Goal: Book appointment/travel/reservation

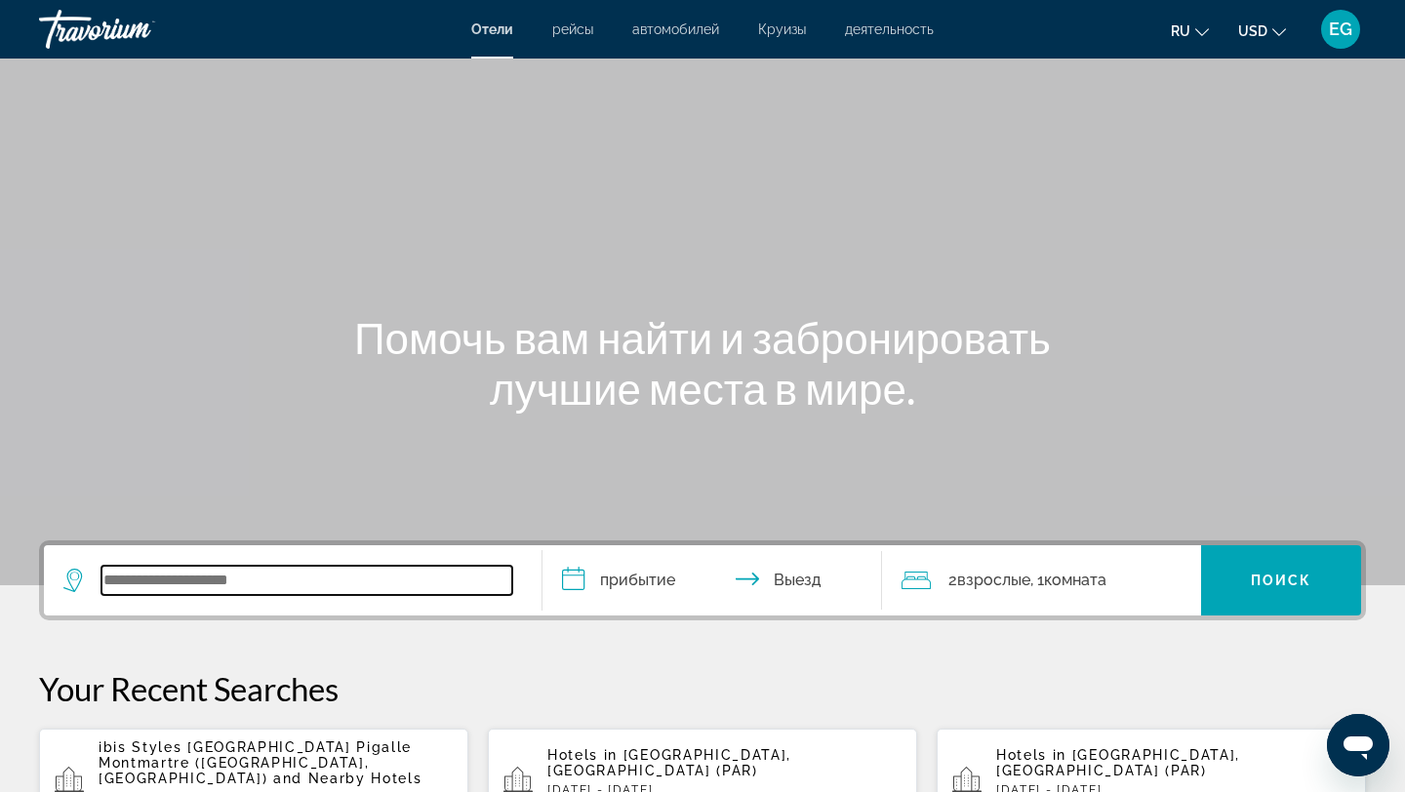
click at [196, 585] on input "Search widget" at bounding box center [306, 580] width 411 height 29
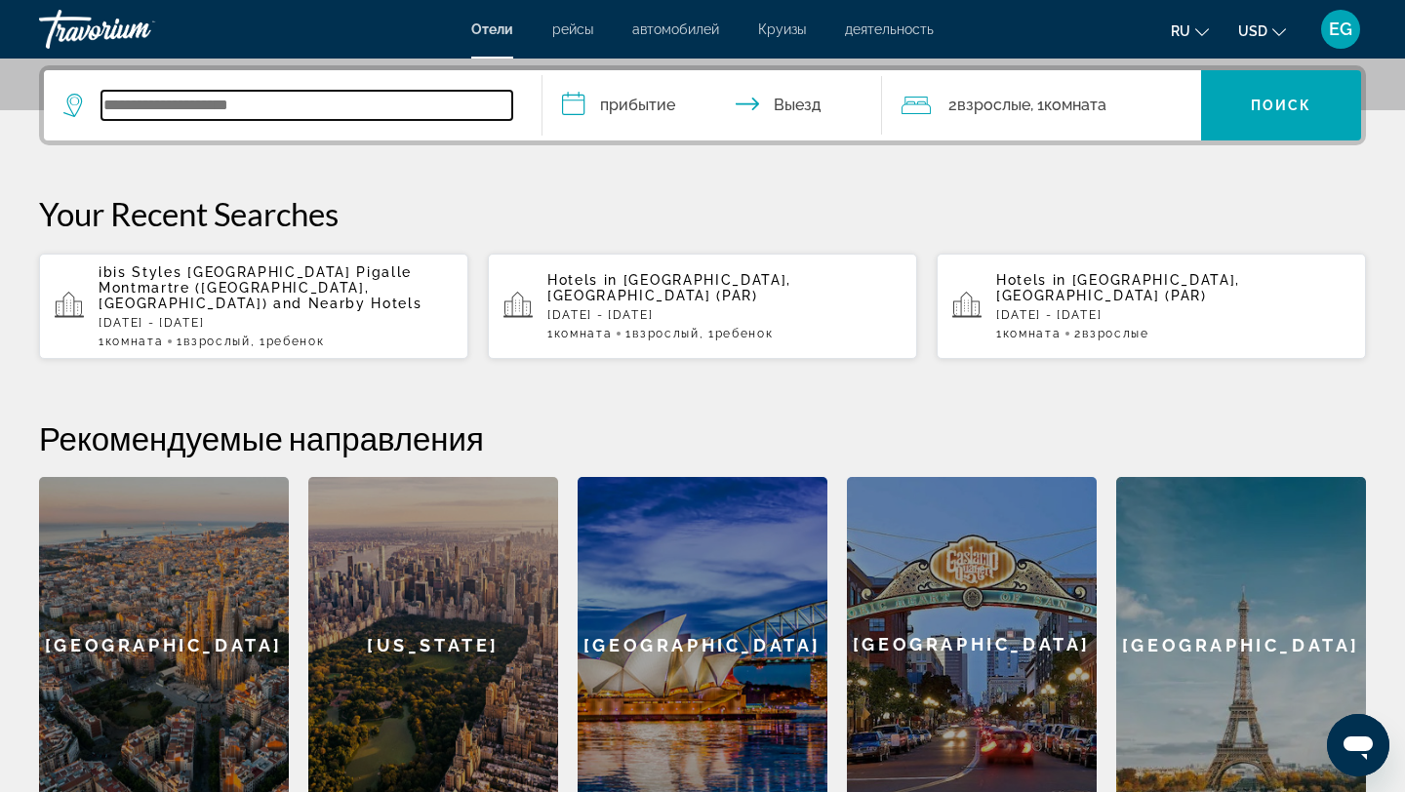
scroll to position [477, 0]
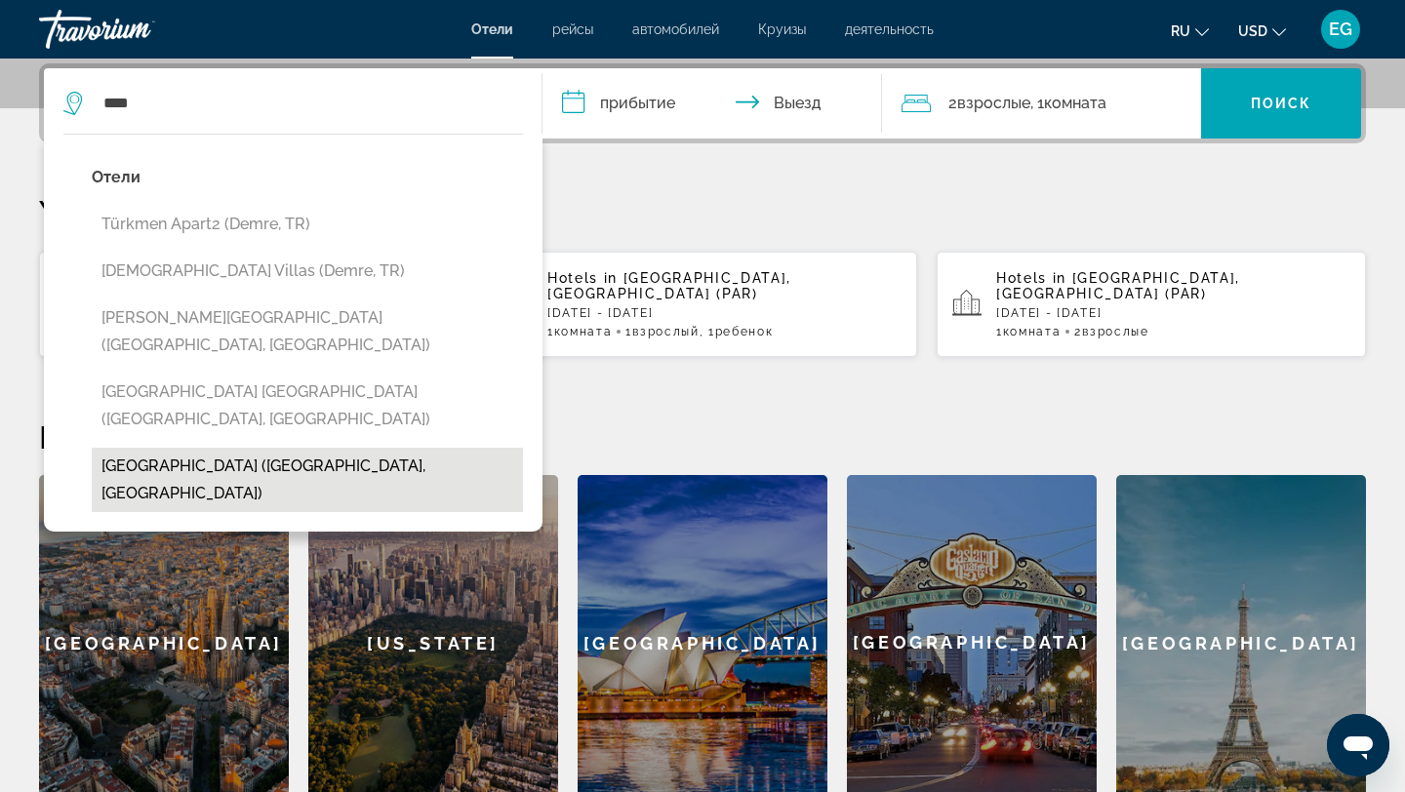
click at [172, 448] on button "[GEOGRAPHIC_DATA] ([GEOGRAPHIC_DATA], [GEOGRAPHIC_DATA])" at bounding box center [307, 480] width 431 height 64
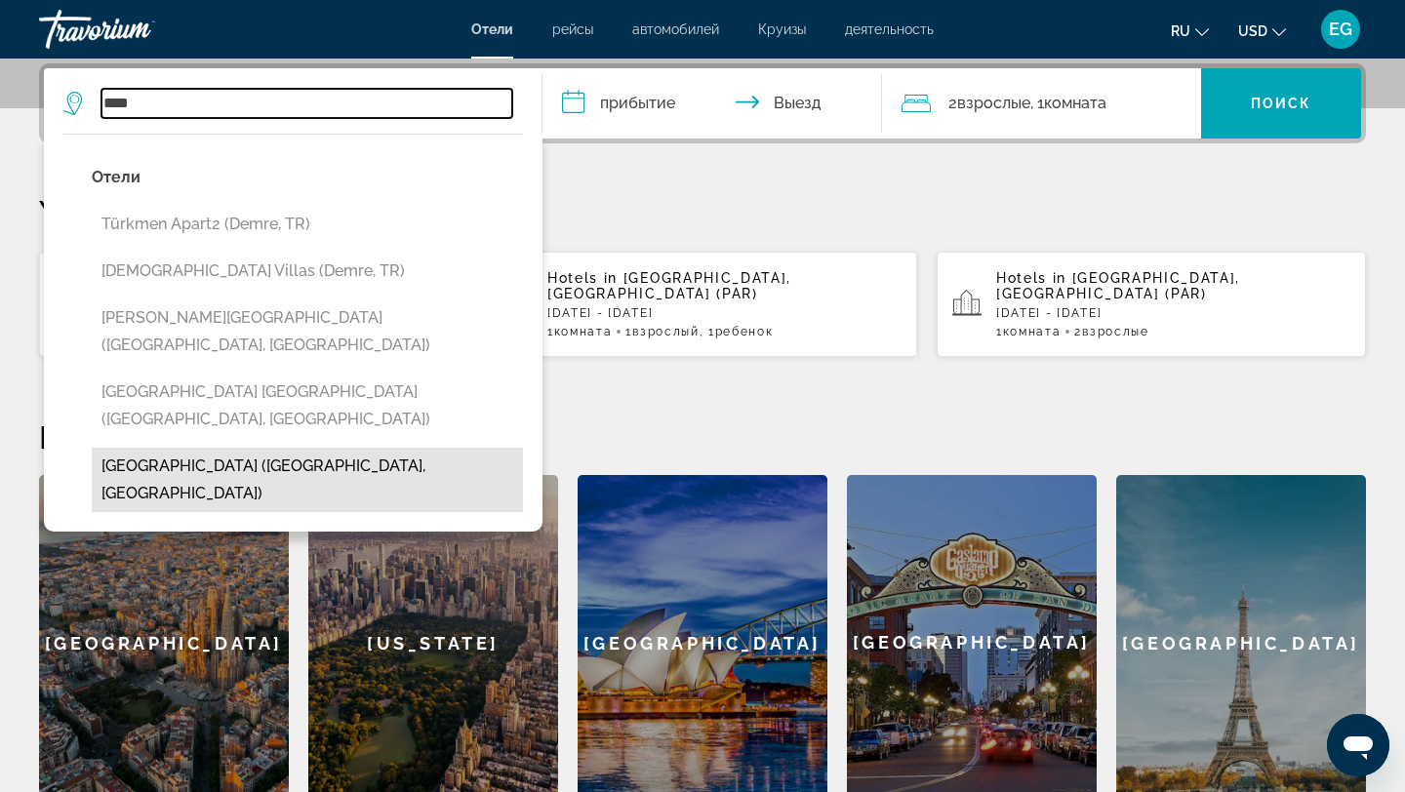
type input "**********"
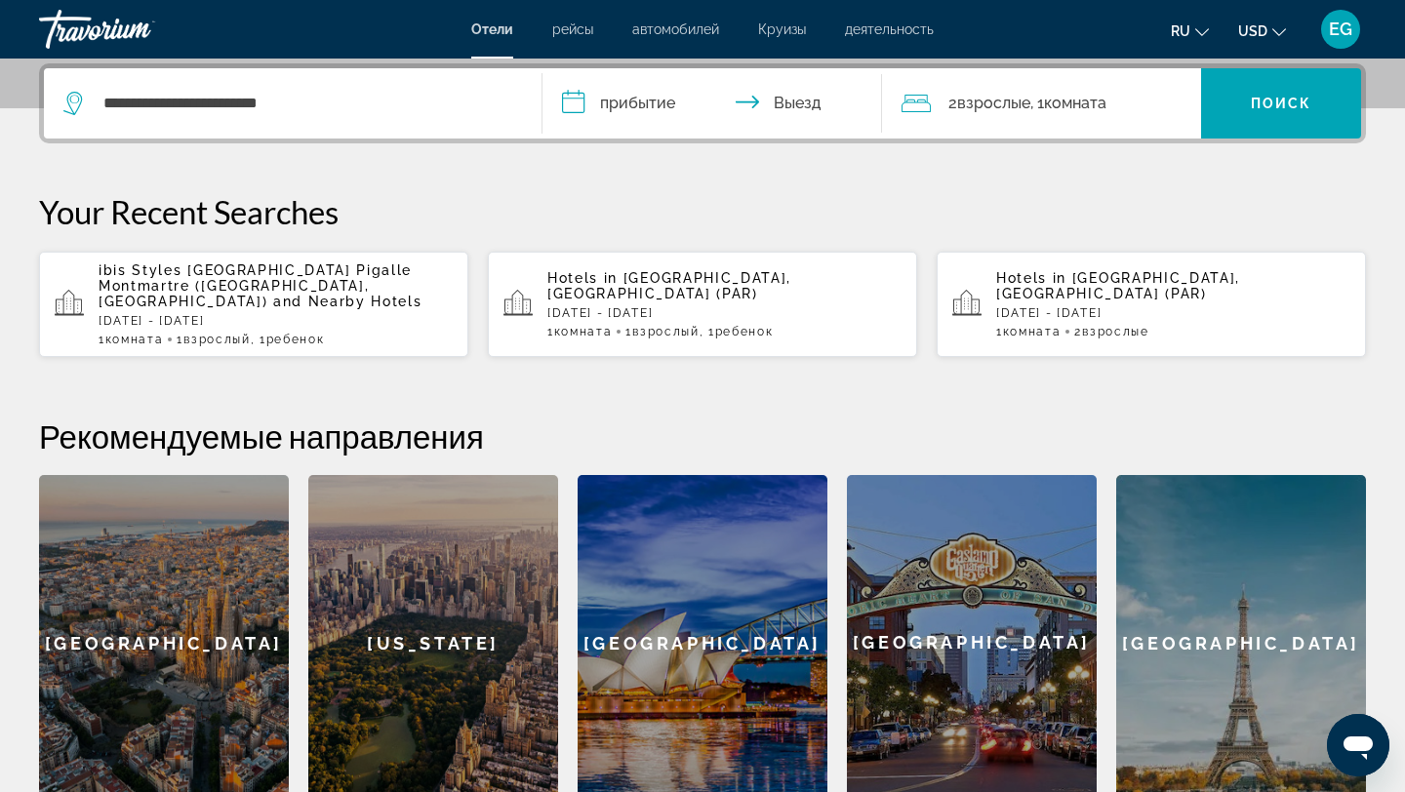
click at [571, 100] on input "**********" at bounding box center [716, 106] width 347 height 76
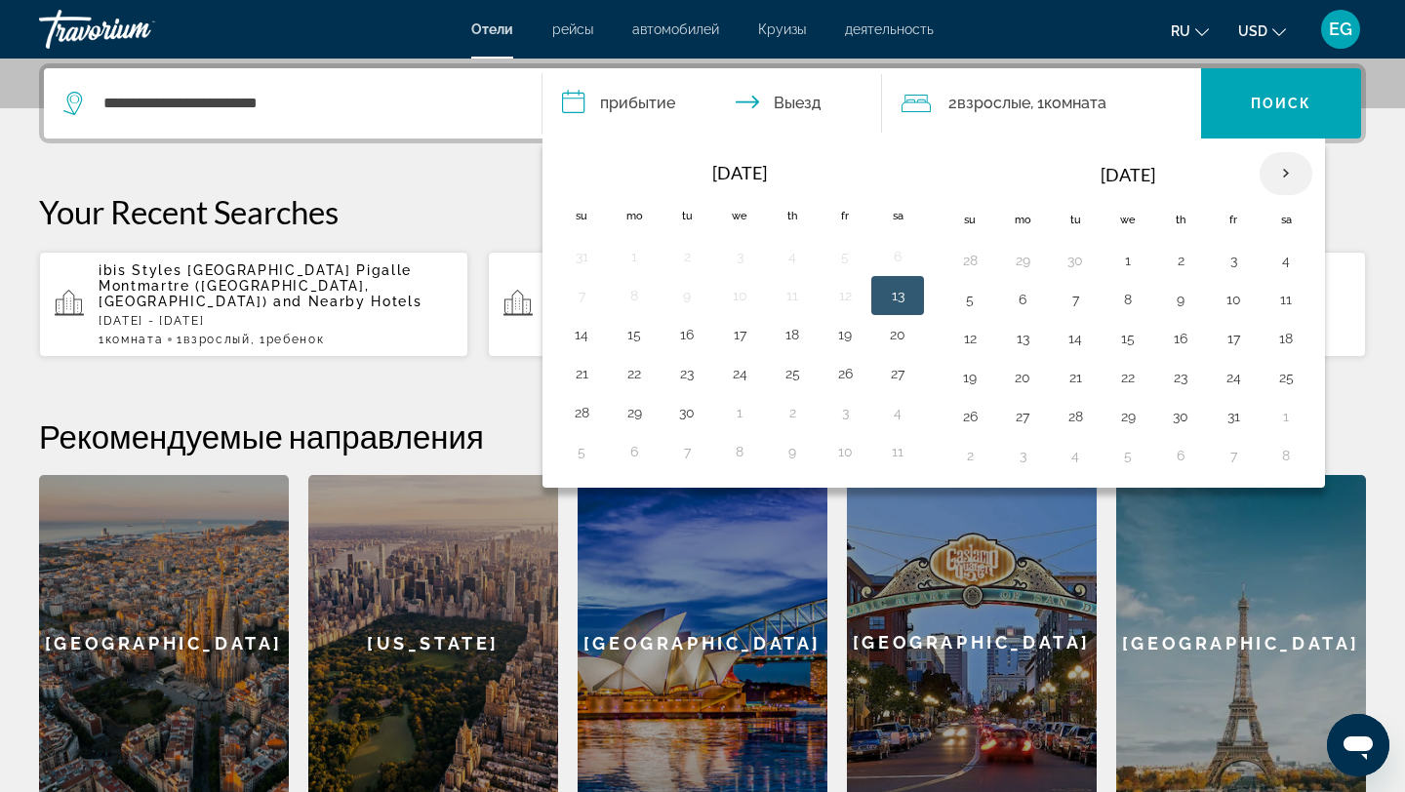
click at [1144, 165] on th "Next month" at bounding box center [1286, 173] width 53 height 43
click at [960, 297] on button "2" at bounding box center [969, 299] width 31 height 27
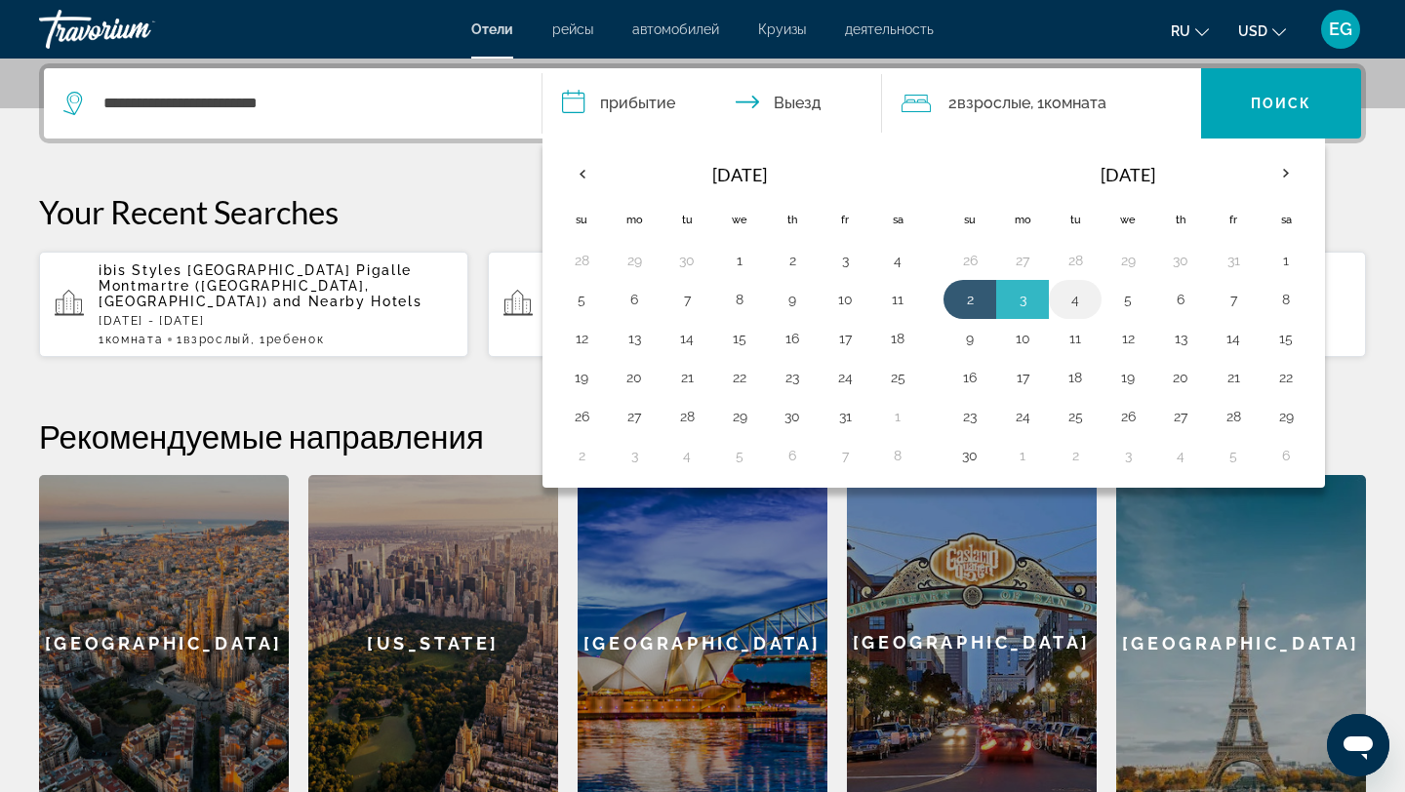
click at [1079, 303] on button "4" at bounding box center [1075, 299] width 31 height 27
type input "**********"
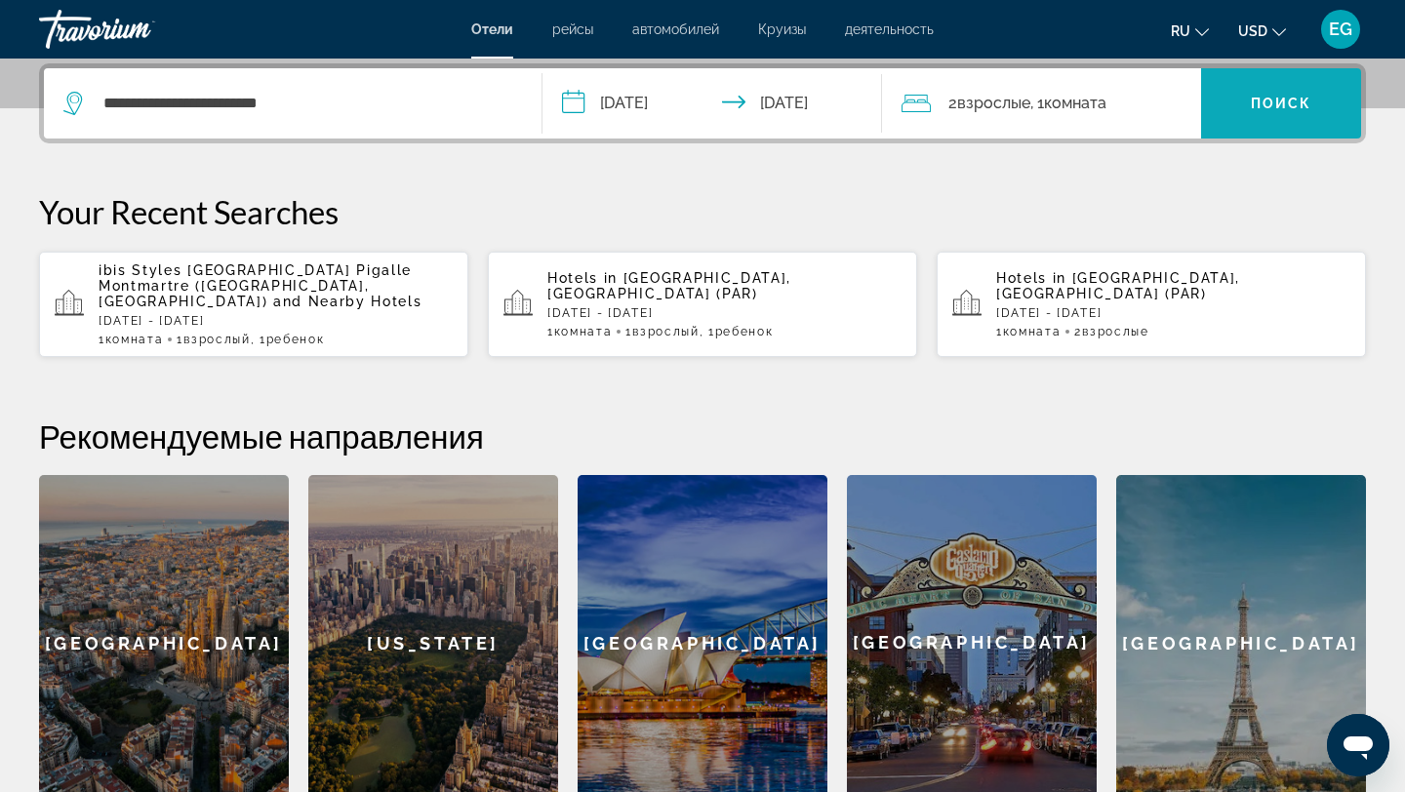
click at [1144, 99] on span "Search widget" at bounding box center [1281, 103] width 160 height 47
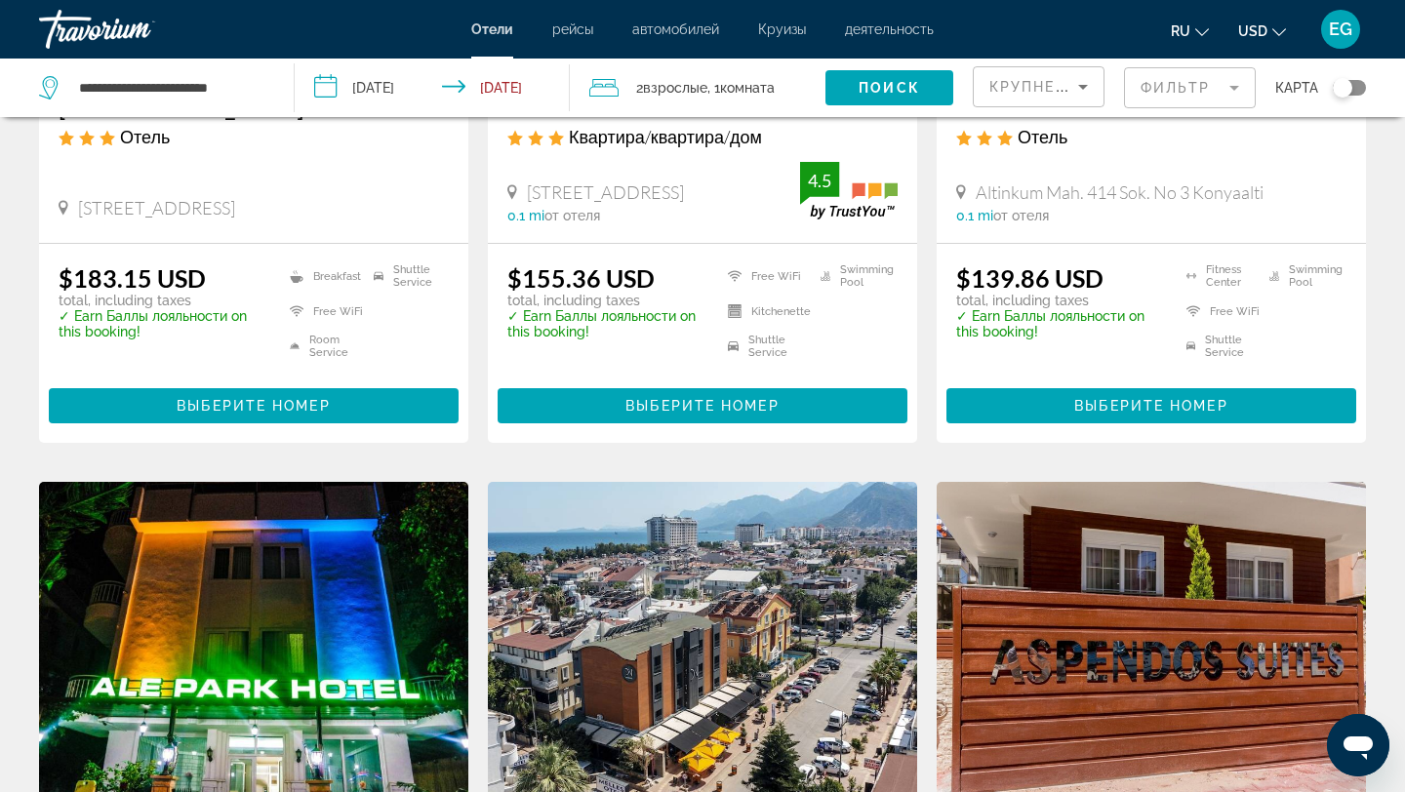
scroll to position [428, 0]
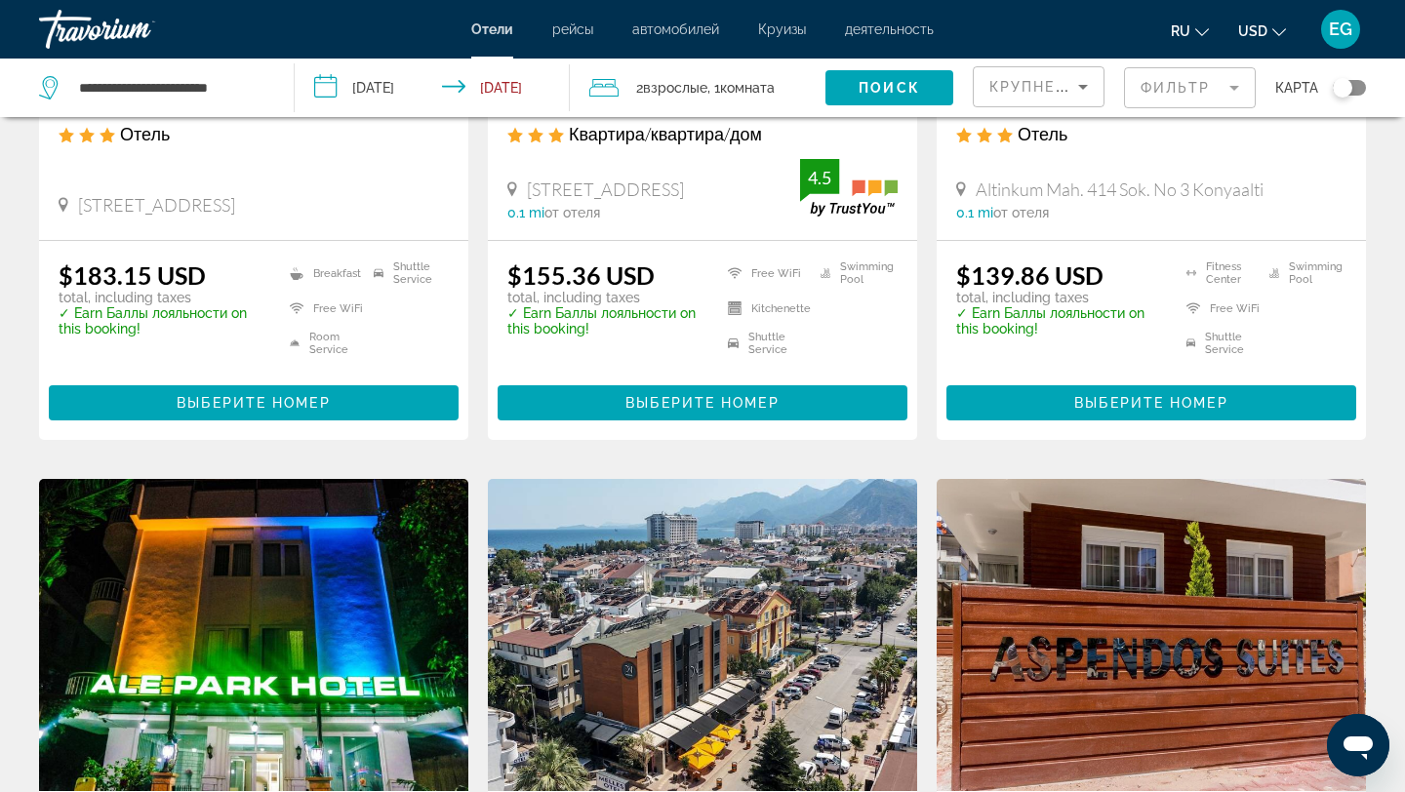
click at [1144, 88] on mat-form-field "Фильтр" at bounding box center [1190, 87] width 132 height 41
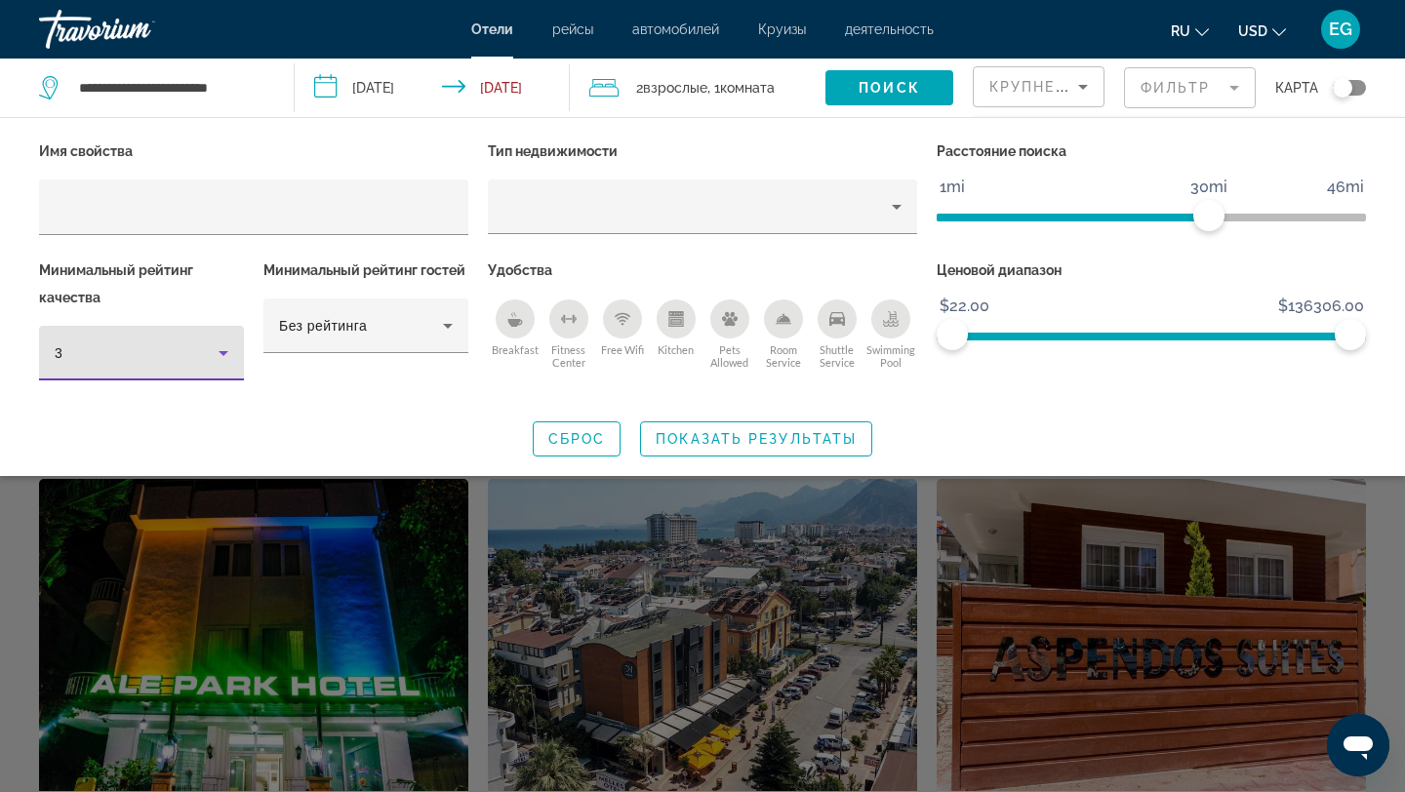
click at [234, 346] on icon "Hotel Filters" at bounding box center [223, 353] width 23 height 23
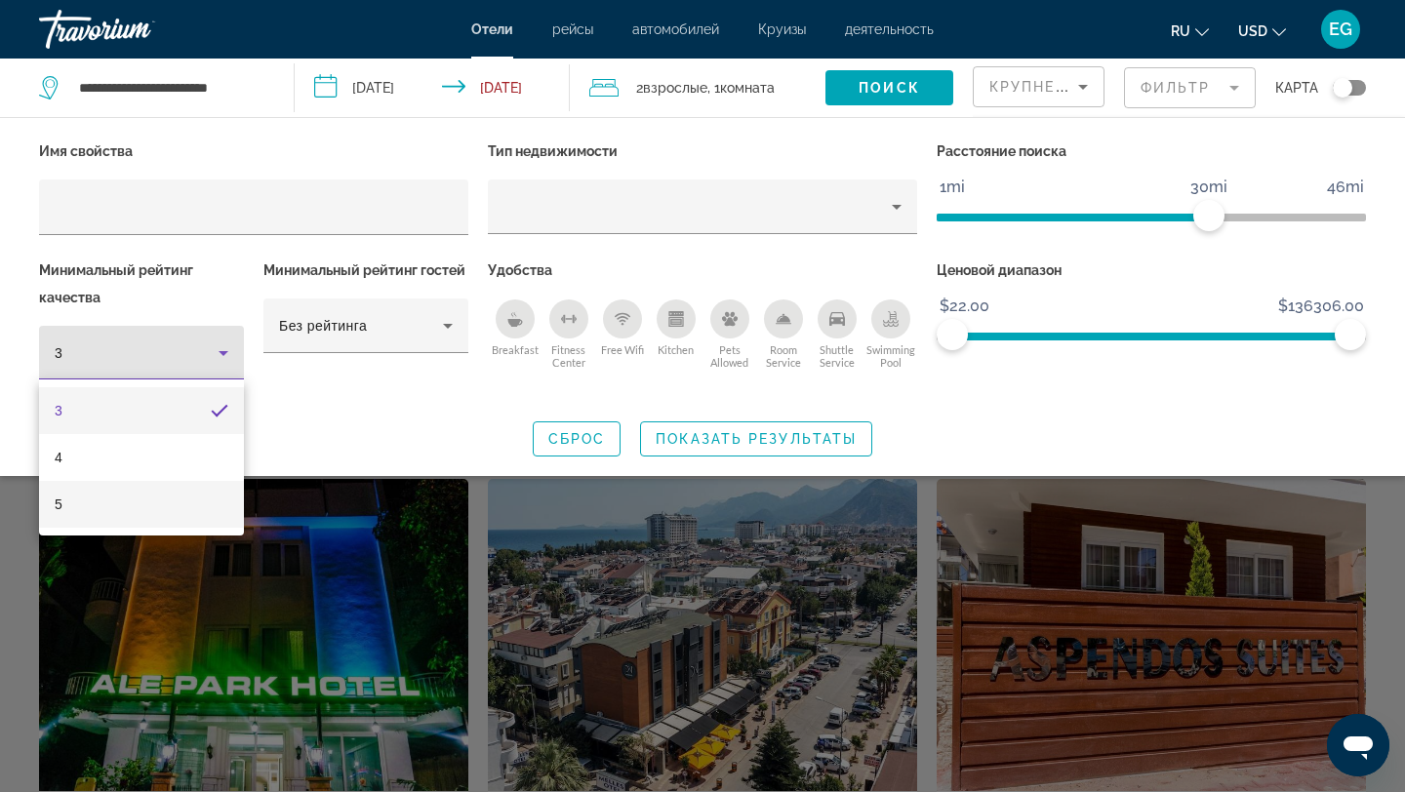
click at [191, 498] on mat-option "5" at bounding box center [141, 504] width 205 height 47
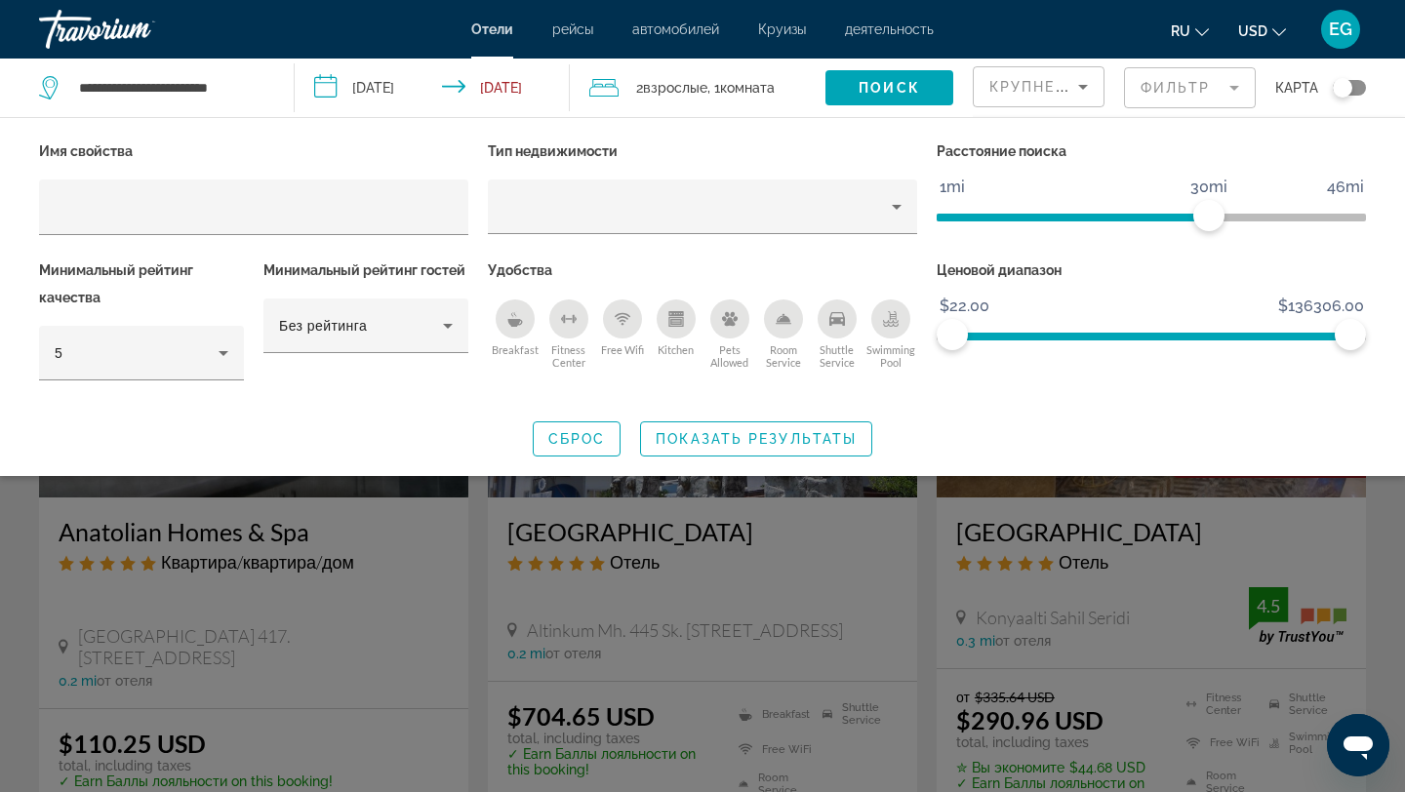
click at [1144, 30] on icon "Change language" at bounding box center [1203, 32] width 14 height 14
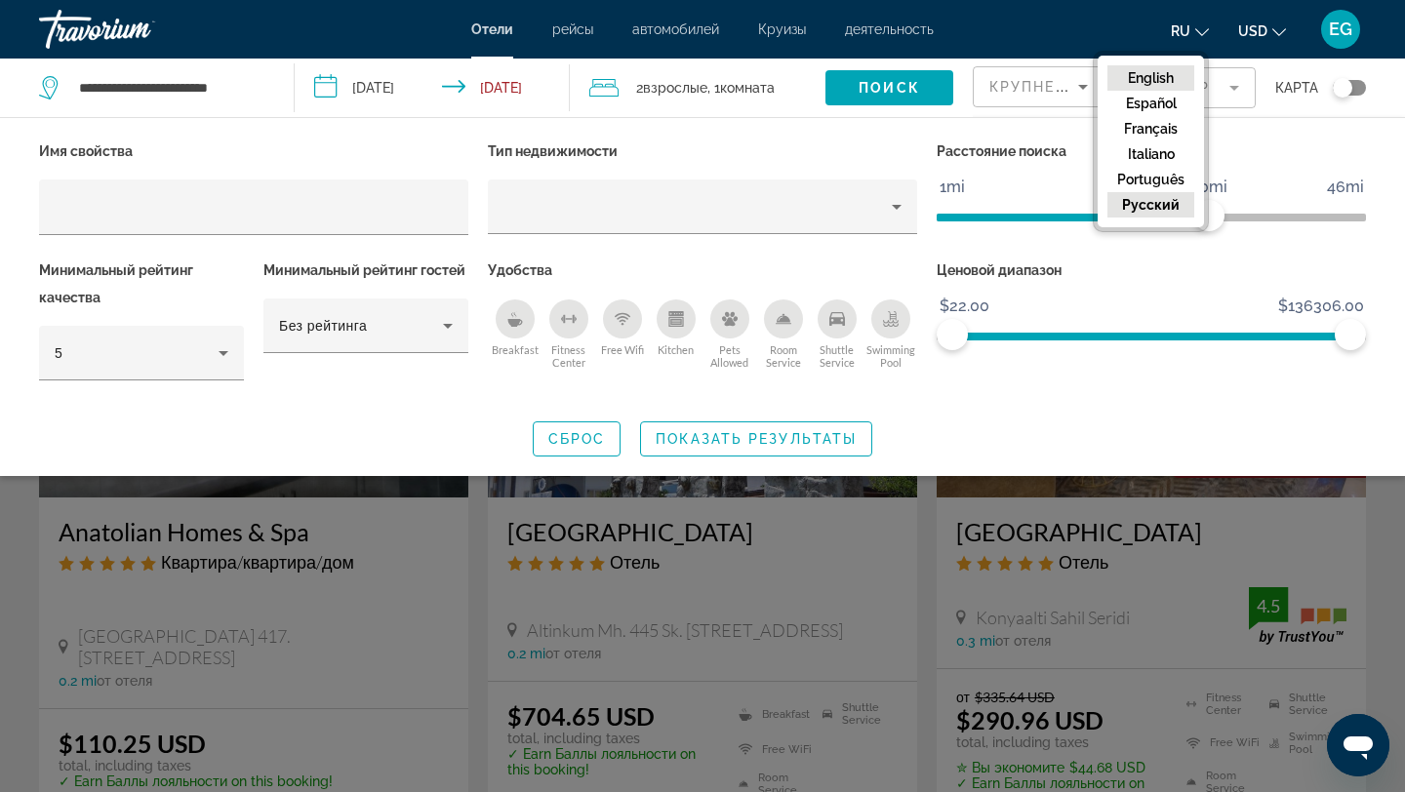
click at [1144, 78] on button "English" at bounding box center [1151, 77] width 87 height 25
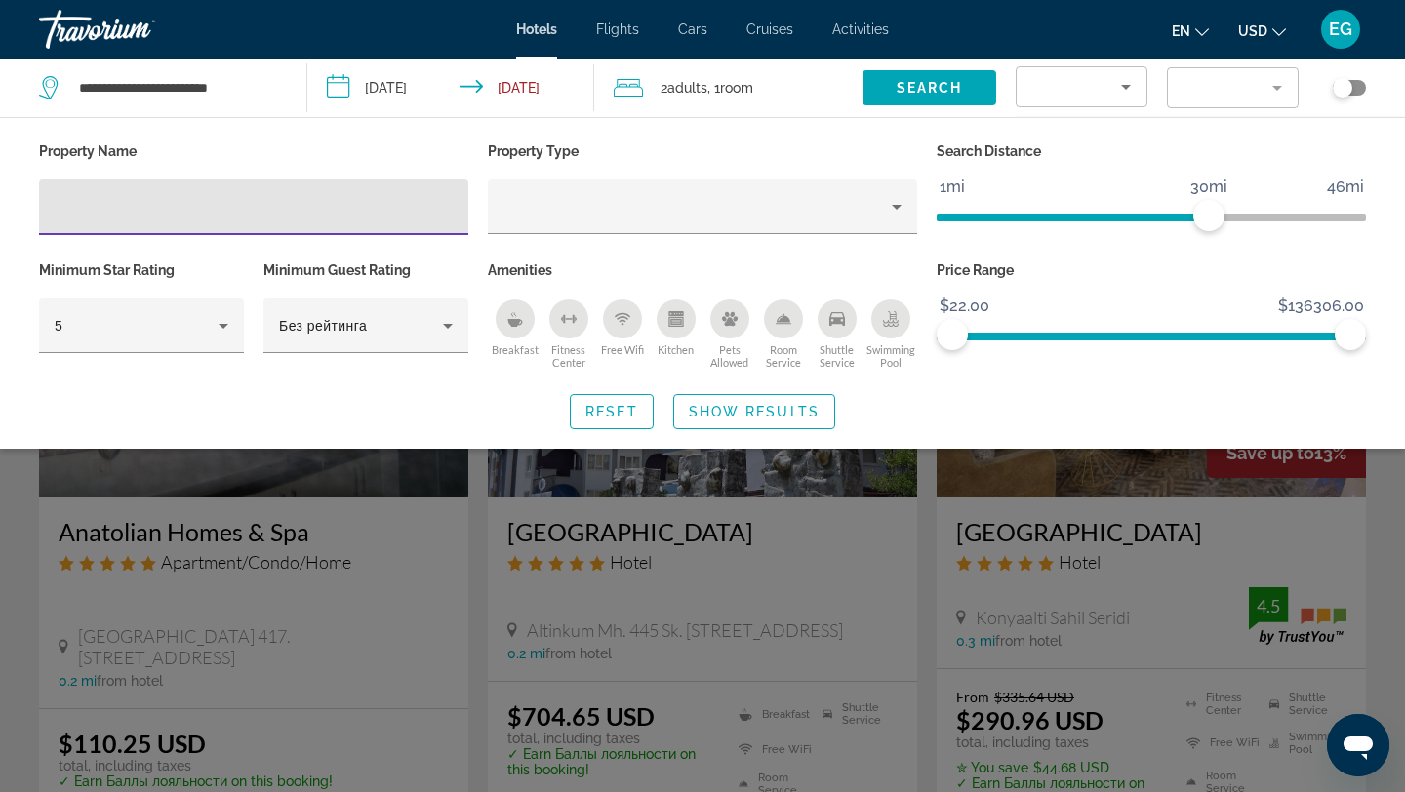
click at [177, 208] on input "Hotel Filters" at bounding box center [254, 207] width 398 height 23
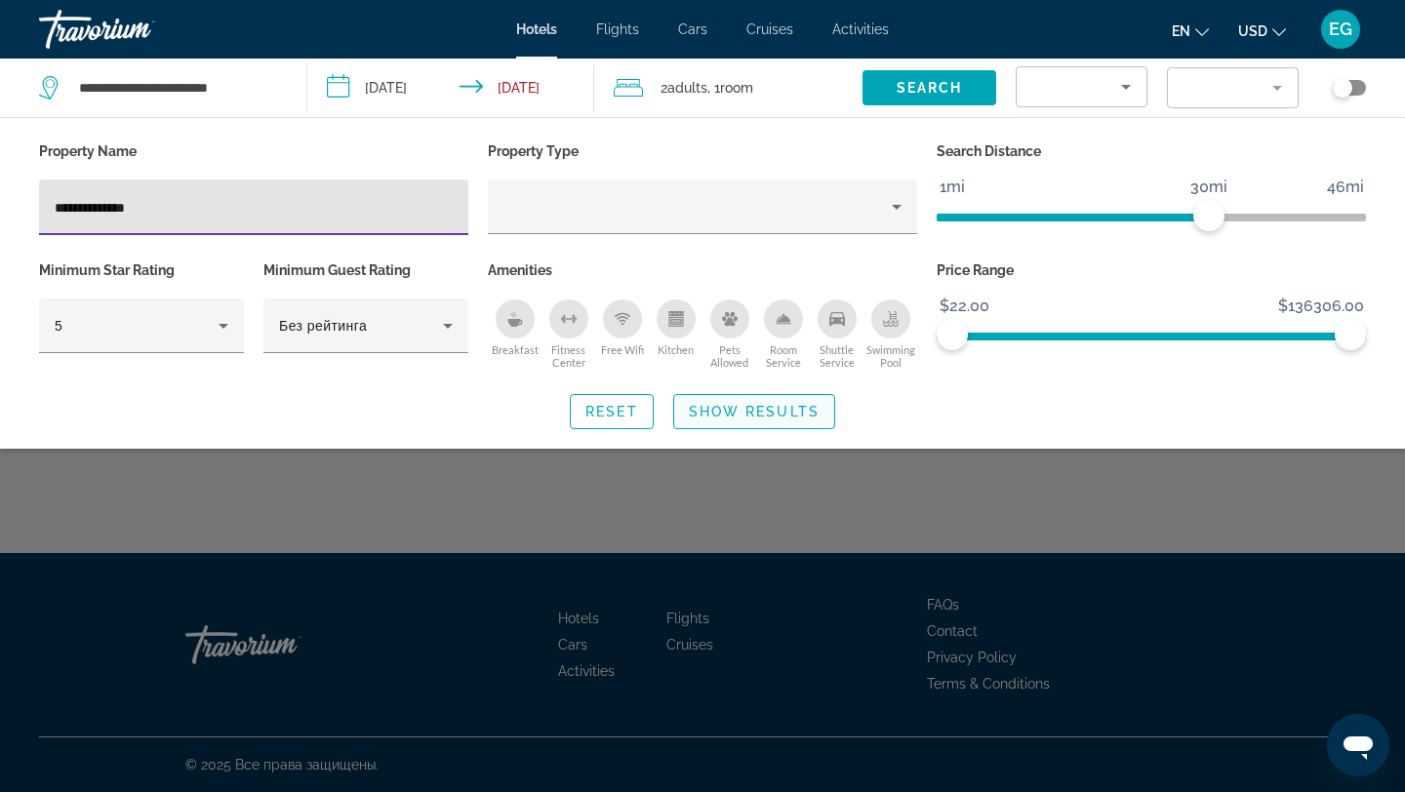
type input "**********"
click at [729, 414] on span "Show Results" at bounding box center [754, 412] width 131 height 16
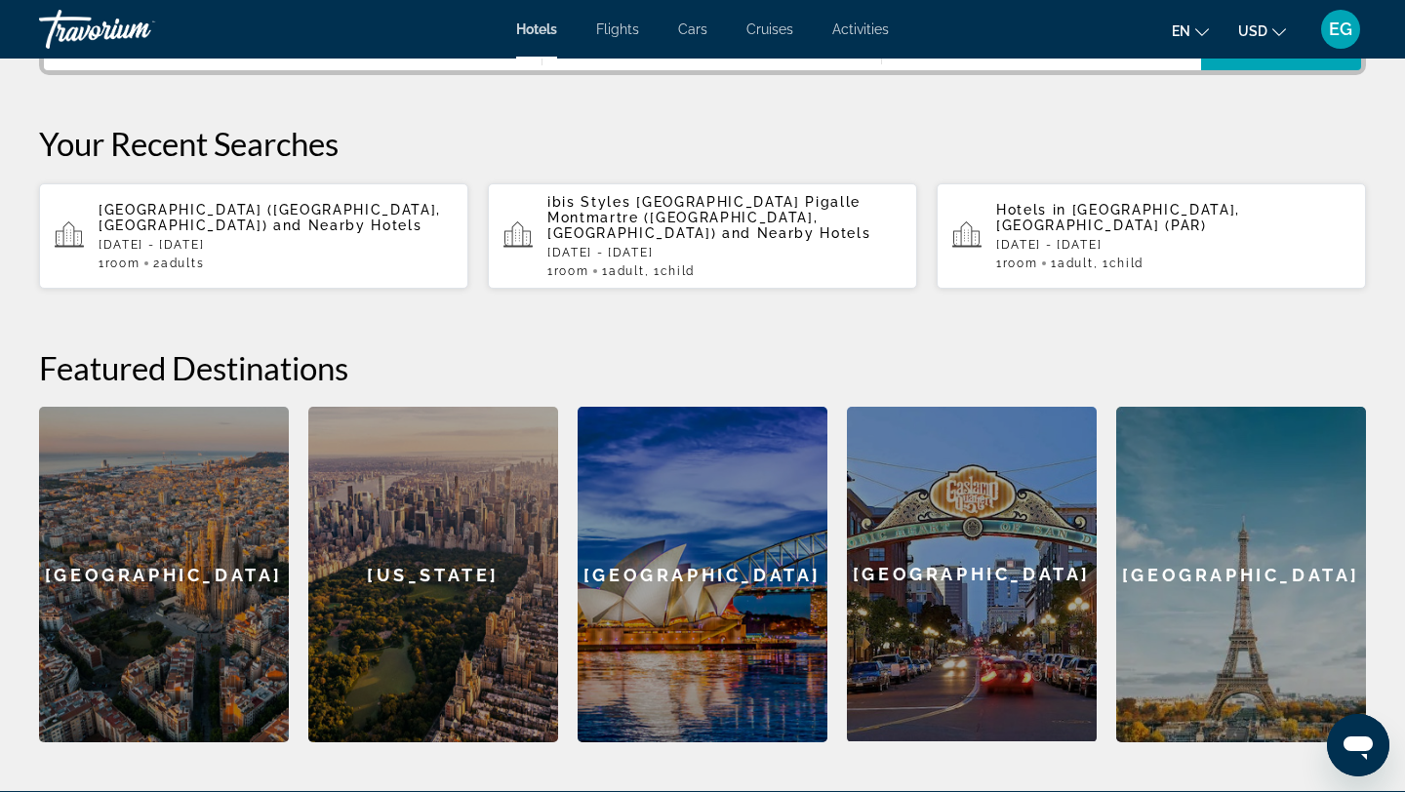
scroll to position [548, 0]
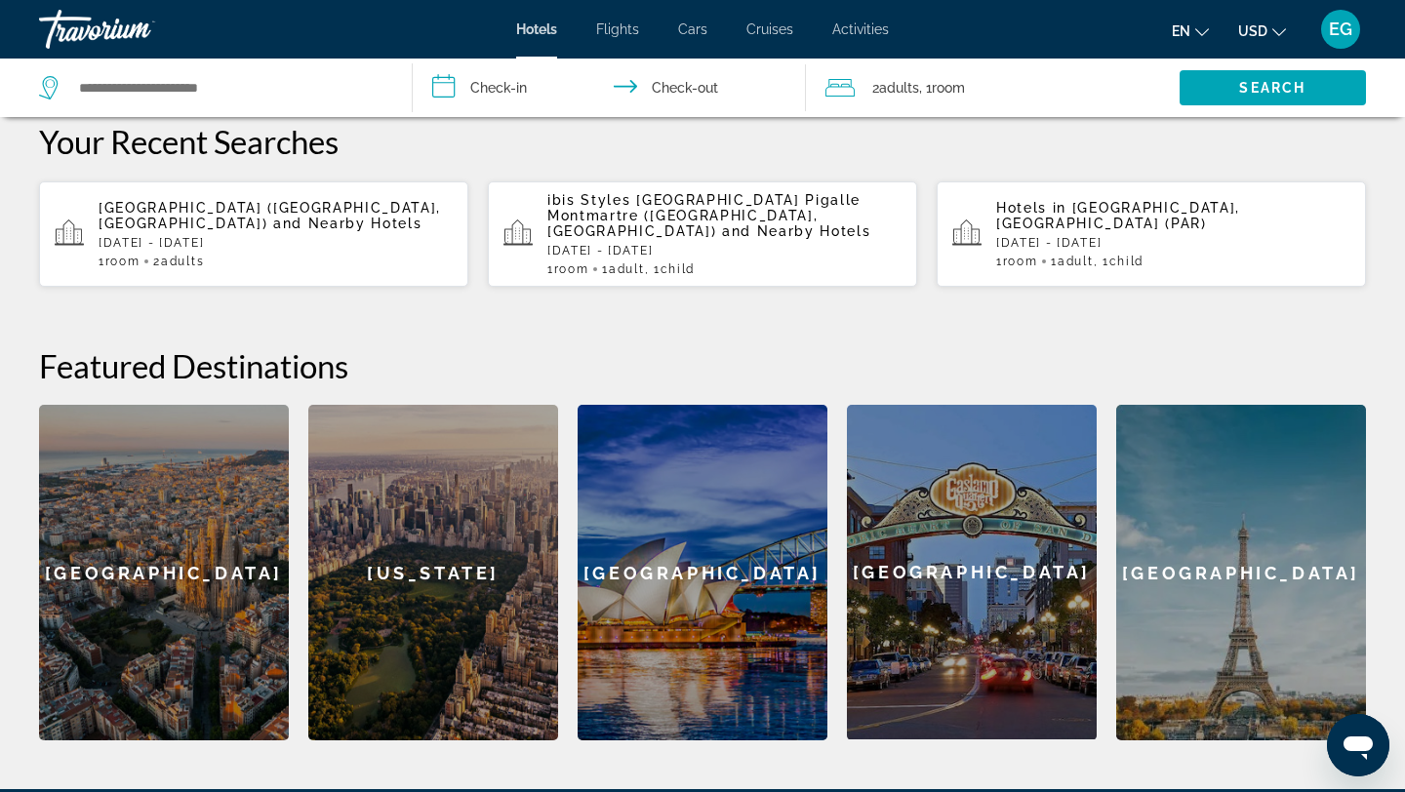
click at [121, 200] on span "Türkay Hotel (Antalya, TR)" at bounding box center [270, 215] width 343 height 31
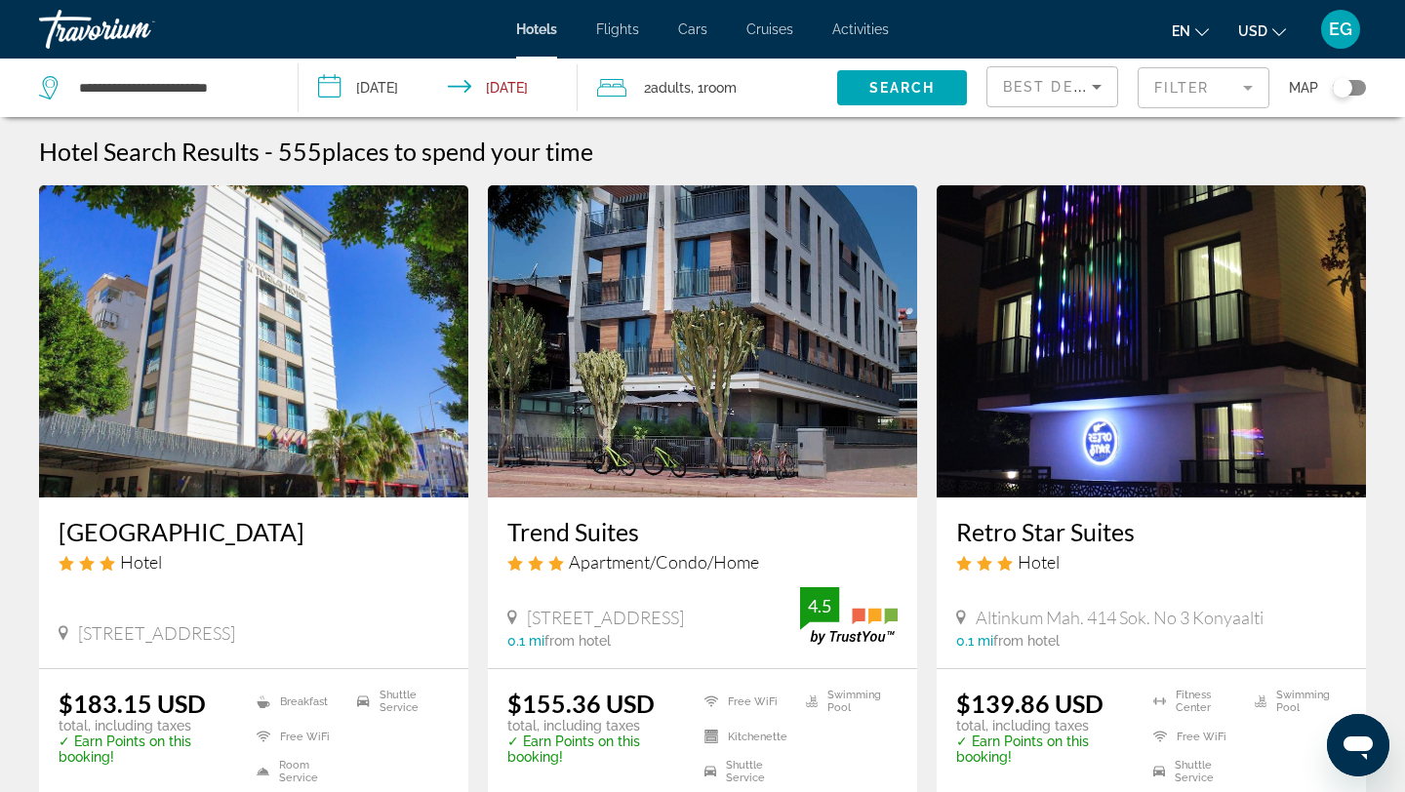
click at [1205, 88] on mat-form-field "Filter" at bounding box center [1204, 87] width 132 height 41
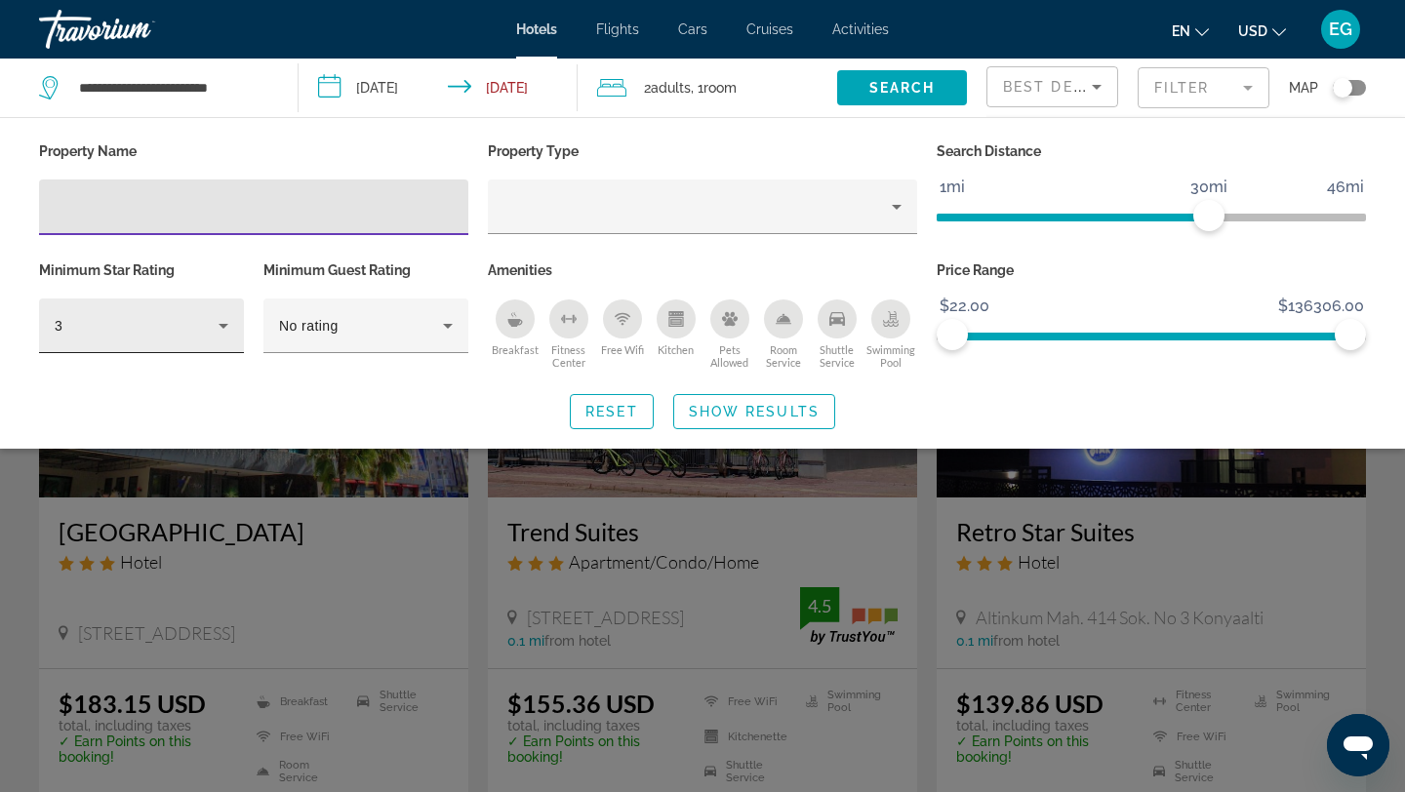
click at [225, 320] on icon "Hotel Filters" at bounding box center [223, 325] width 23 height 23
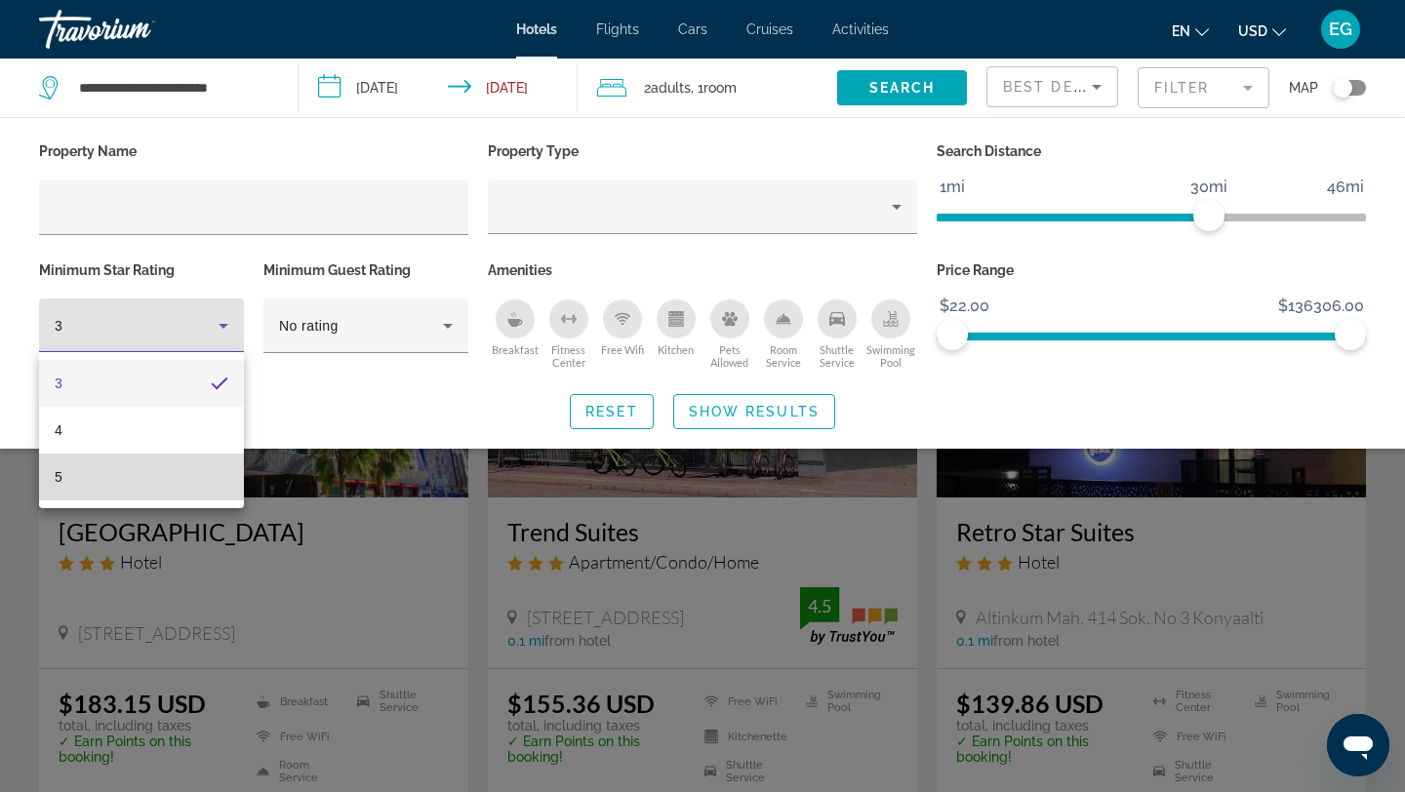
click at [157, 483] on mat-option "5" at bounding box center [141, 477] width 205 height 47
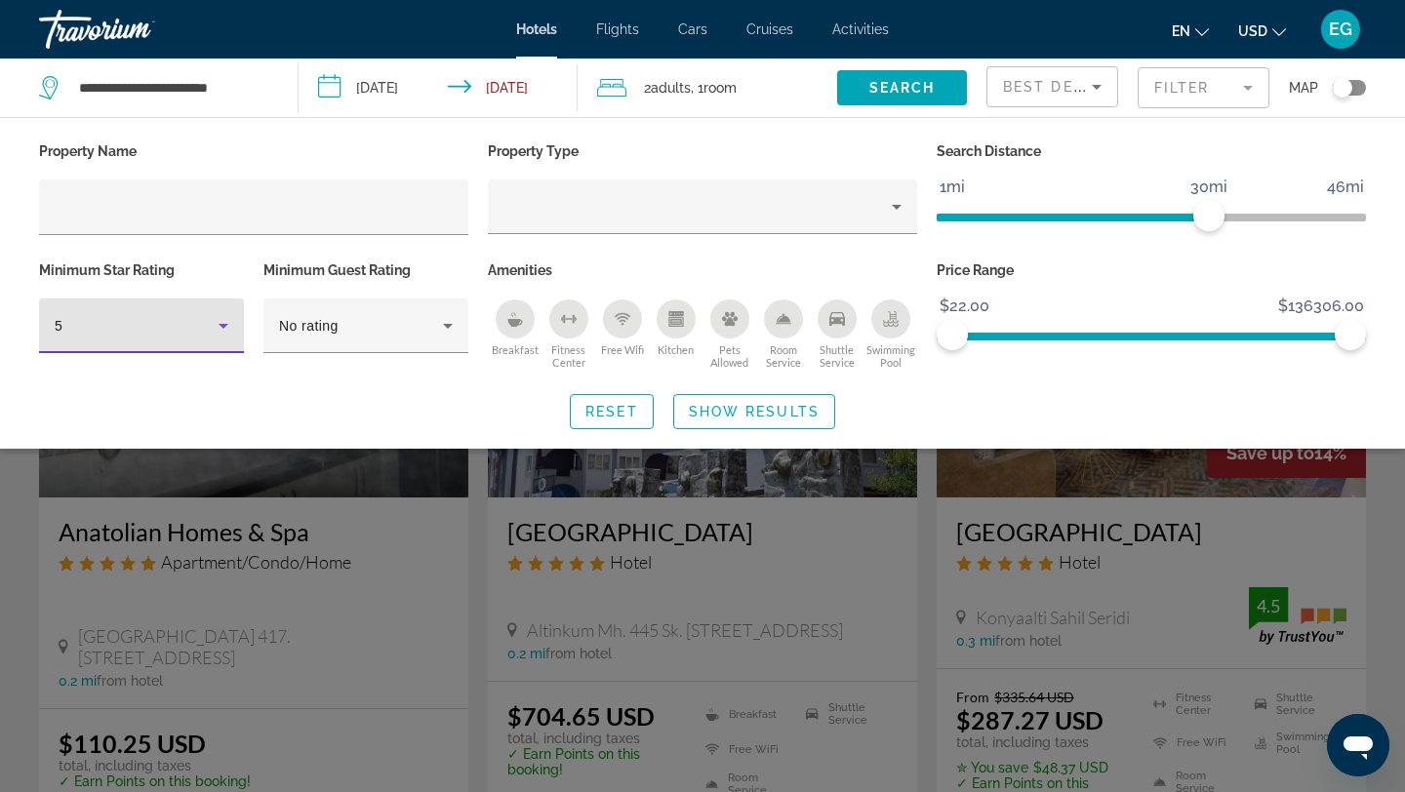
click at [524, 89] on input "**********" at bounding box center [442, 91] width 287 height 64
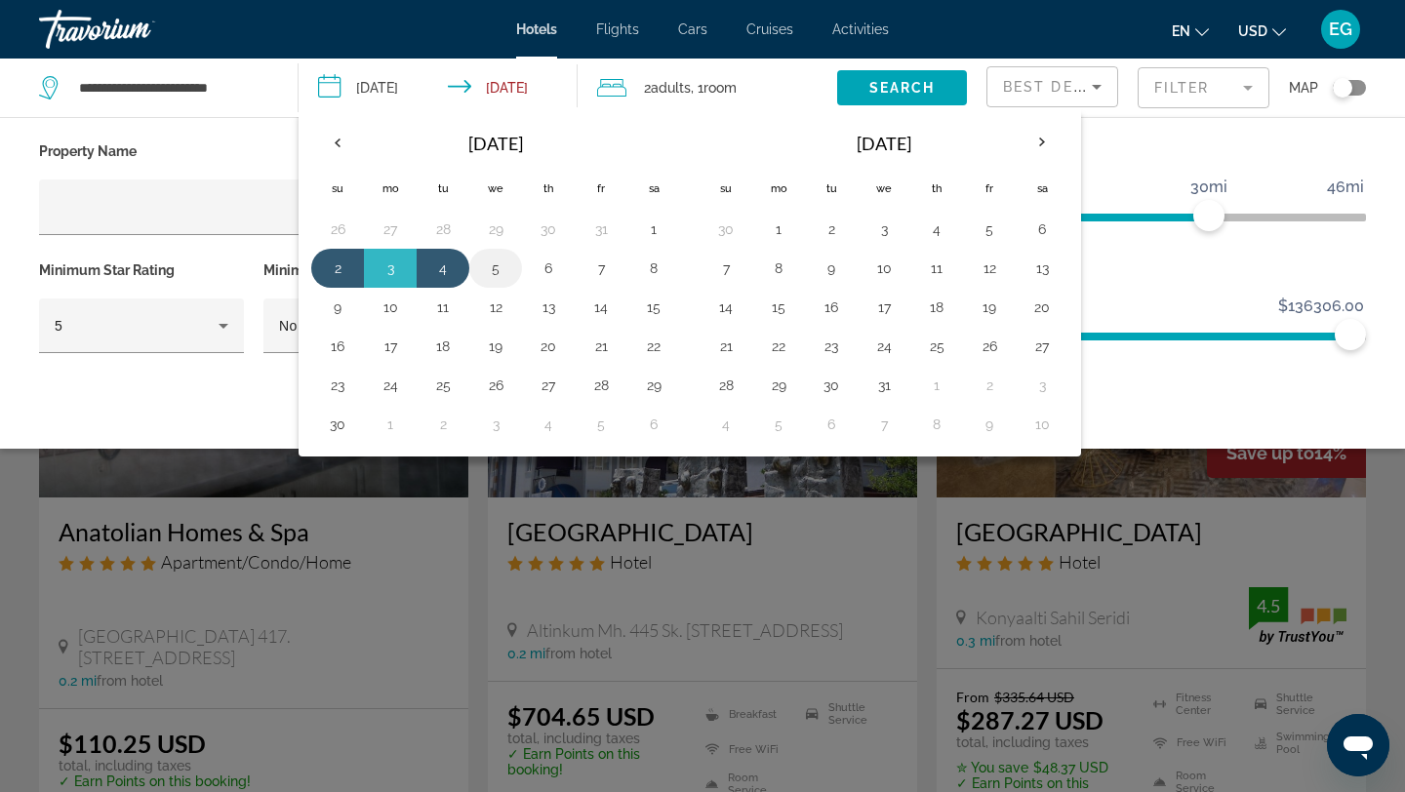
click at [495, 265] on button "5" at bounding box center [495, 268] width 31 height 27
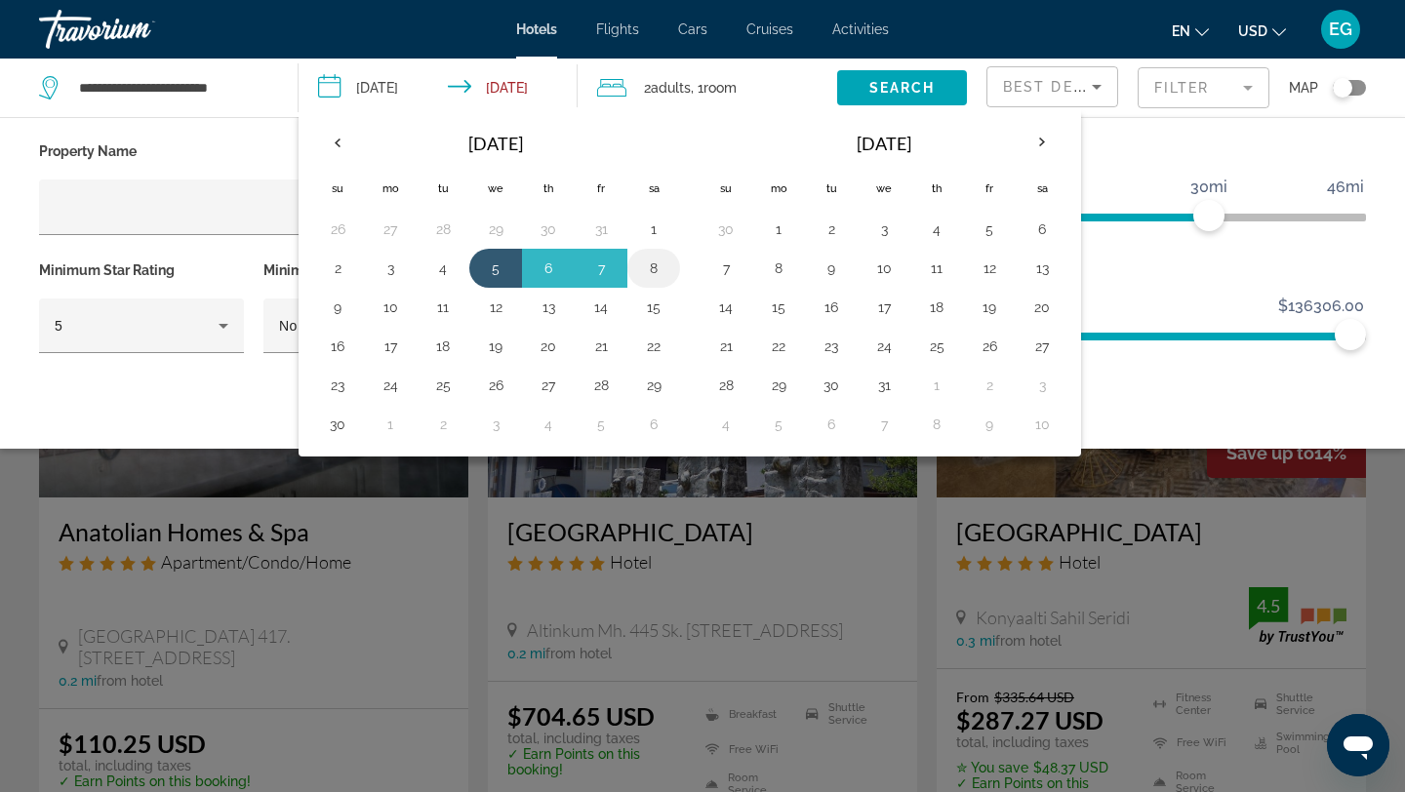
click at [650, 261] on button "8" at bounding box center [653, 268] width 31 height 27
type input "**********"
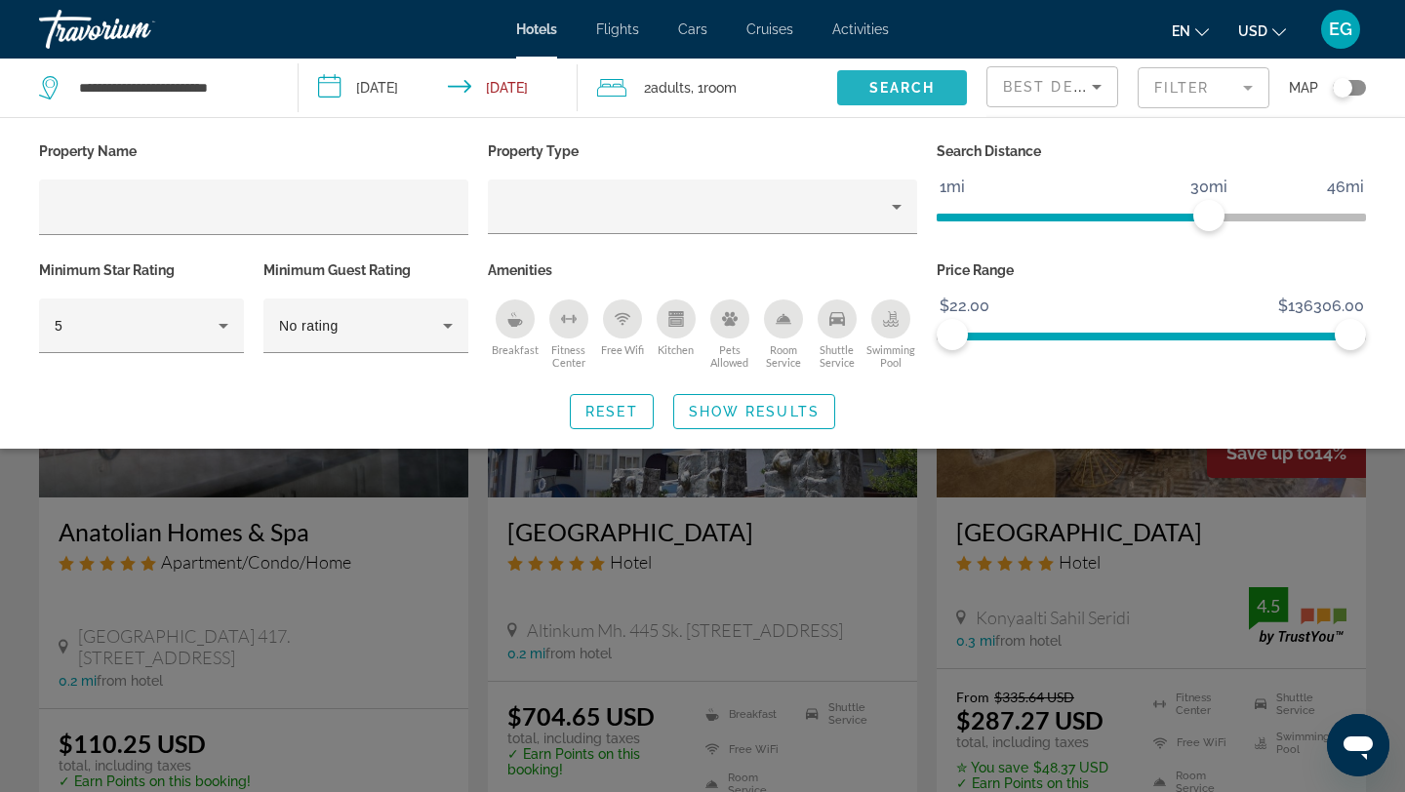
click at [891, 86] on span "Search" at bounding box center [903, 88] width 66 height 16
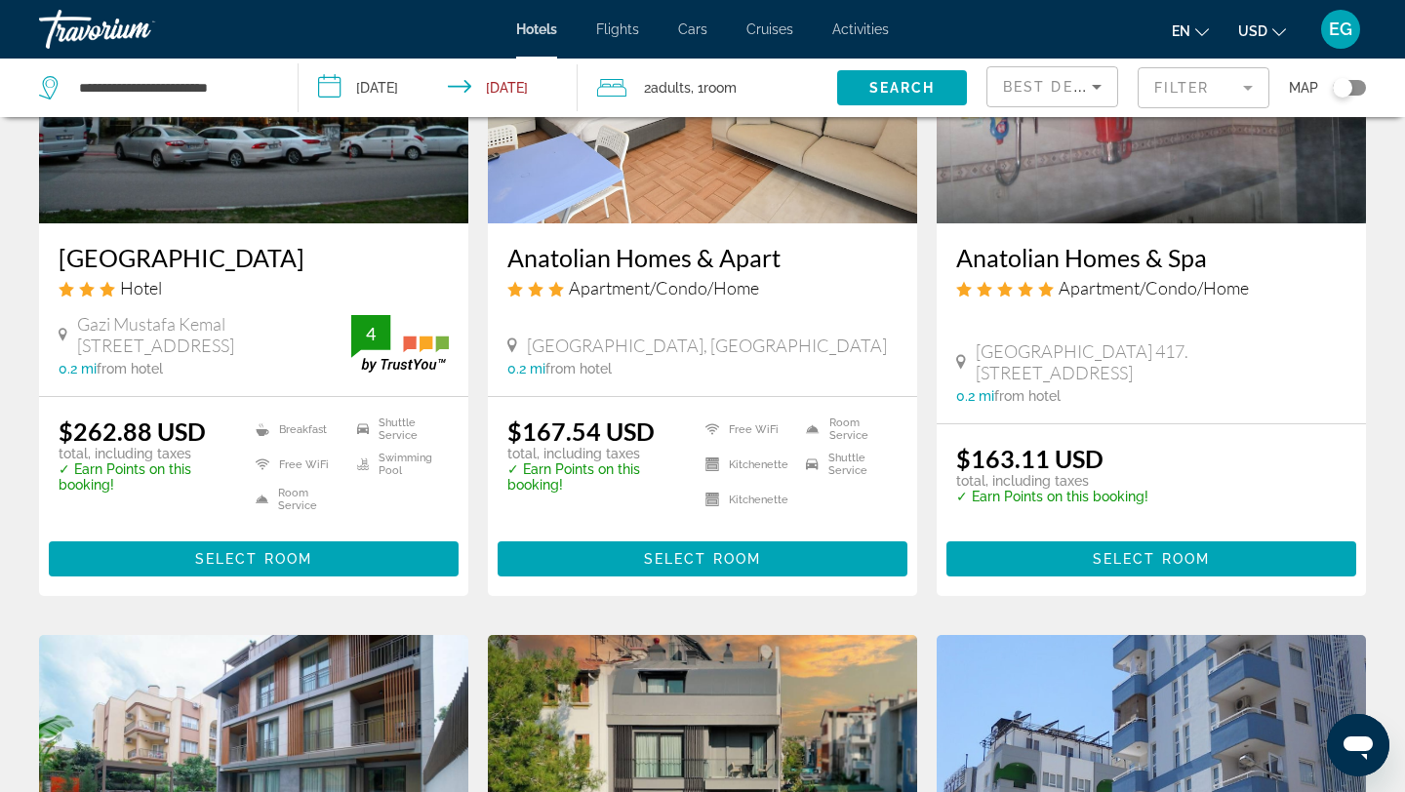
scroll to position [1714, 0]
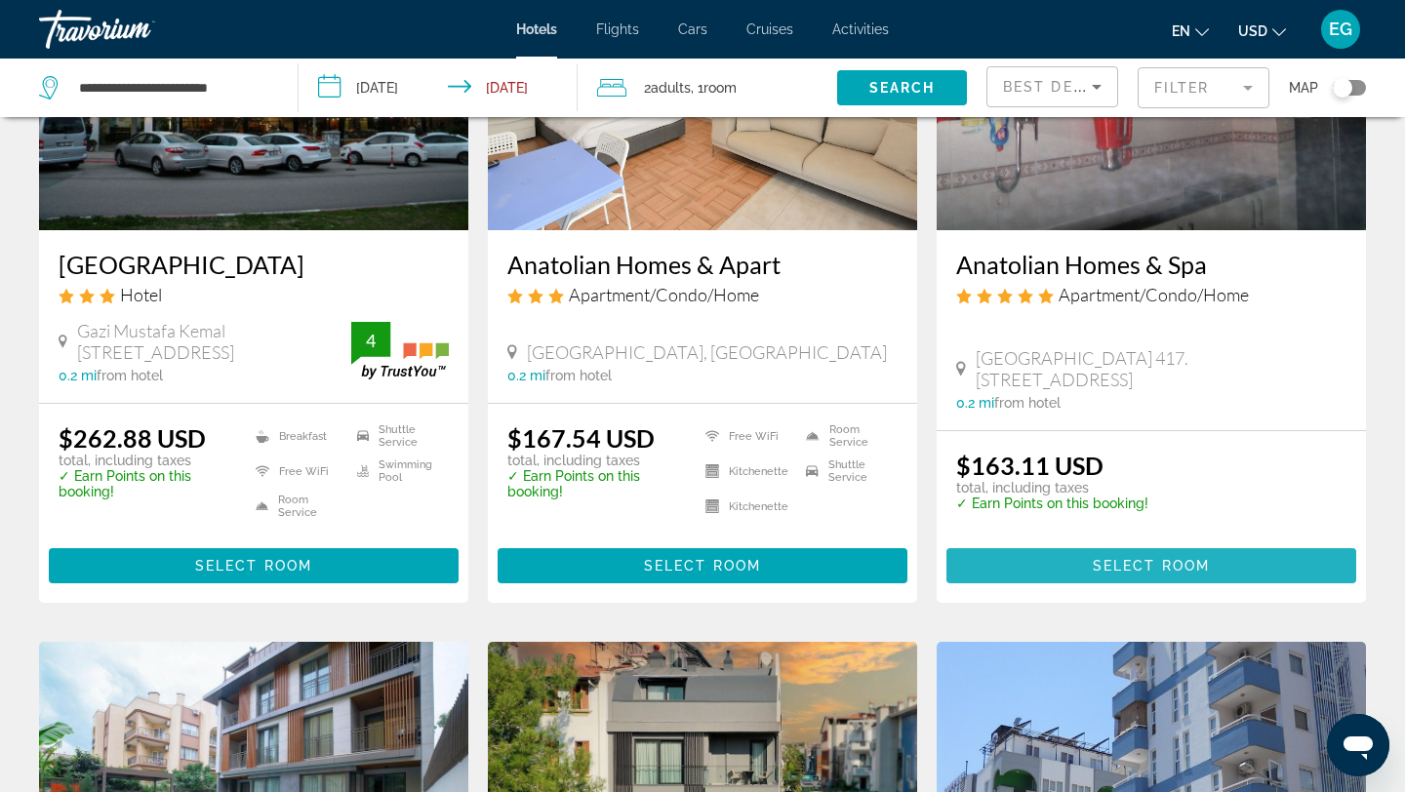
click at [1124, 565] on span "Select Room" at bounding box center [1151, 566] width 117 height 16
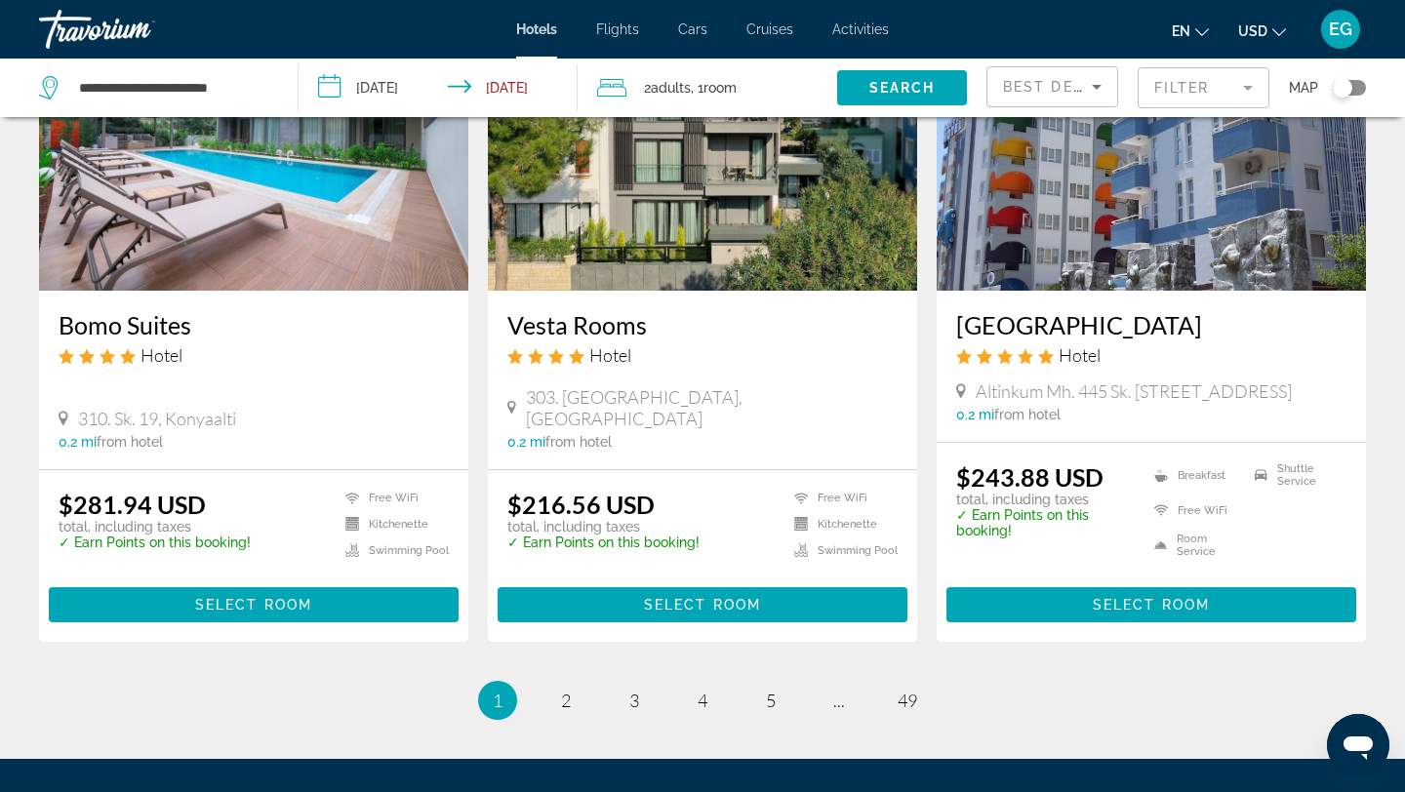
scroll to position [2360, 0]
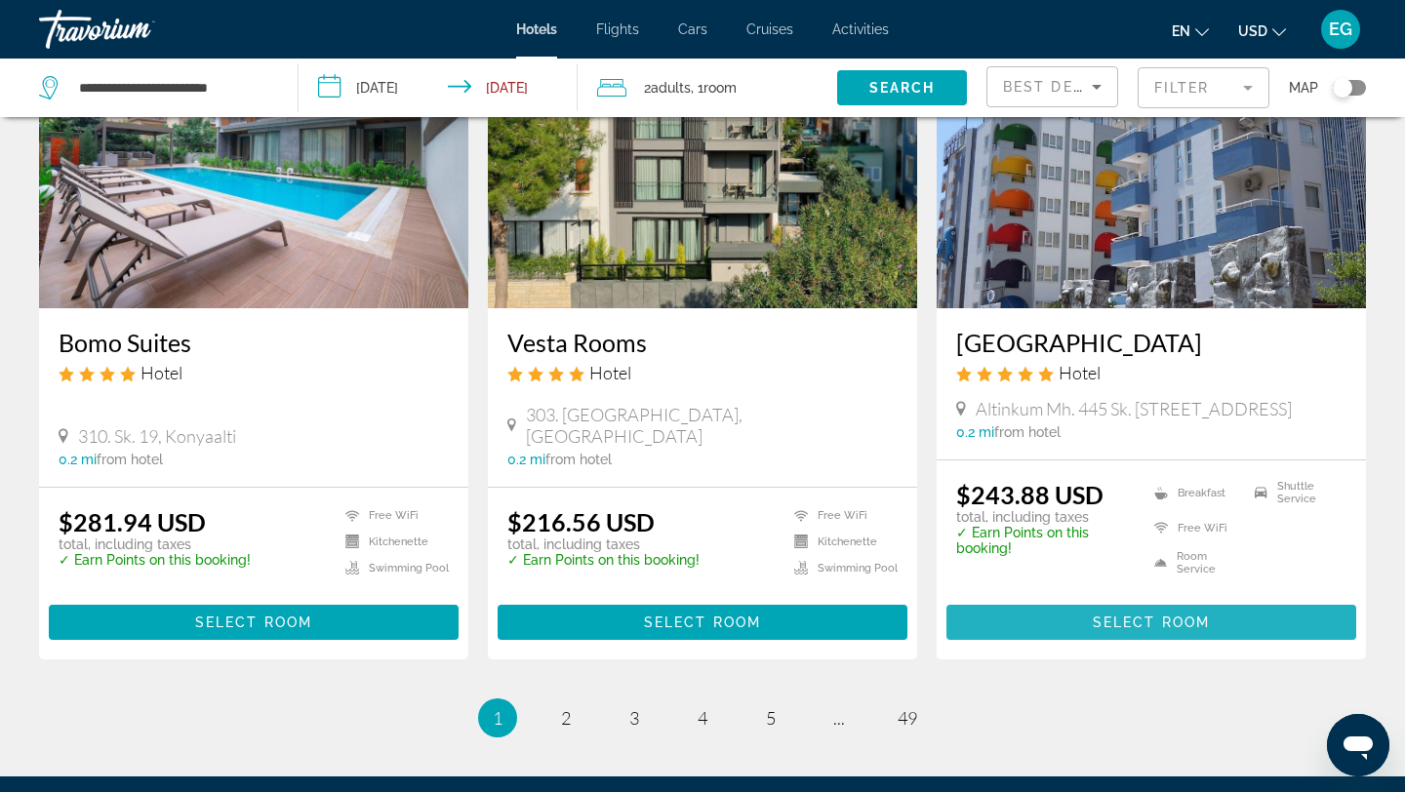
click at [1117, 630] on span "Select Room" at bounding box center [1151, 623] width 117 height 16
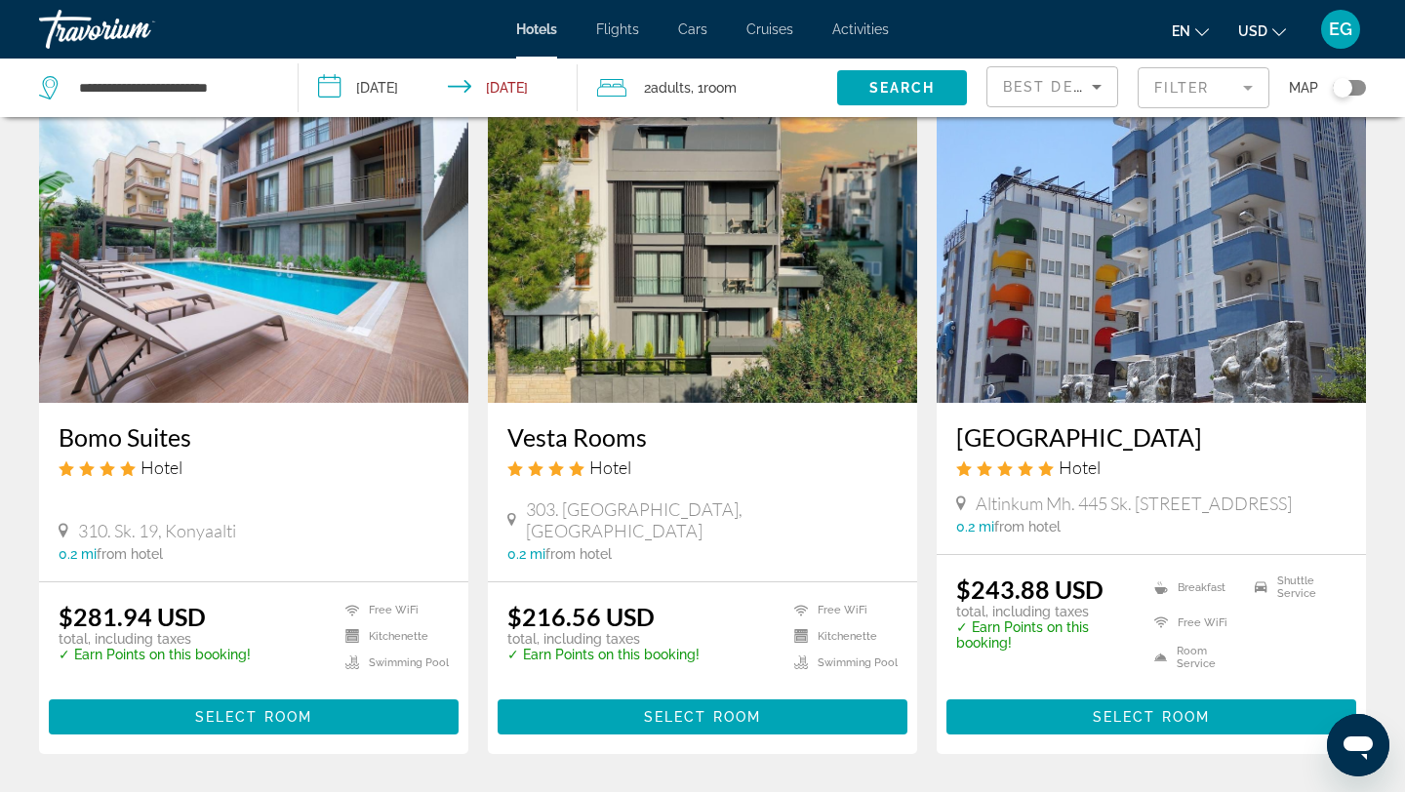
scroll to position [2267, 0]
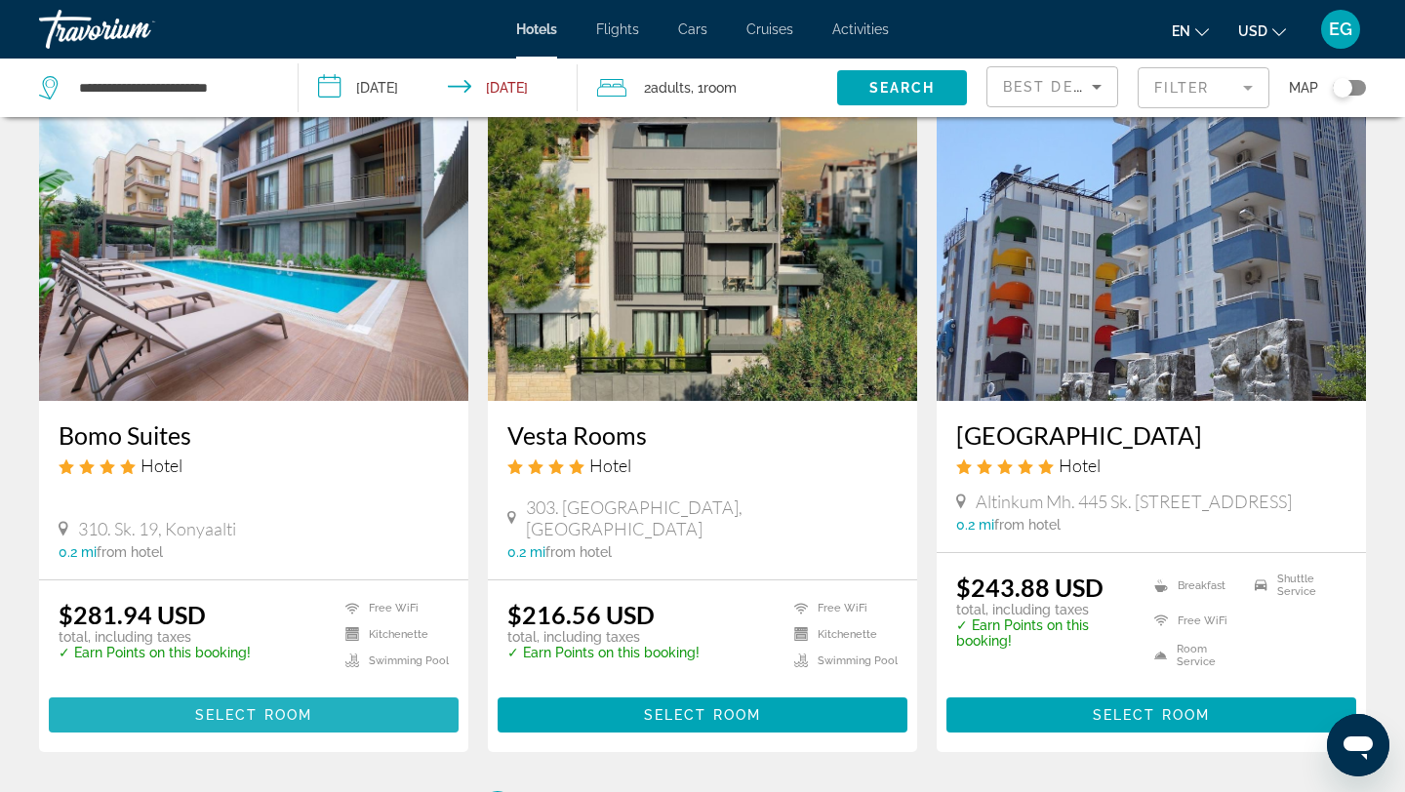
click at [264, 723] on span "Select Room" at bounding box center [253, 716] width 117 height 16
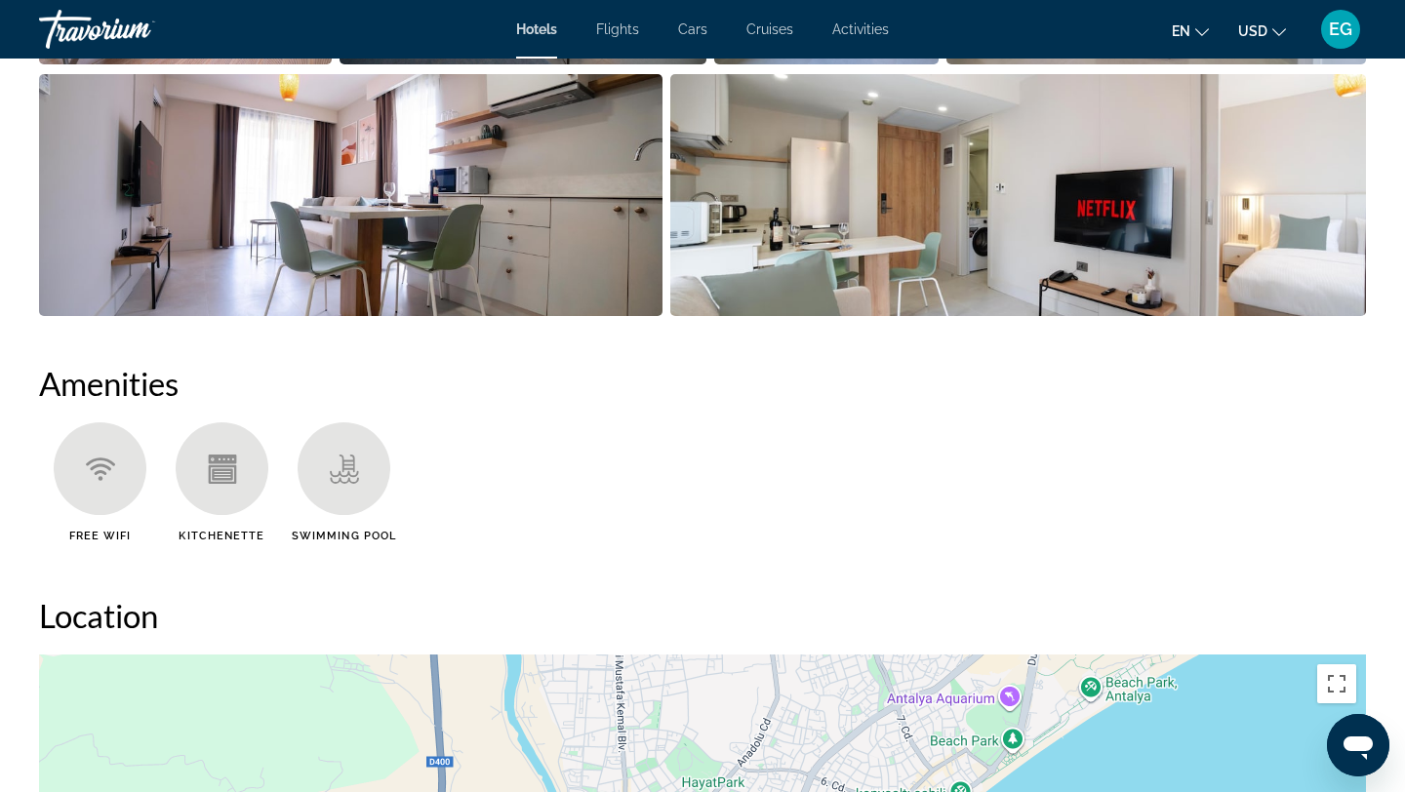
scroll to position [1263, 0]
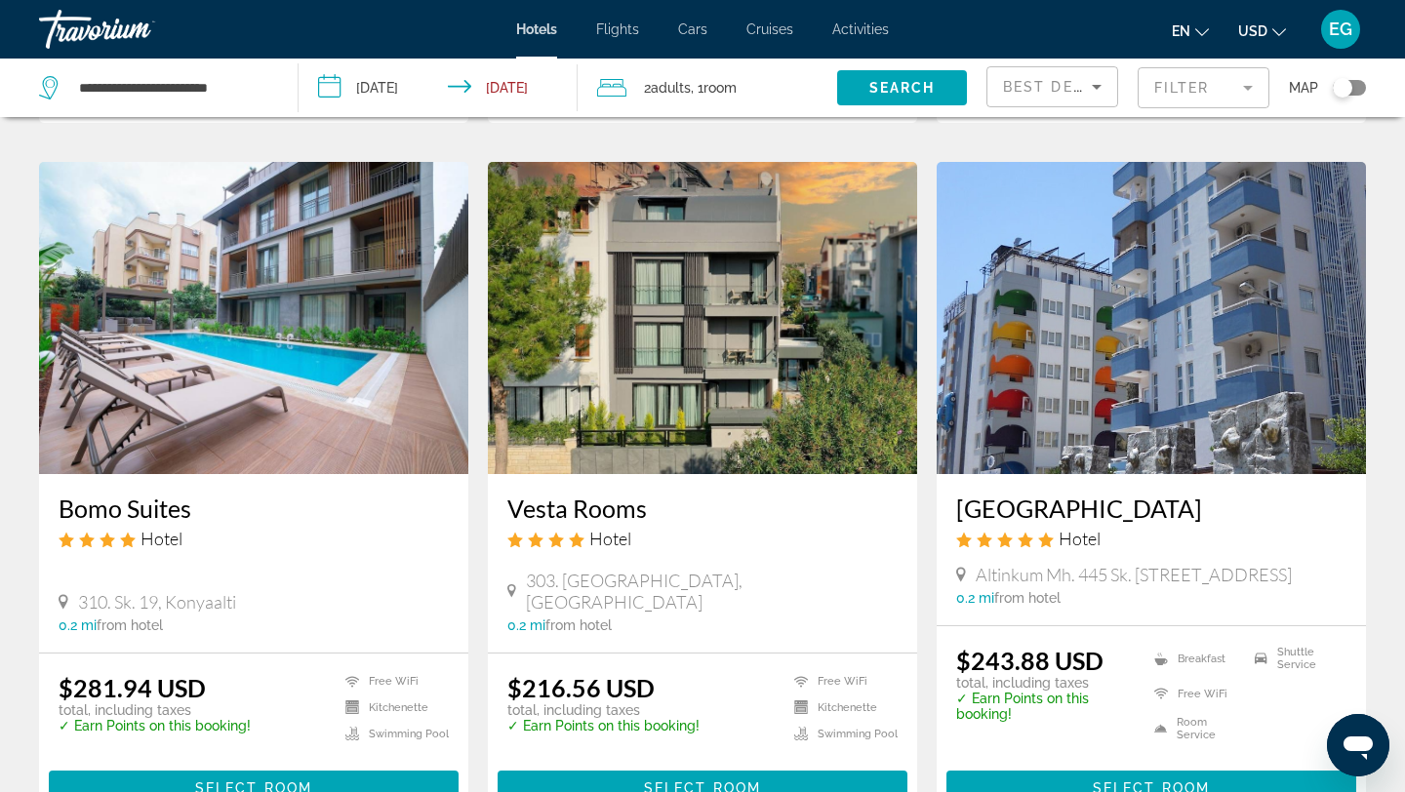
scroll to position [2607, 0]
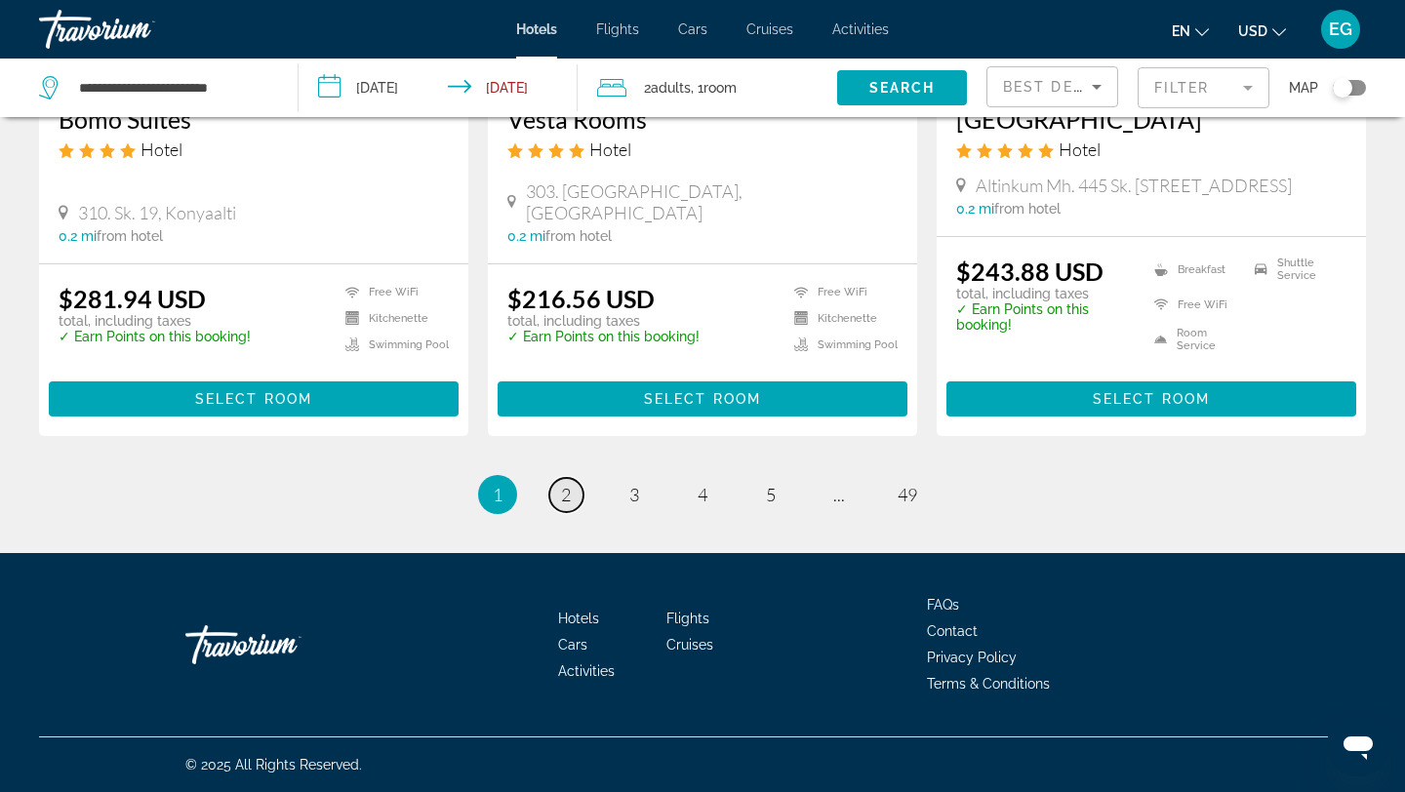
click at [562, 487] on span "2" at bounding box center [566, 494] width 10 height 21
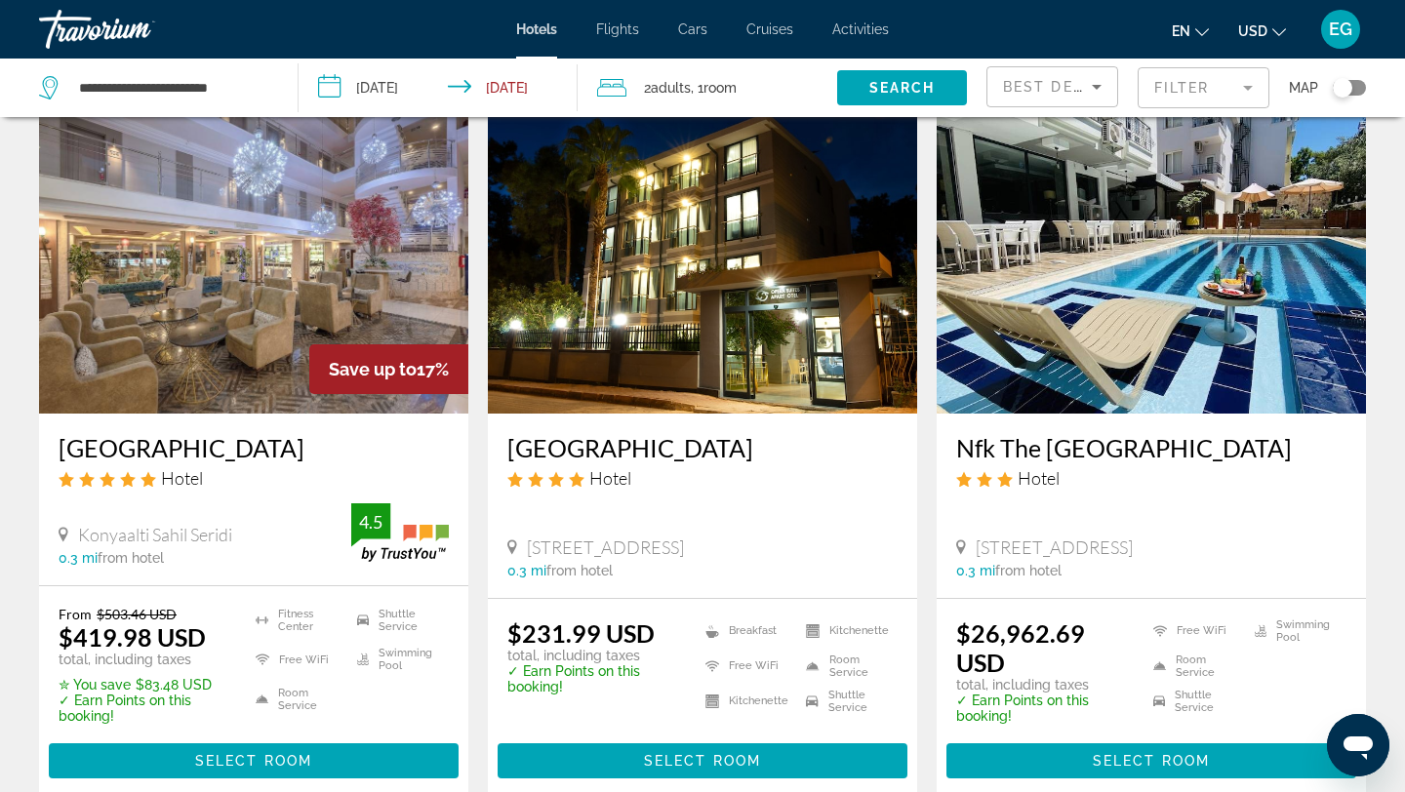
scroll to position [2227, 0]
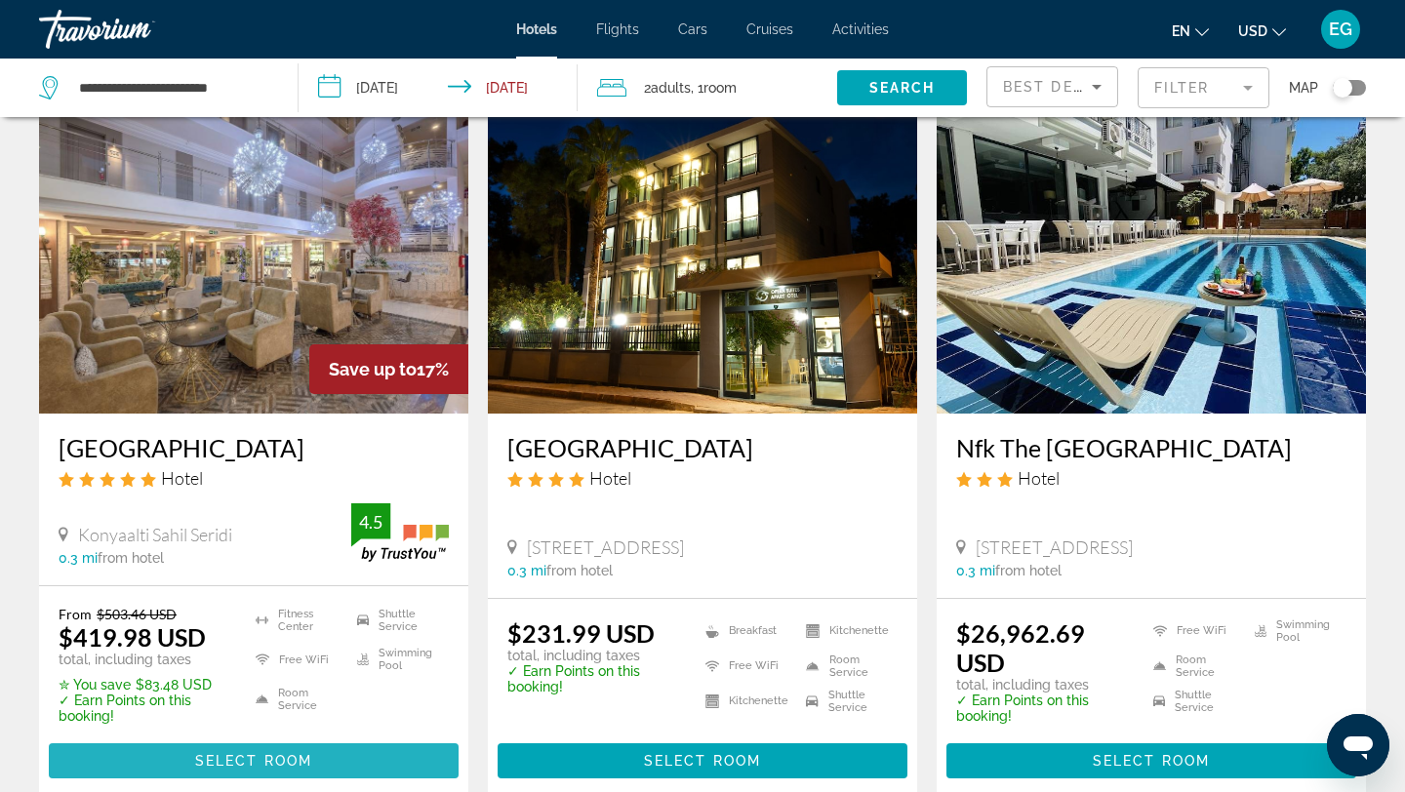
click at [231, 760] on span "Select Room" at bounding box center [253, 761] width 117 height 16
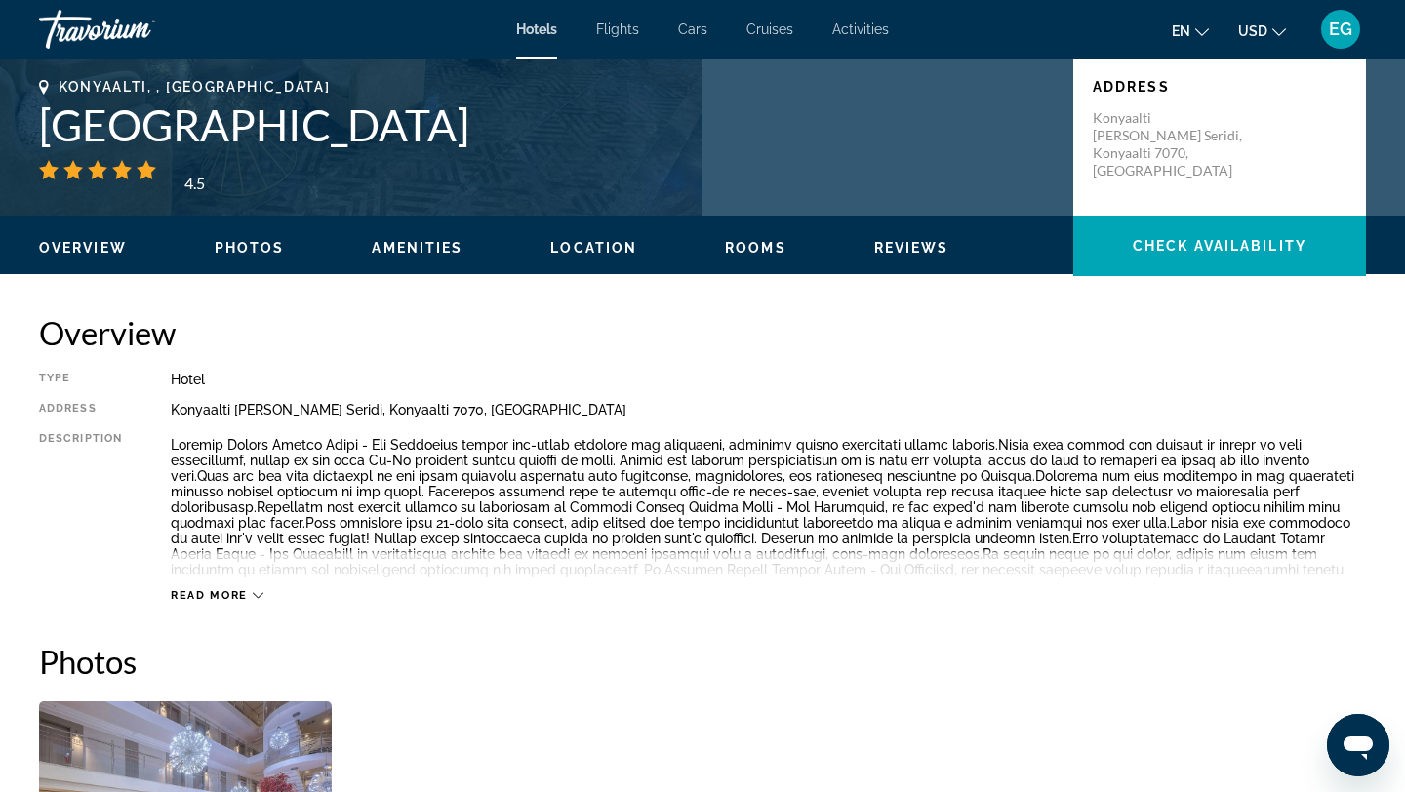
scroll to position [432, 0]
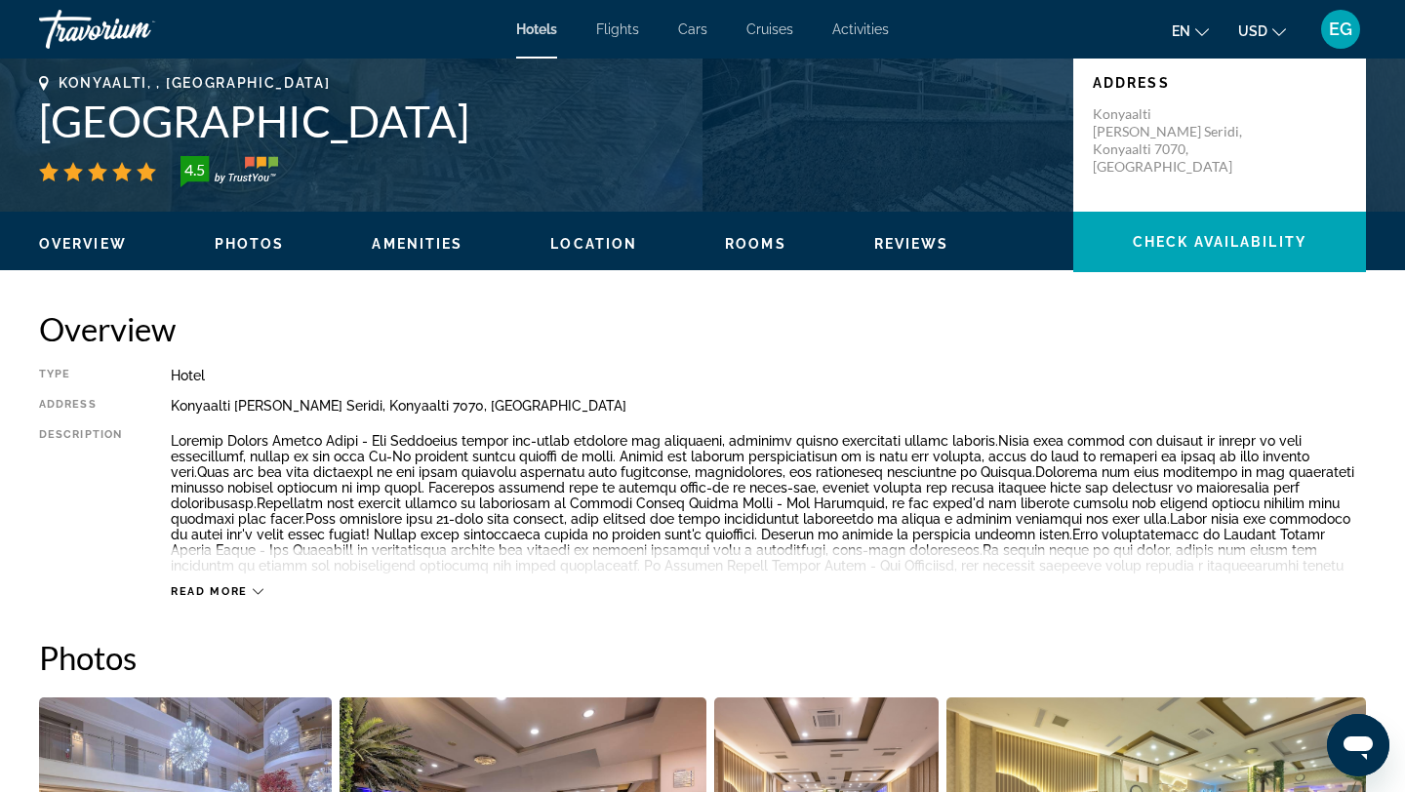
click at [259, 588] on icon "Main content" at bounding box center [258, 592] width 11 height 11
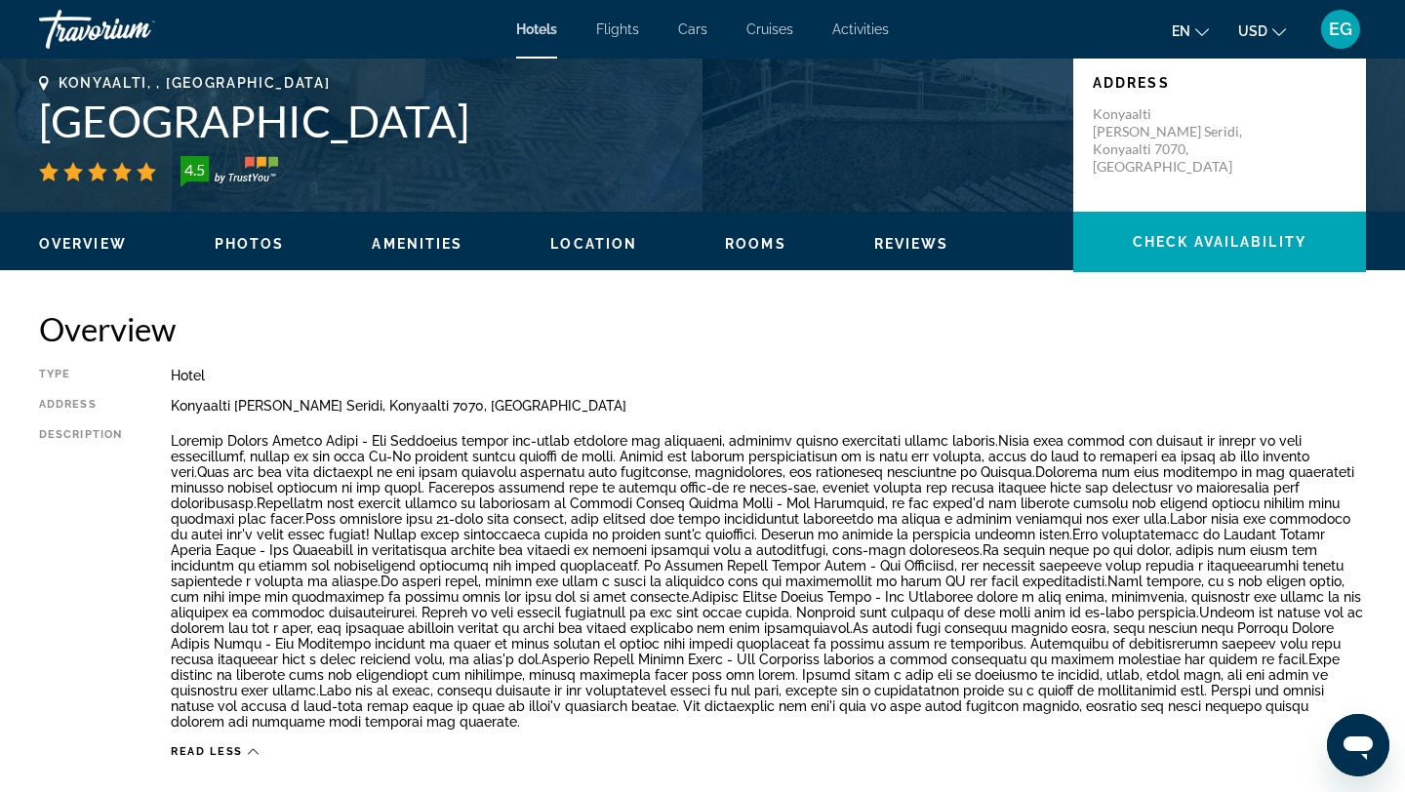
click at [1200, 31] on icon "Change language" at bounding box center [1203, 32] width 14 height 8
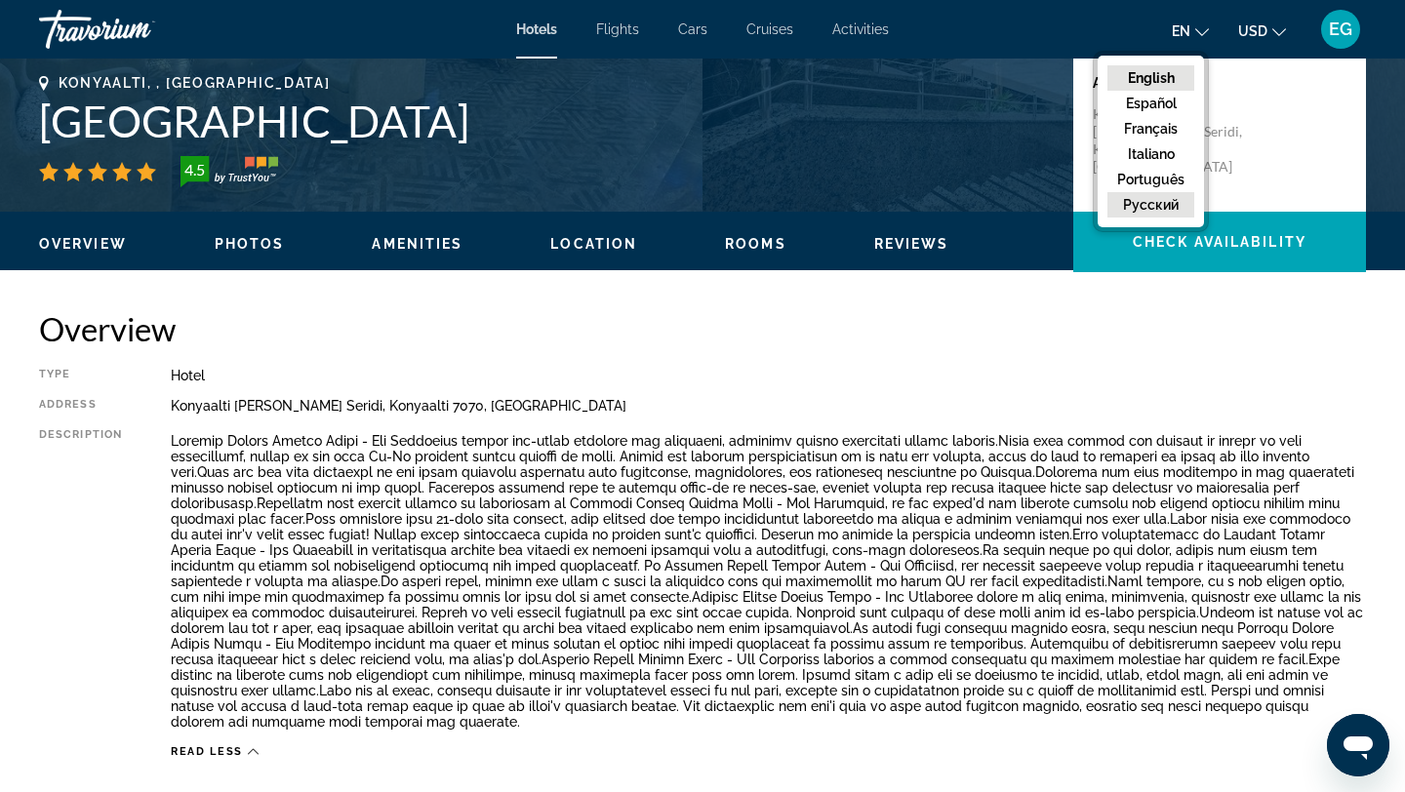
click at [1152, 203] on button "русский" at bounding box center [1151, 204] width 87 height 25
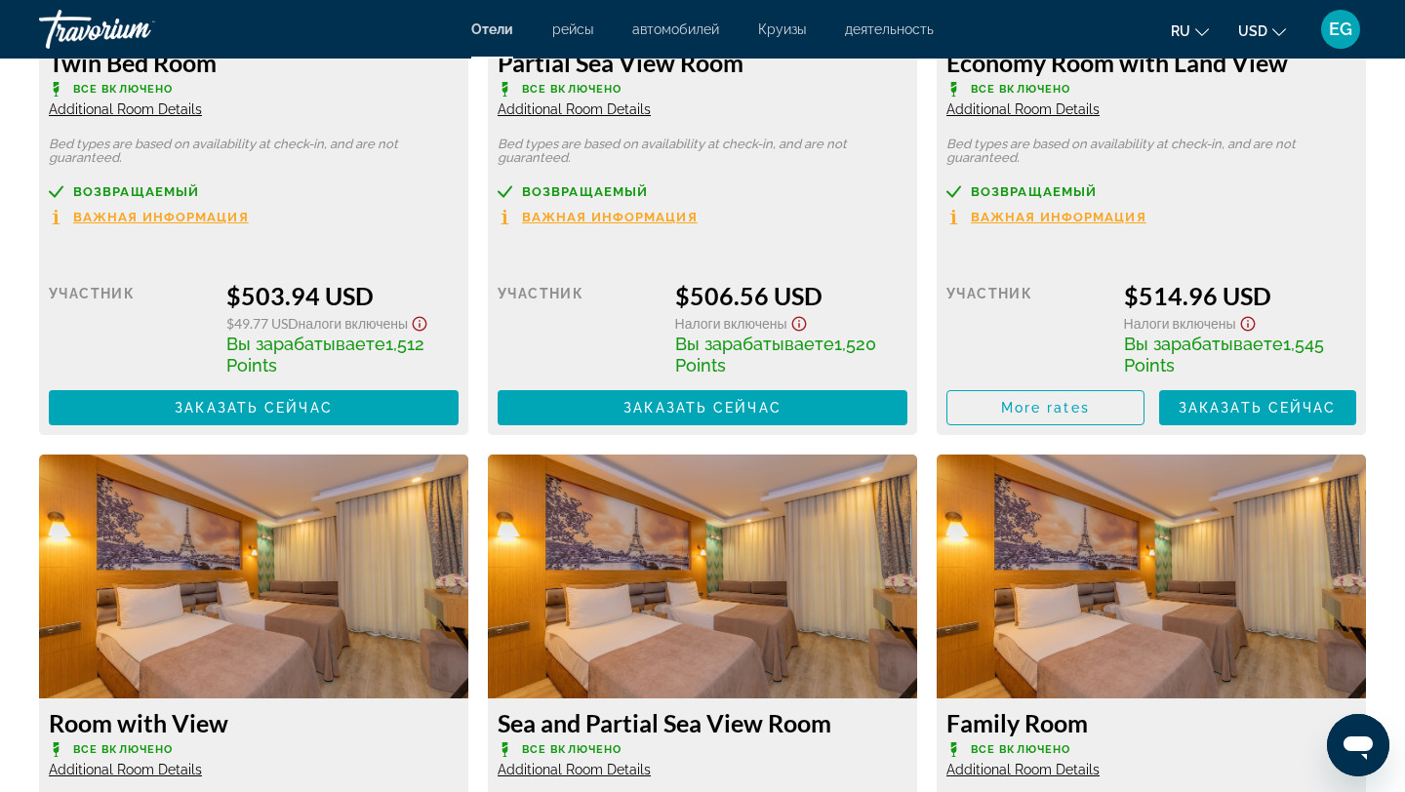
scroll to position [4535, 0]
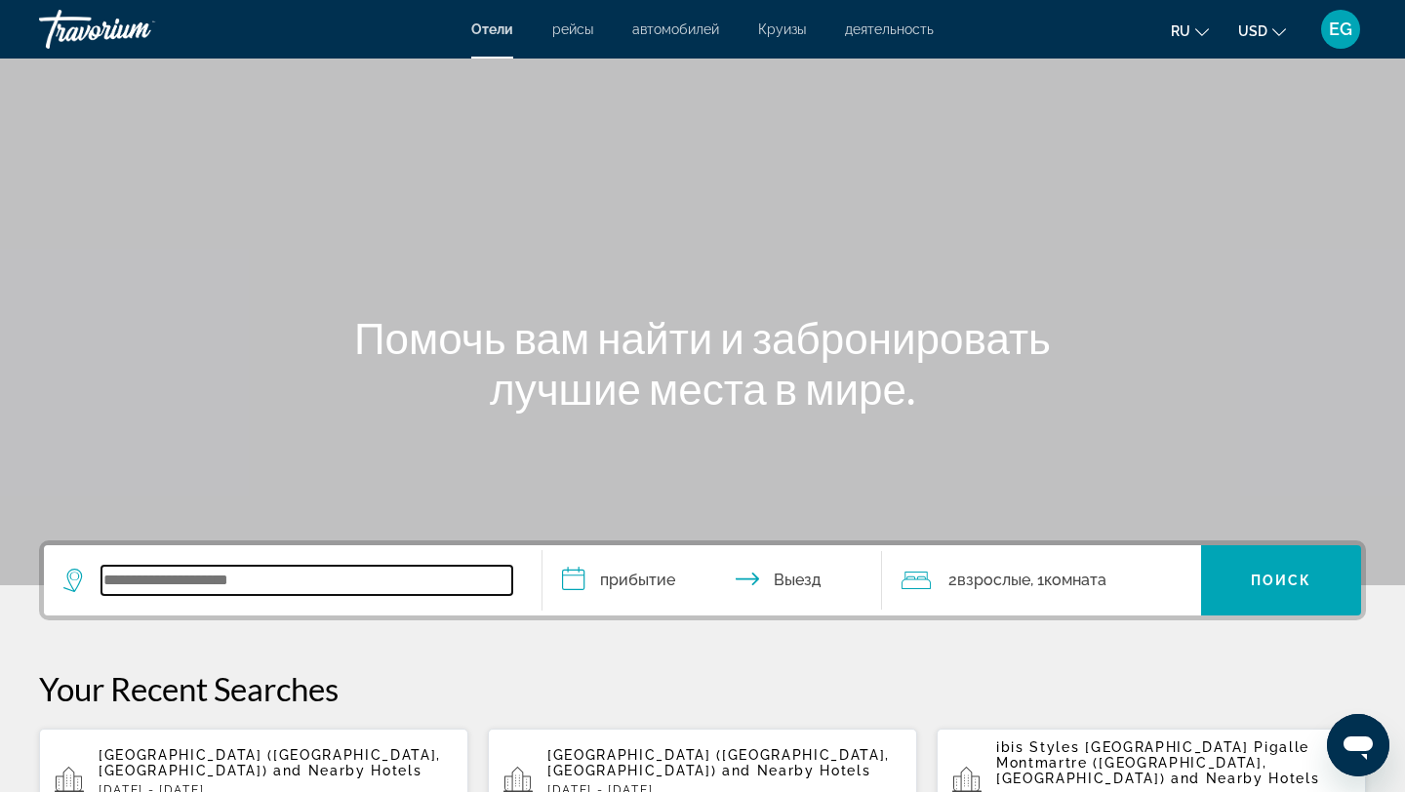
click at [233, 575] on input "Search widget" at bounding box center [306, 580] width 411 height 29
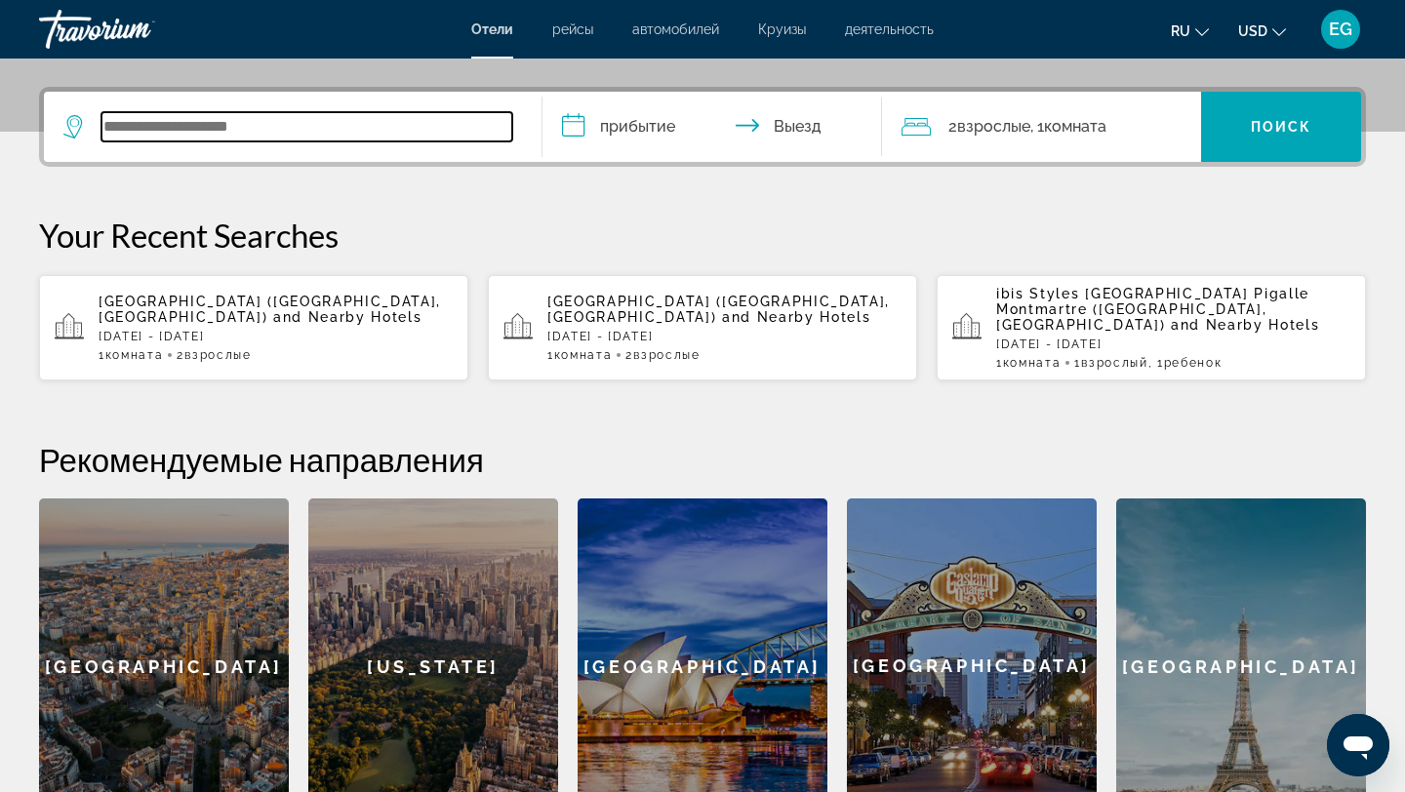
scroll to position [477, 0]
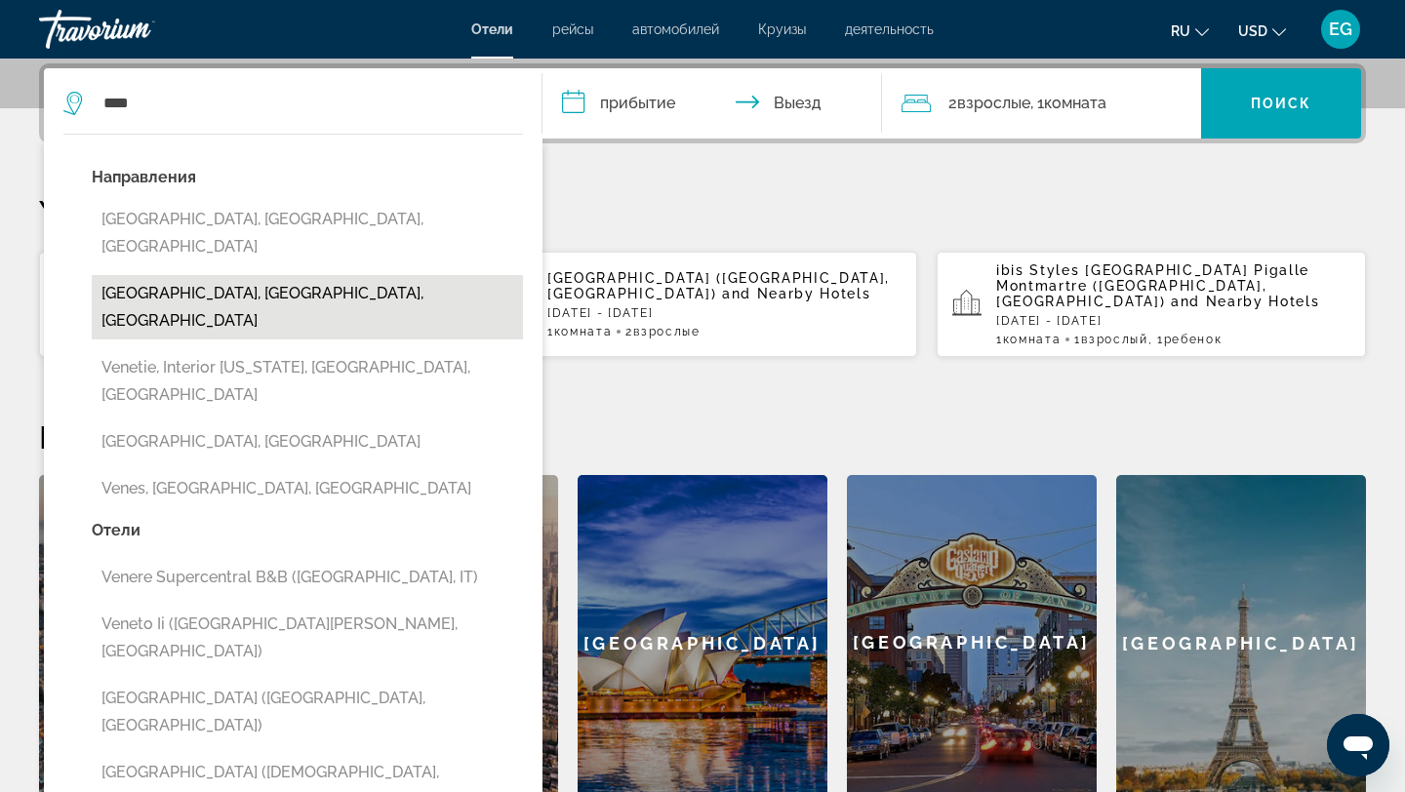
click at [212, 275] on button "Venetico, Messina, Italy" at bounding box center [307, 307] width 431 height 64
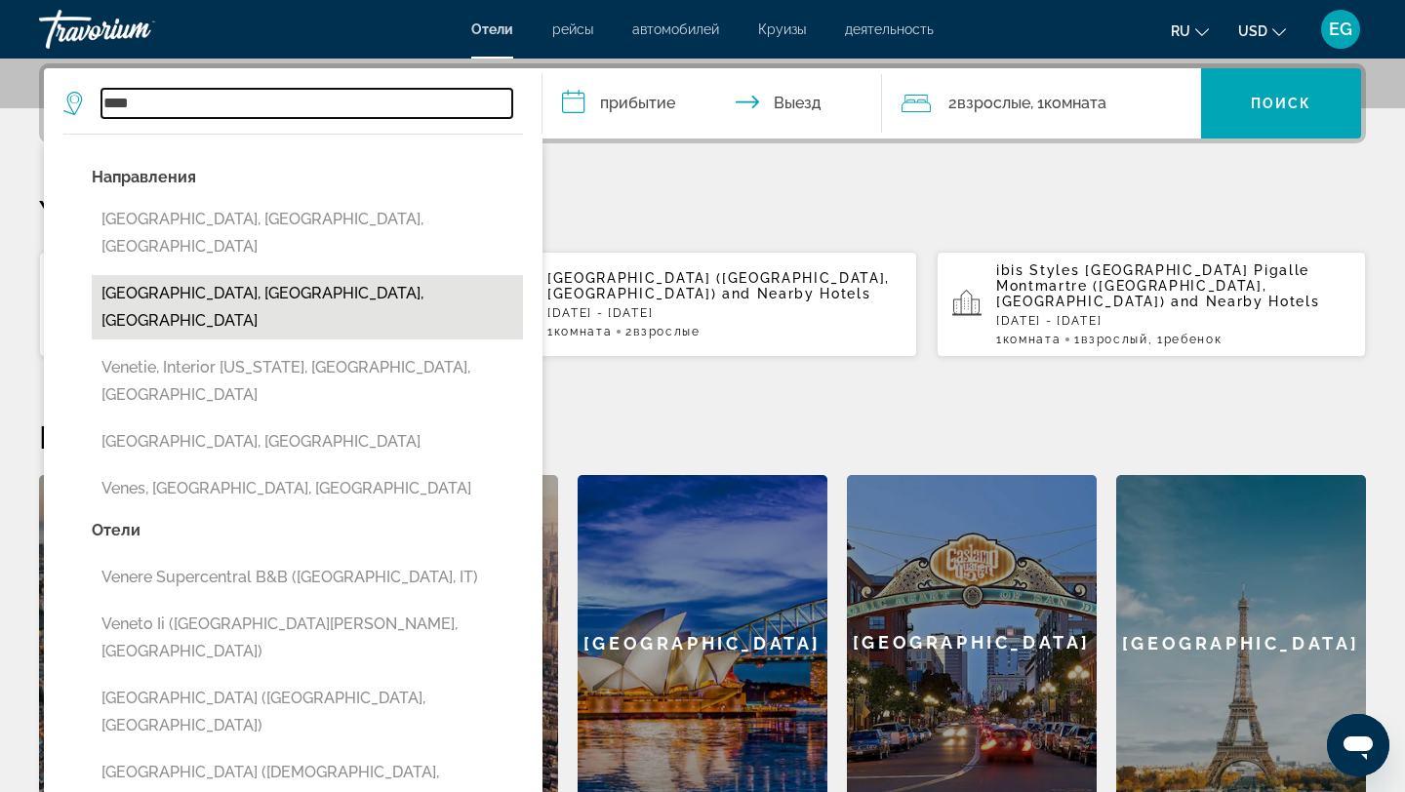
type input "**********"
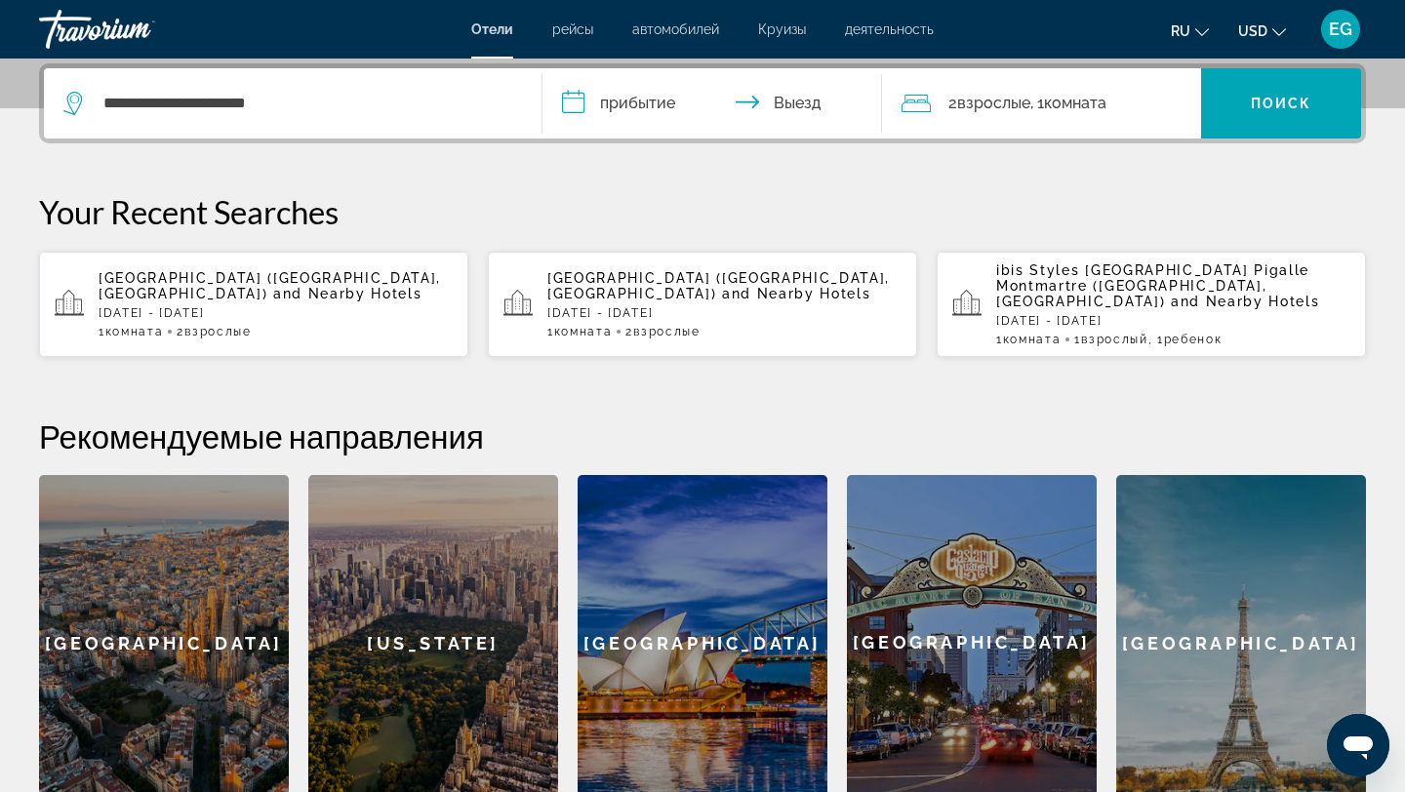
click at [638, 101] on input "**********" at bounding box center [716, 106] width 347 height 76
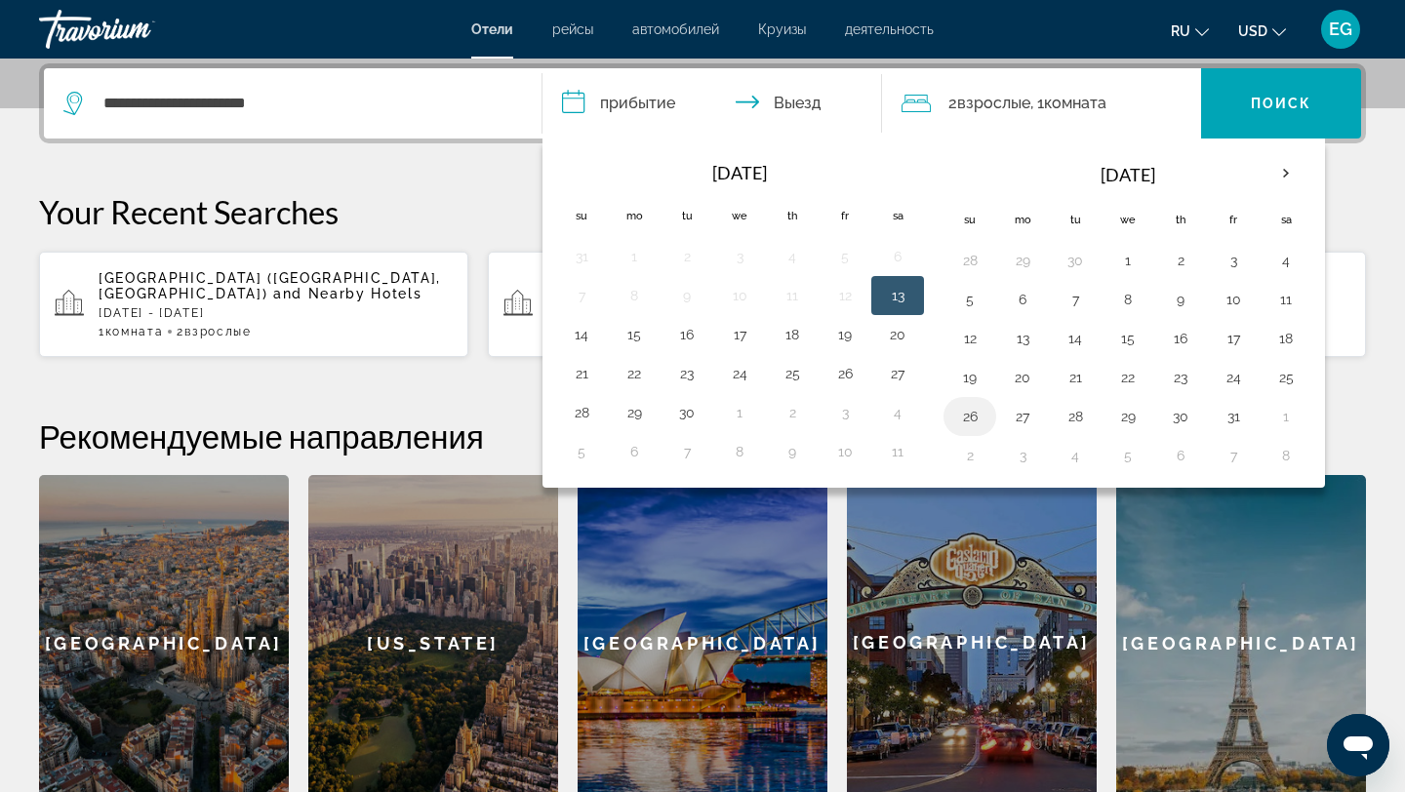
click at [971, 412] on button "26" at bounding box center [969, 416] width 31 height 27
click at [1127, 417] on button "29" at bounding box center [1128, 416] width 31 height 27
type input "**********"
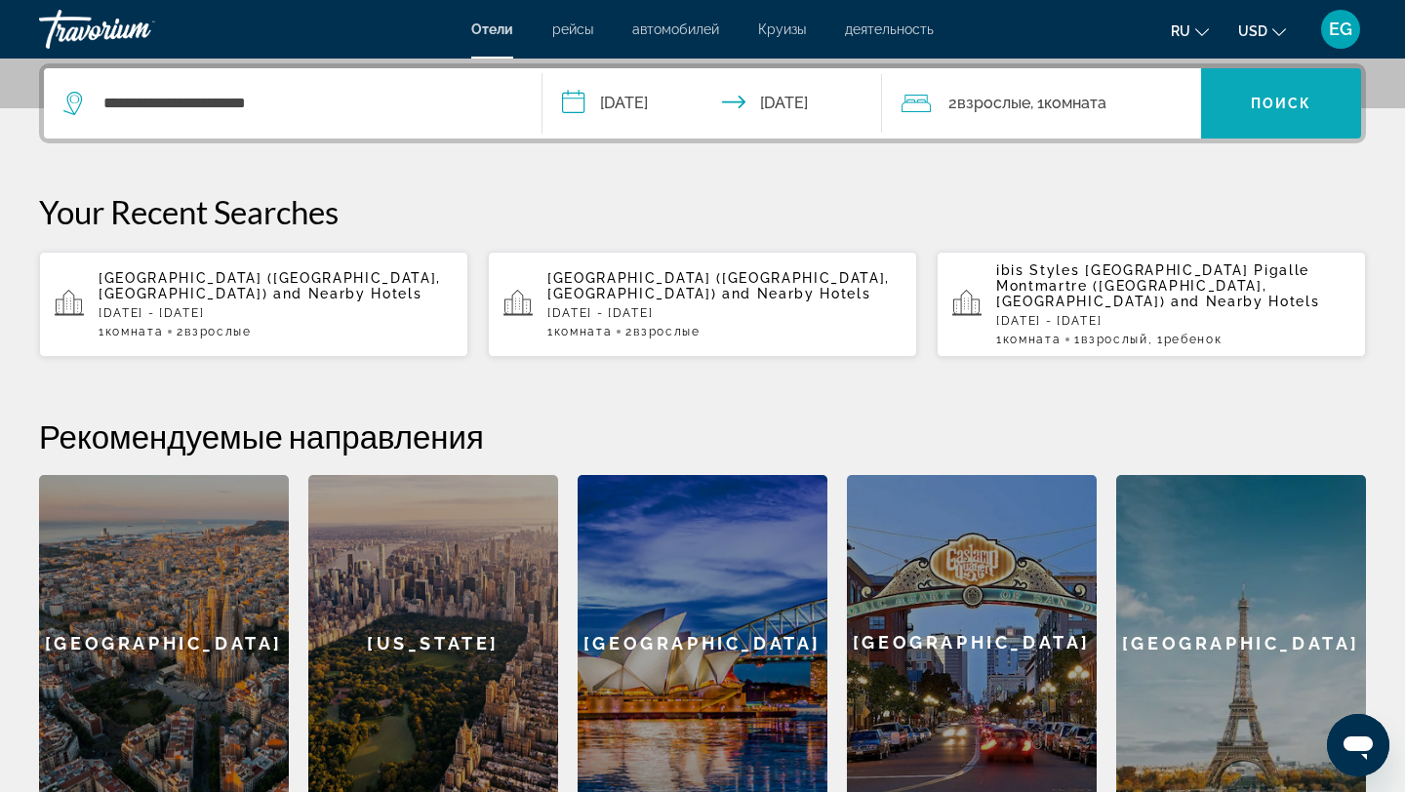
click at [1269, 103] on span "Поиск" at bounding box center [1281, 104] width 61 height 16
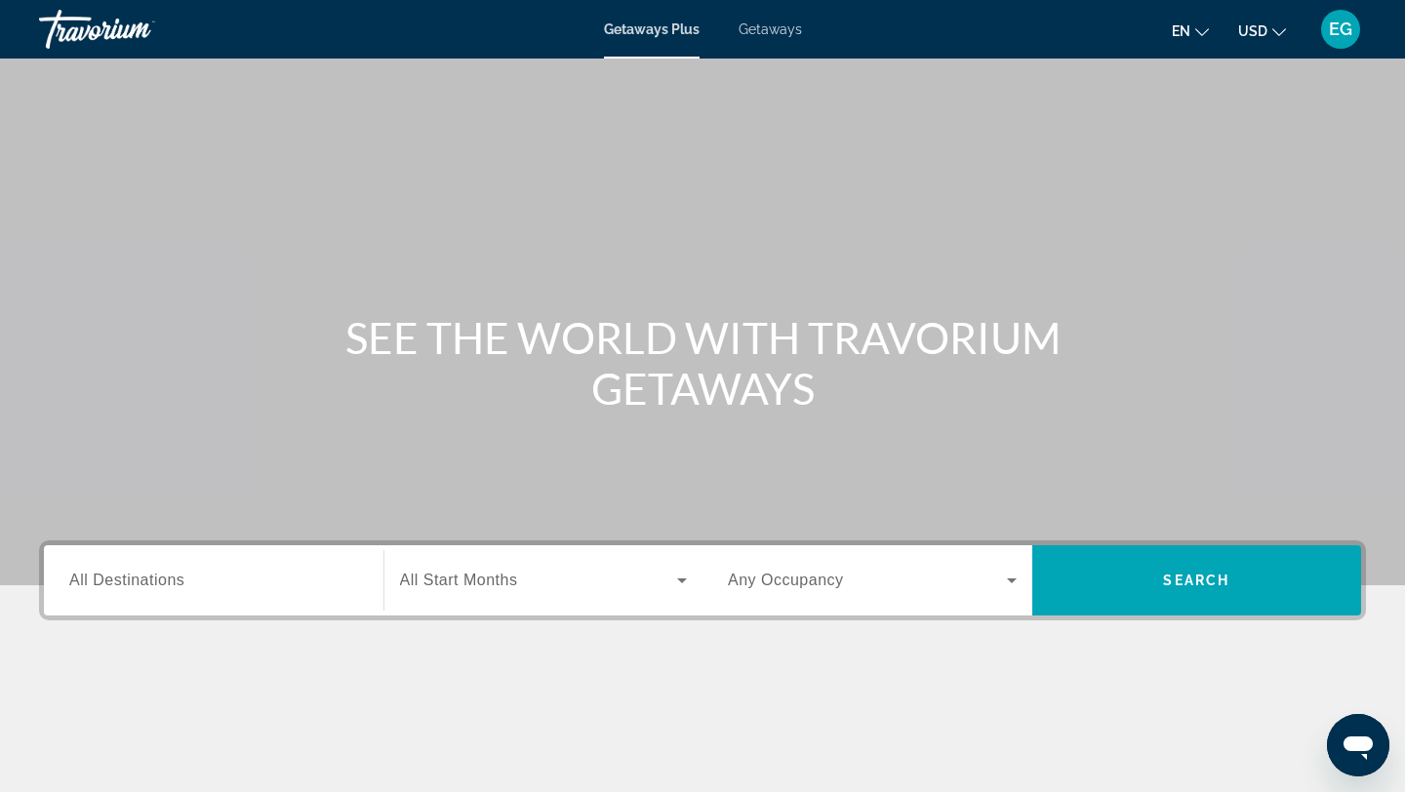
click at [127, 582] on span "All Destinations" at bounding box center [126, 580] width 115 height 17
click at [127, 582] on input "Destination All Destinations" at bounding box center [213, 581] width 289 height 23
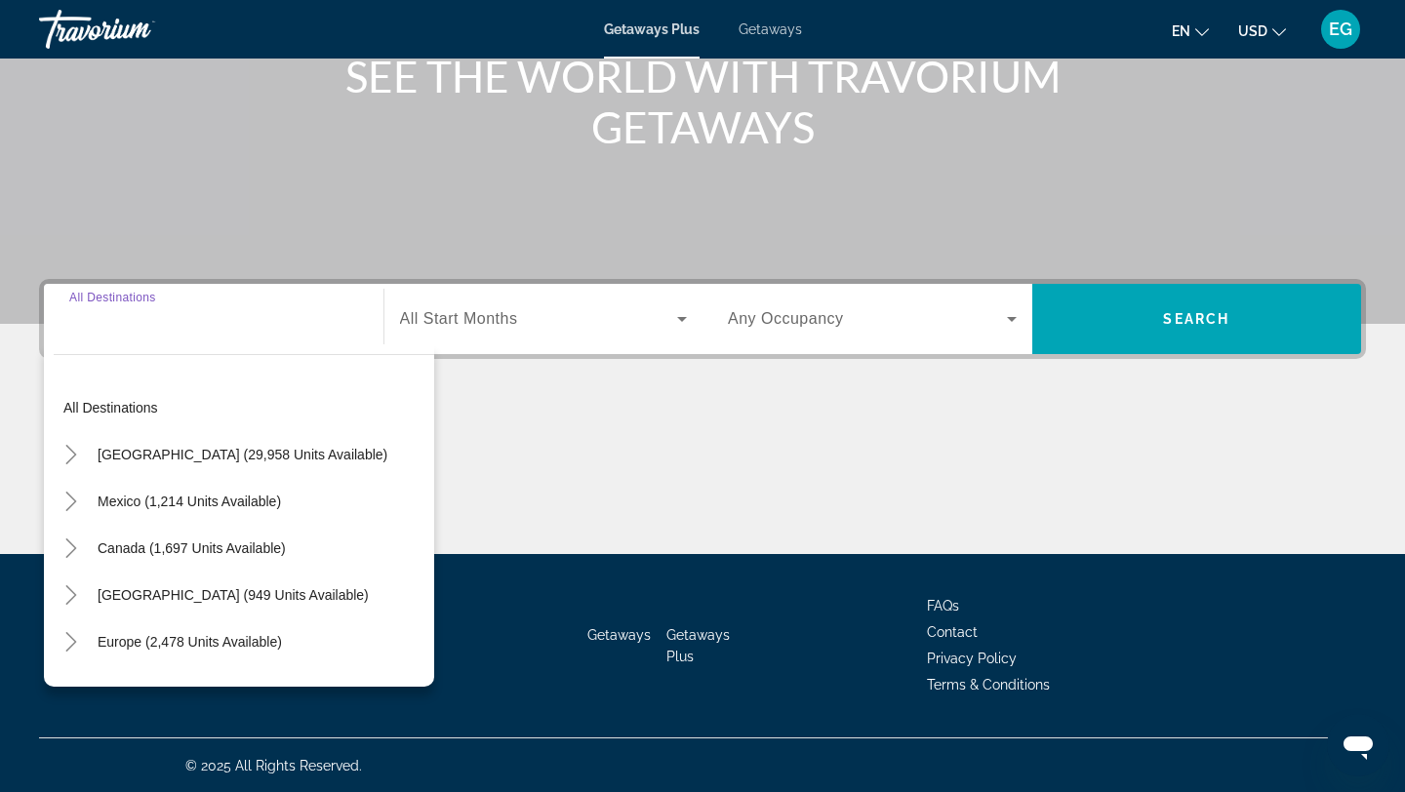
scroll to position [263, 0]
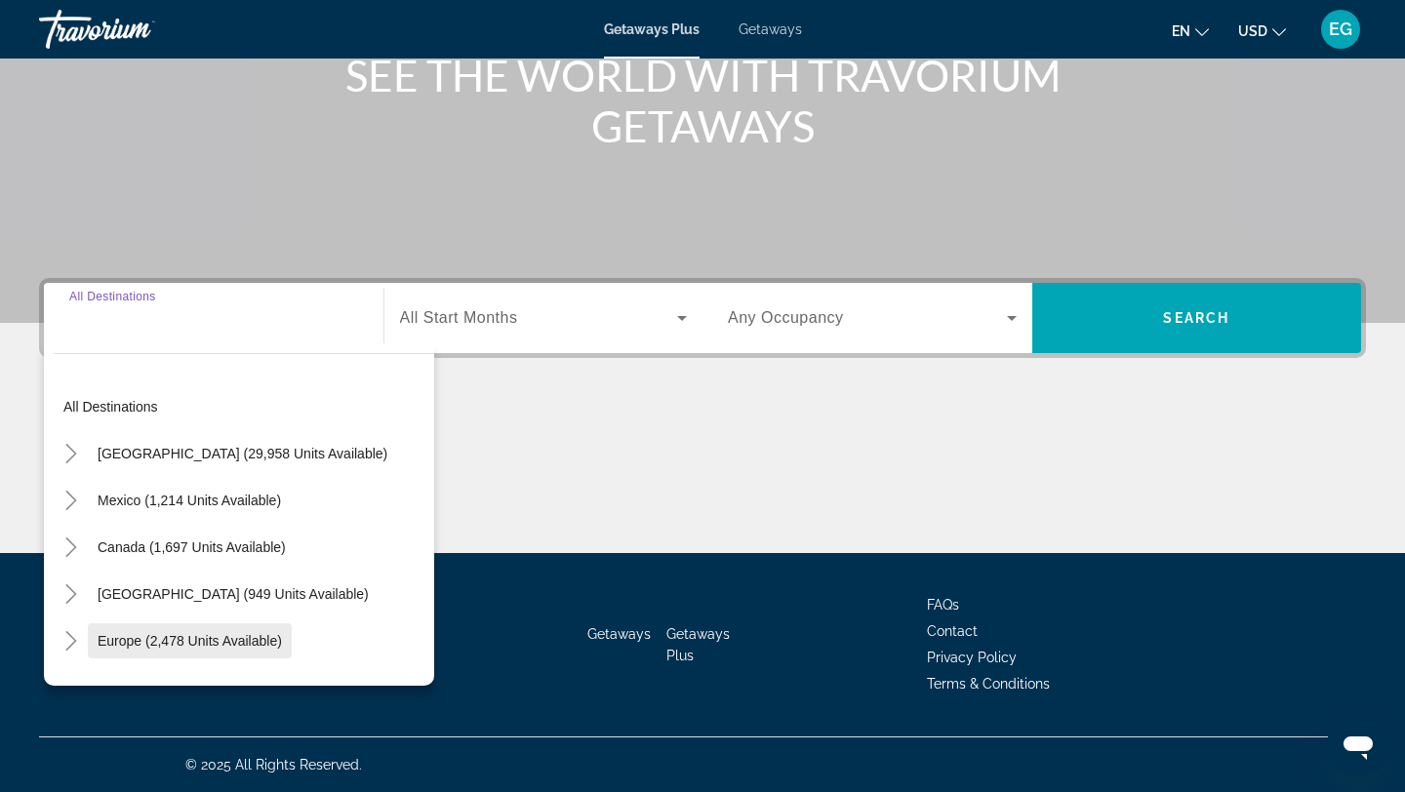
click at [183, 640] on span "Europe (2,478 units available)" at bounding box center [190, 641] width 184 height 16
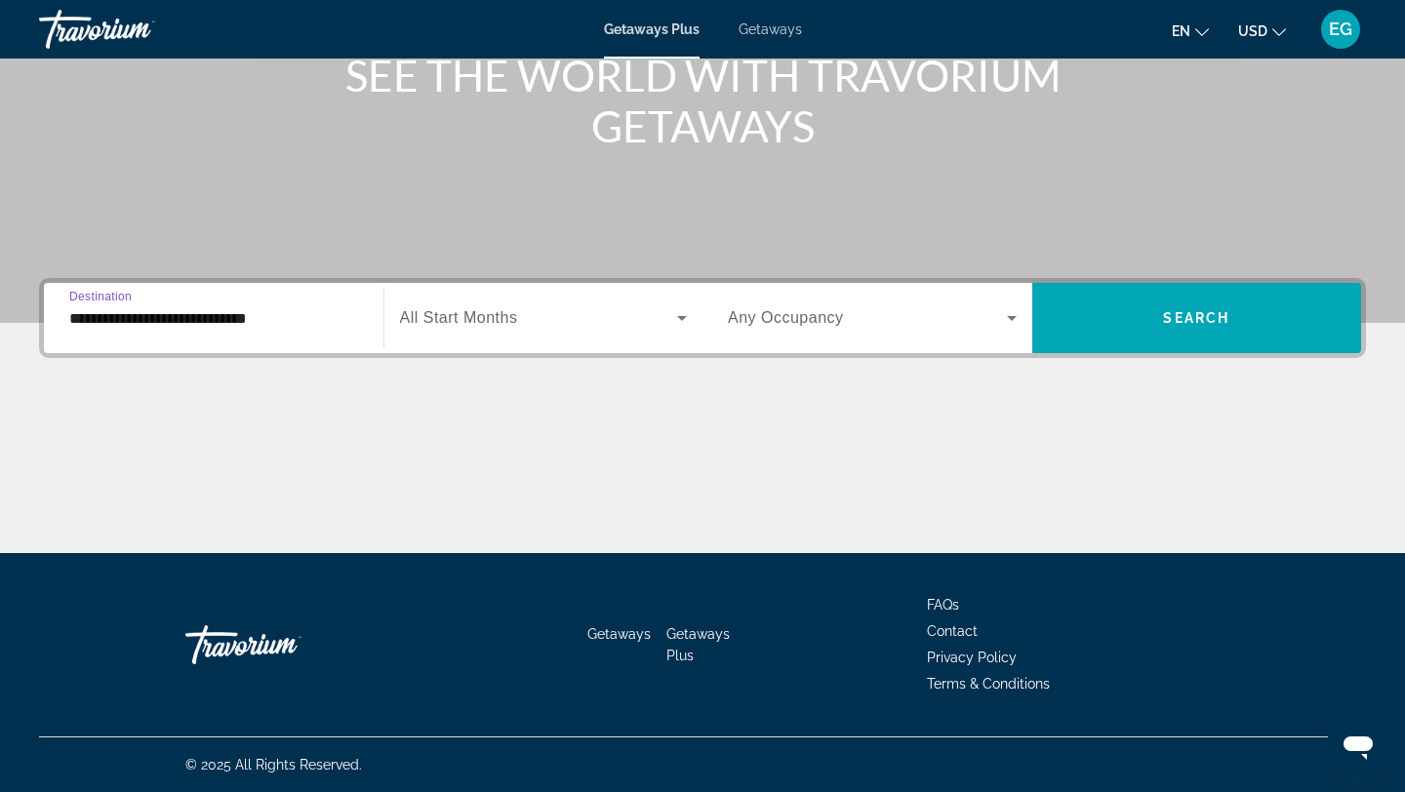
click at [96, 319] on input "**********" at bounding box center [213, 318] width 289 height 23
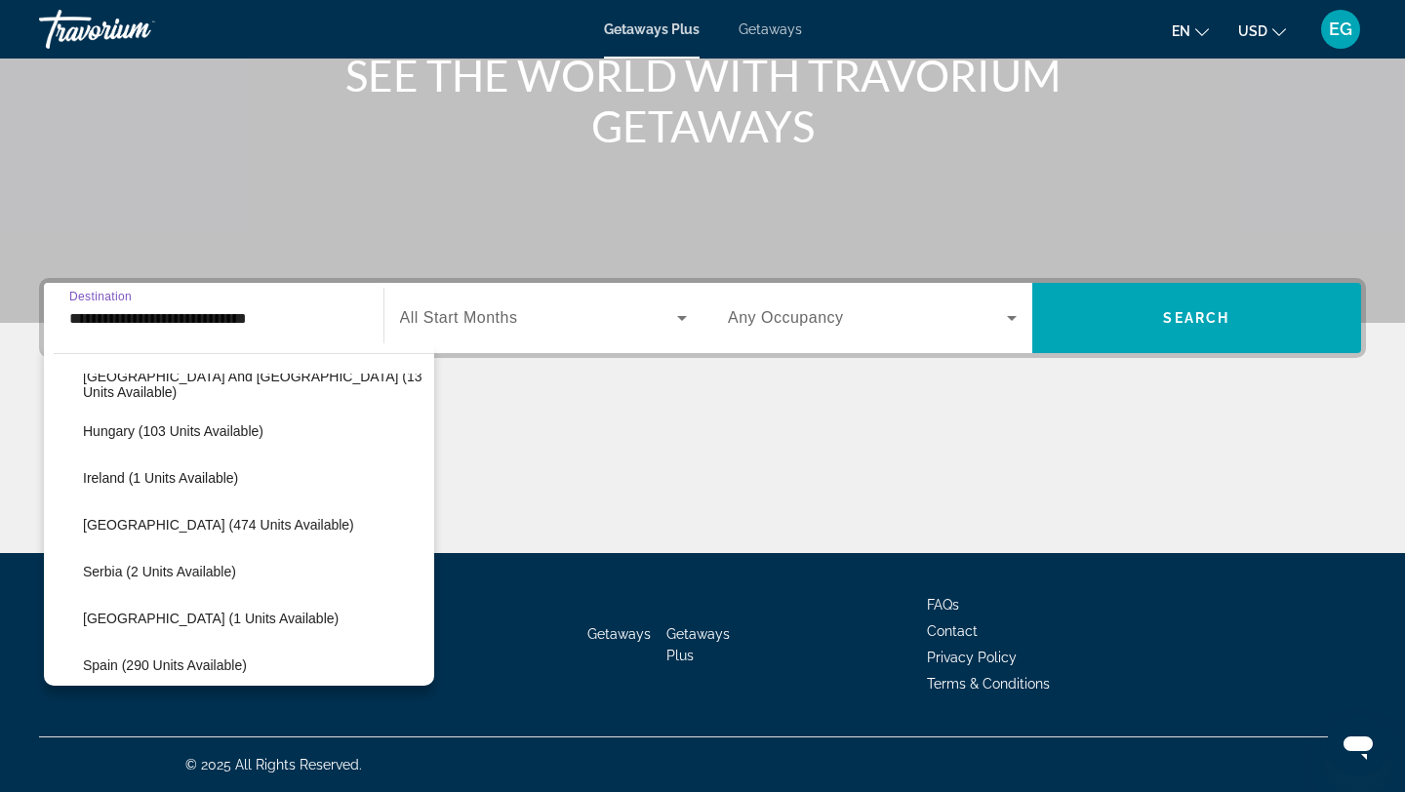
scroll to position [630, 0]
click at [186, 526] on span "Italy (474 units available)" at bounding box center [218, 526] width 271 height 16
type input "**********"
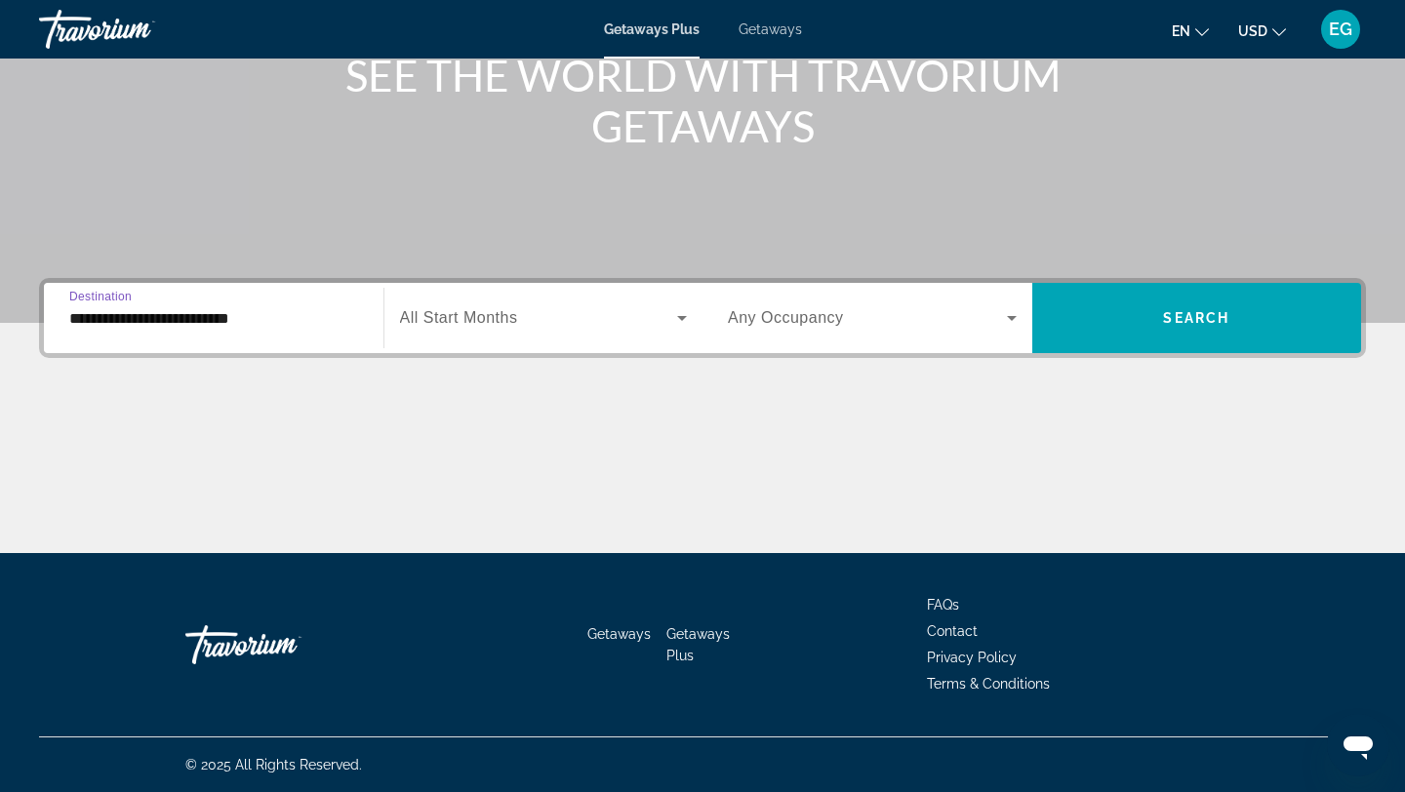
click at [147, 316] on input "**********" at bounding box center [213, 318] width 289 height 23
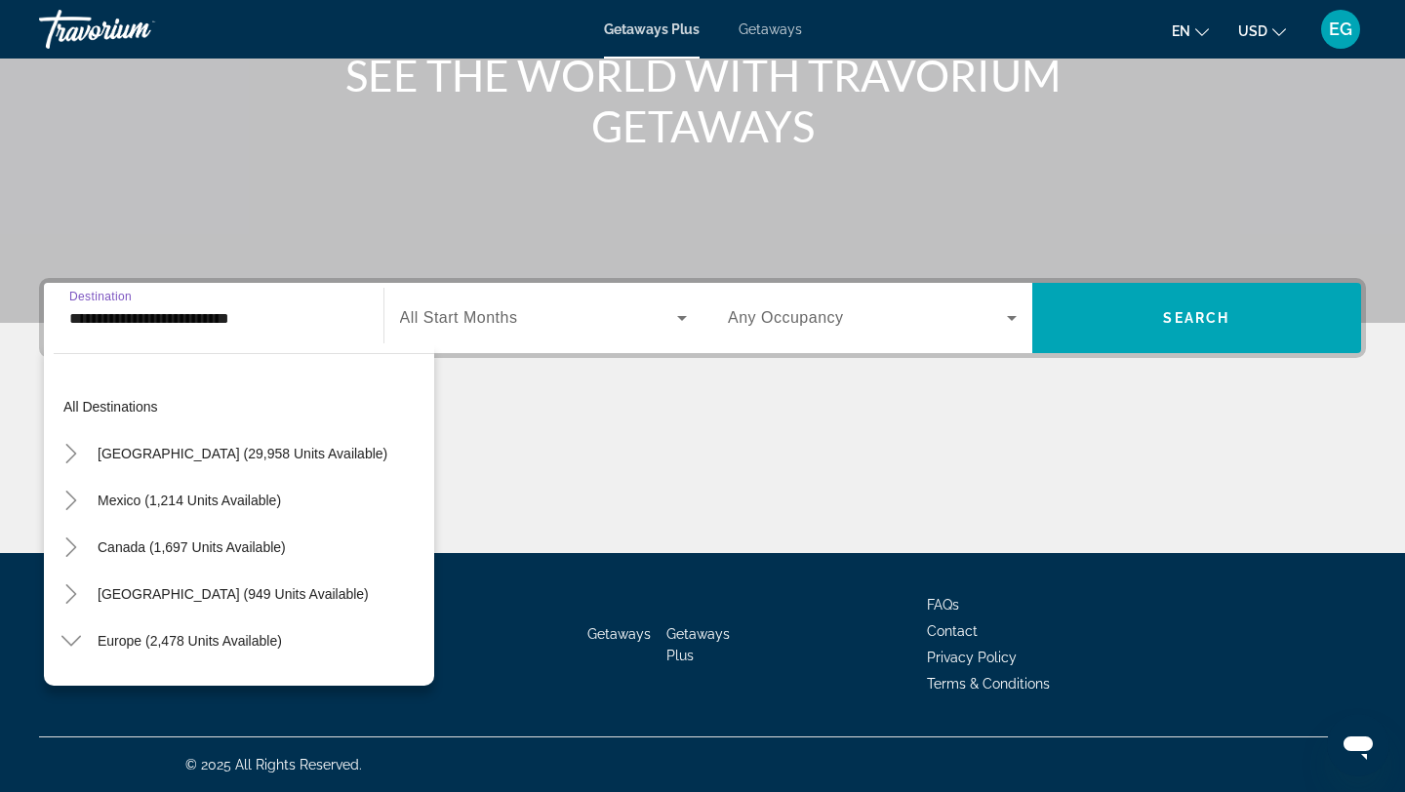
scroll to position [631, 0]
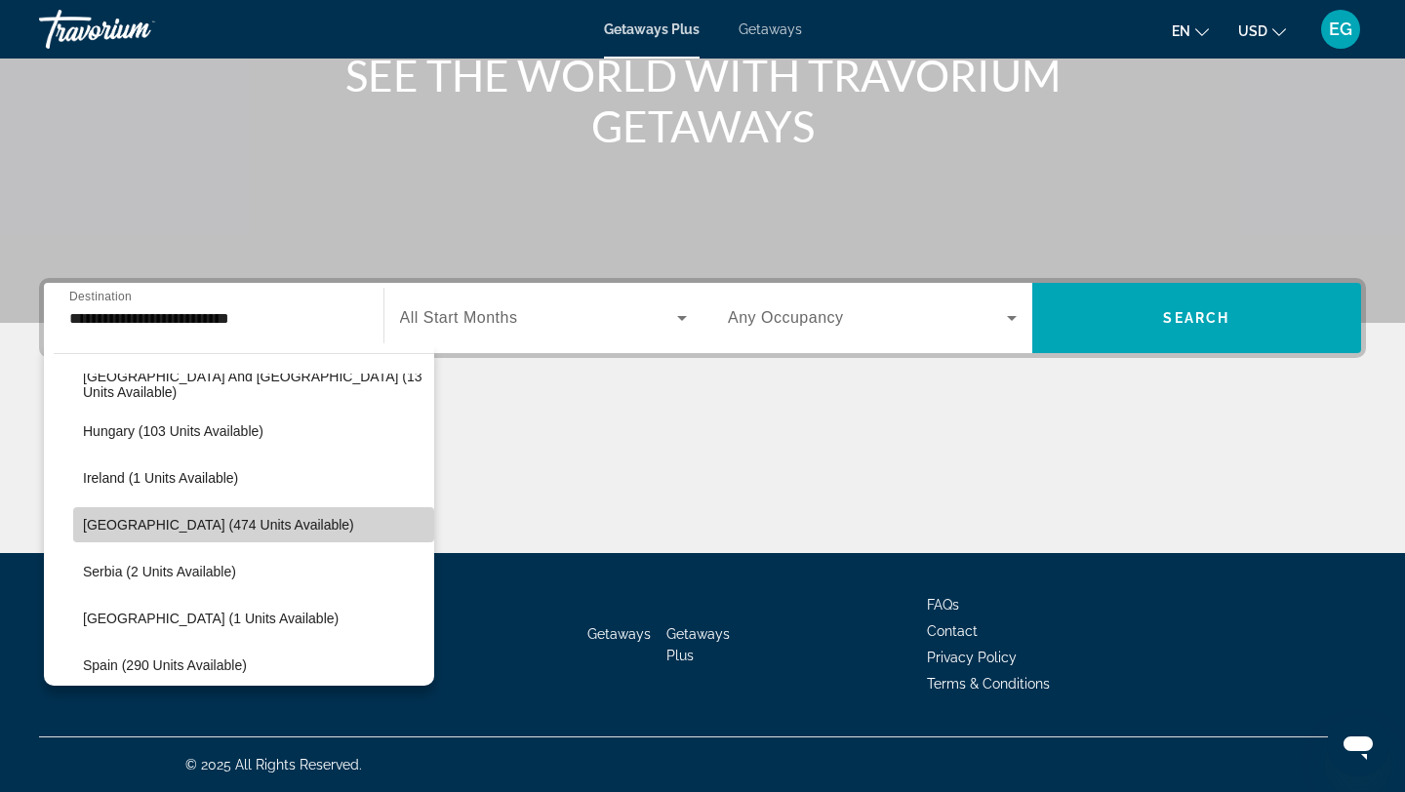
click at [192, 521] on span "Italy (474 units available)" at bounding box center [218, 525] width 271 height 16
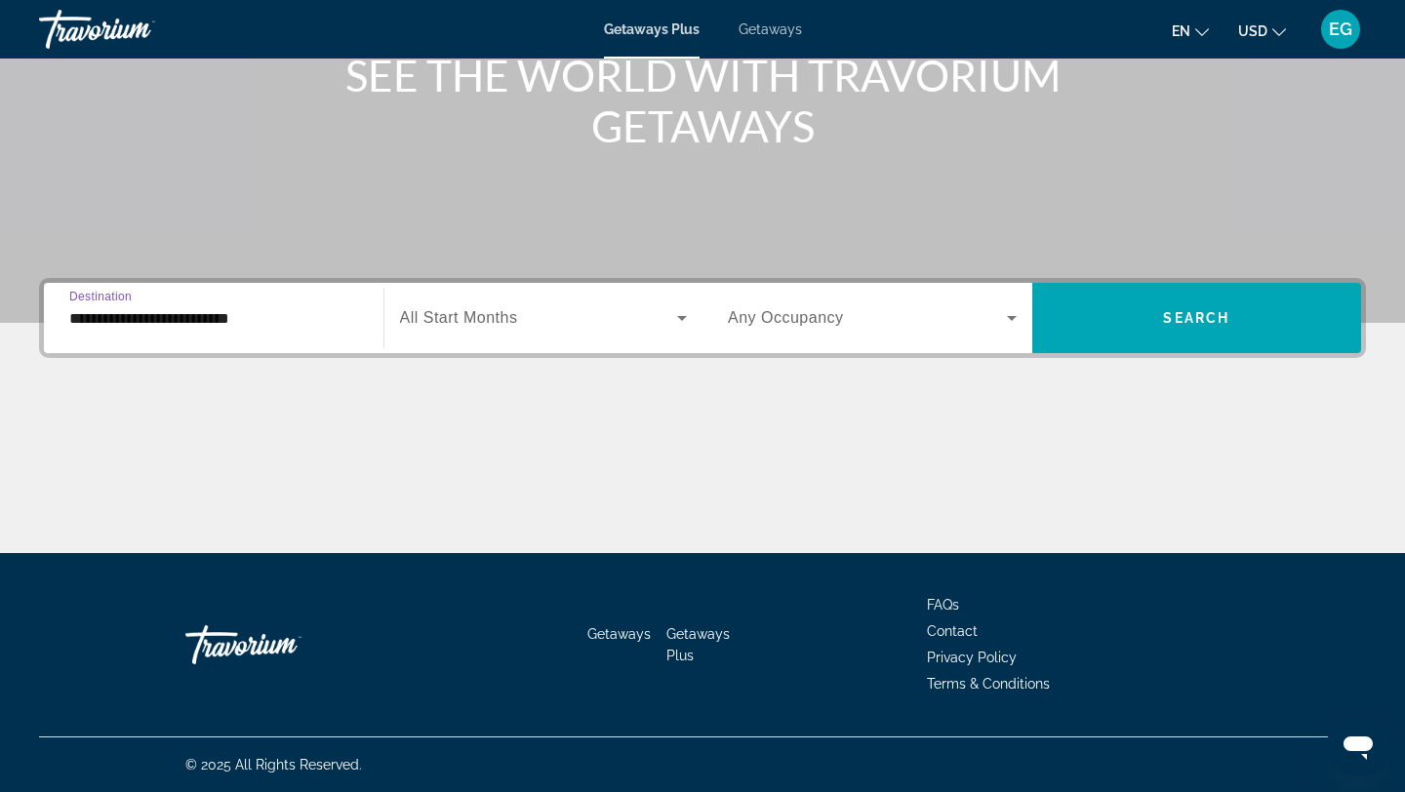
click at [686, 314] on icon "Search widget" at bounding box center [681, 317] width 23 height 23
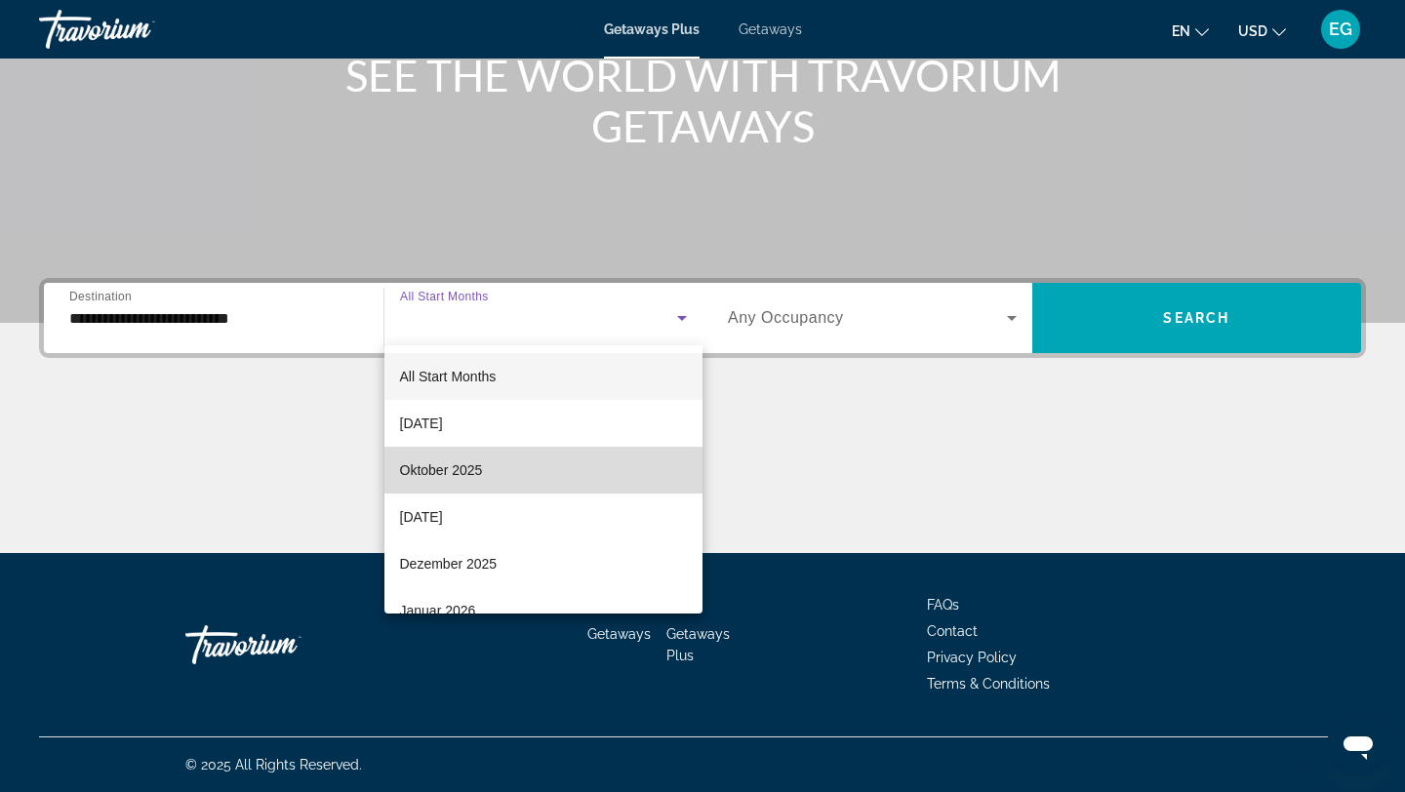
click at [443, 471] on span "Oktober 2025" at bounding box center [441, 470] width 83 height 23
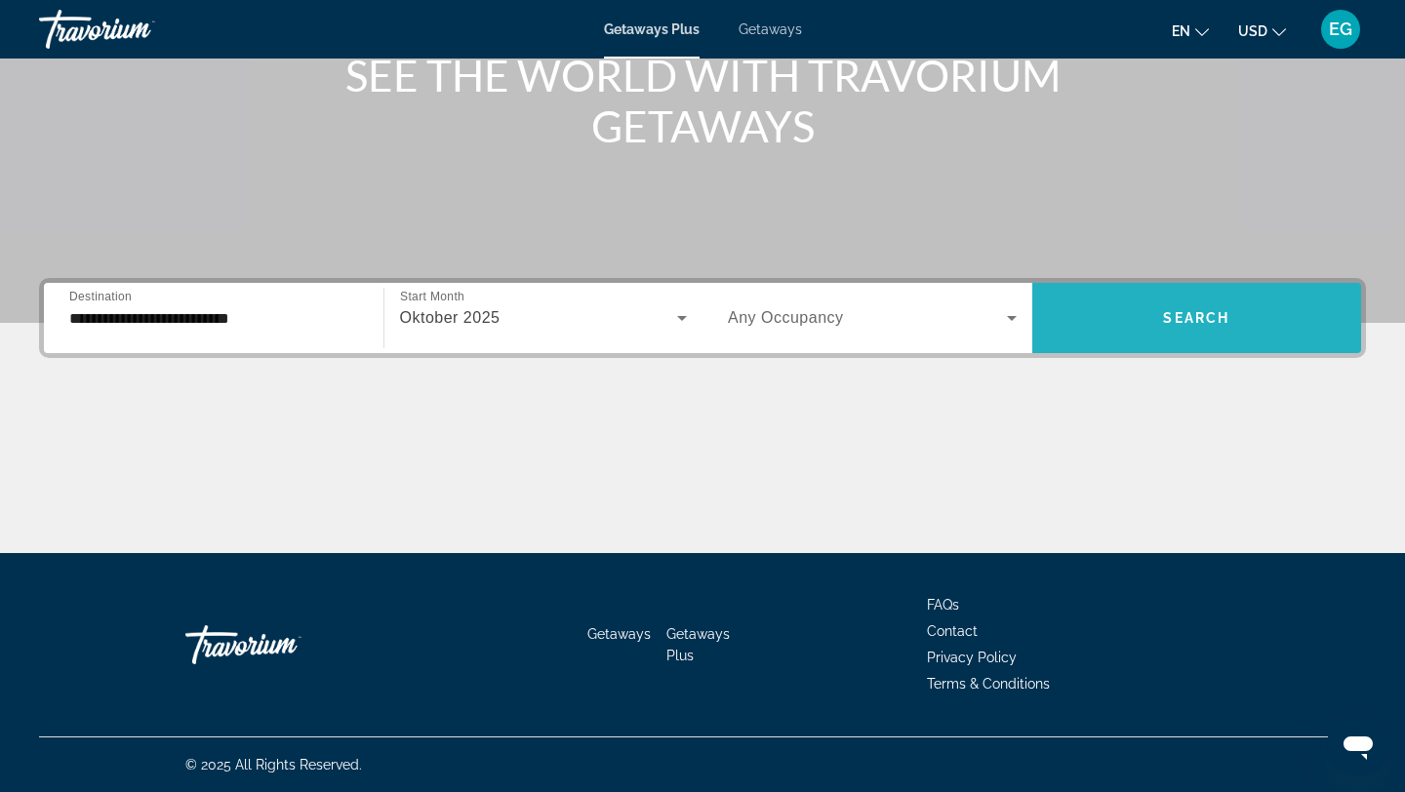
click at [1199, 305] on span "Search widget" at bounding box center [1198, 318] width 330 height 47
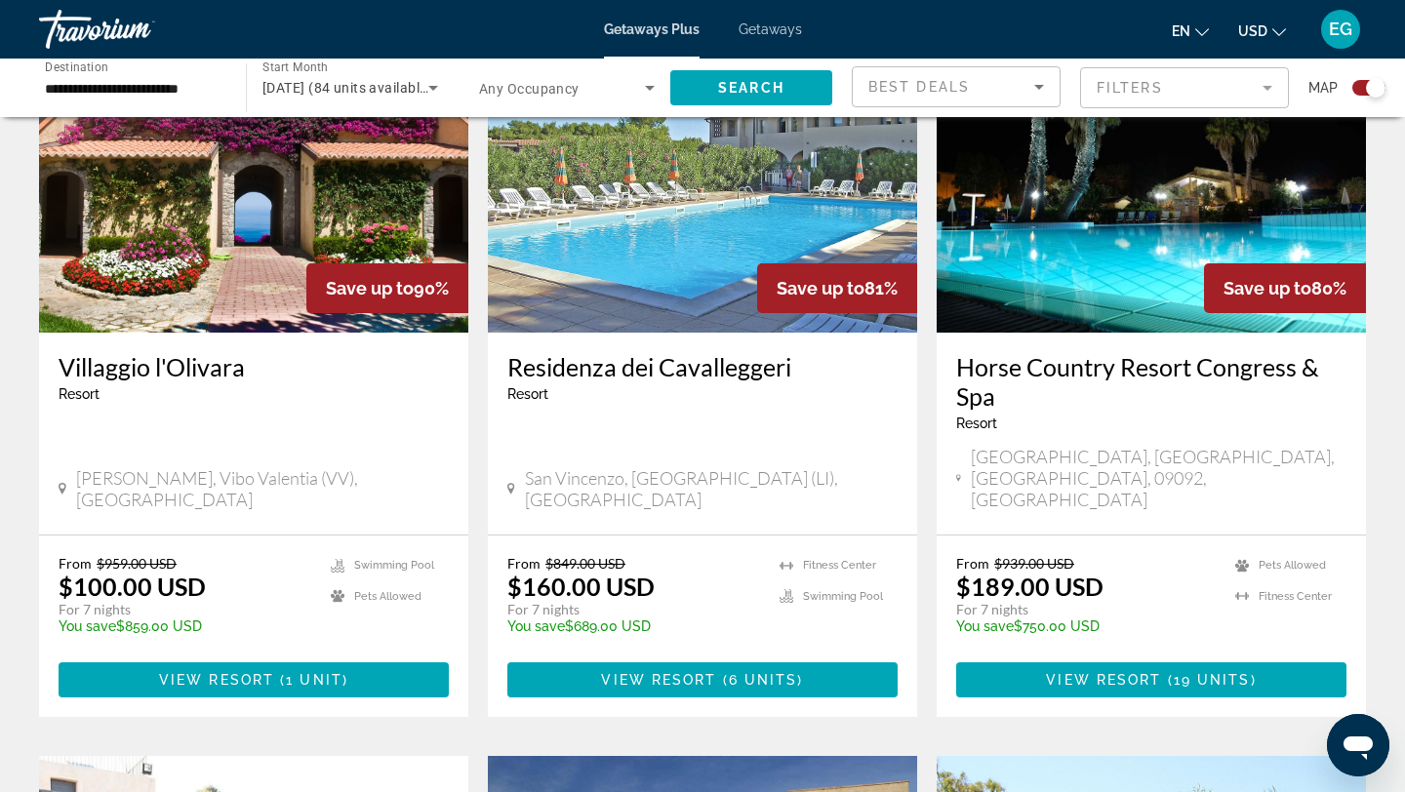
scroll to position [790, 0]
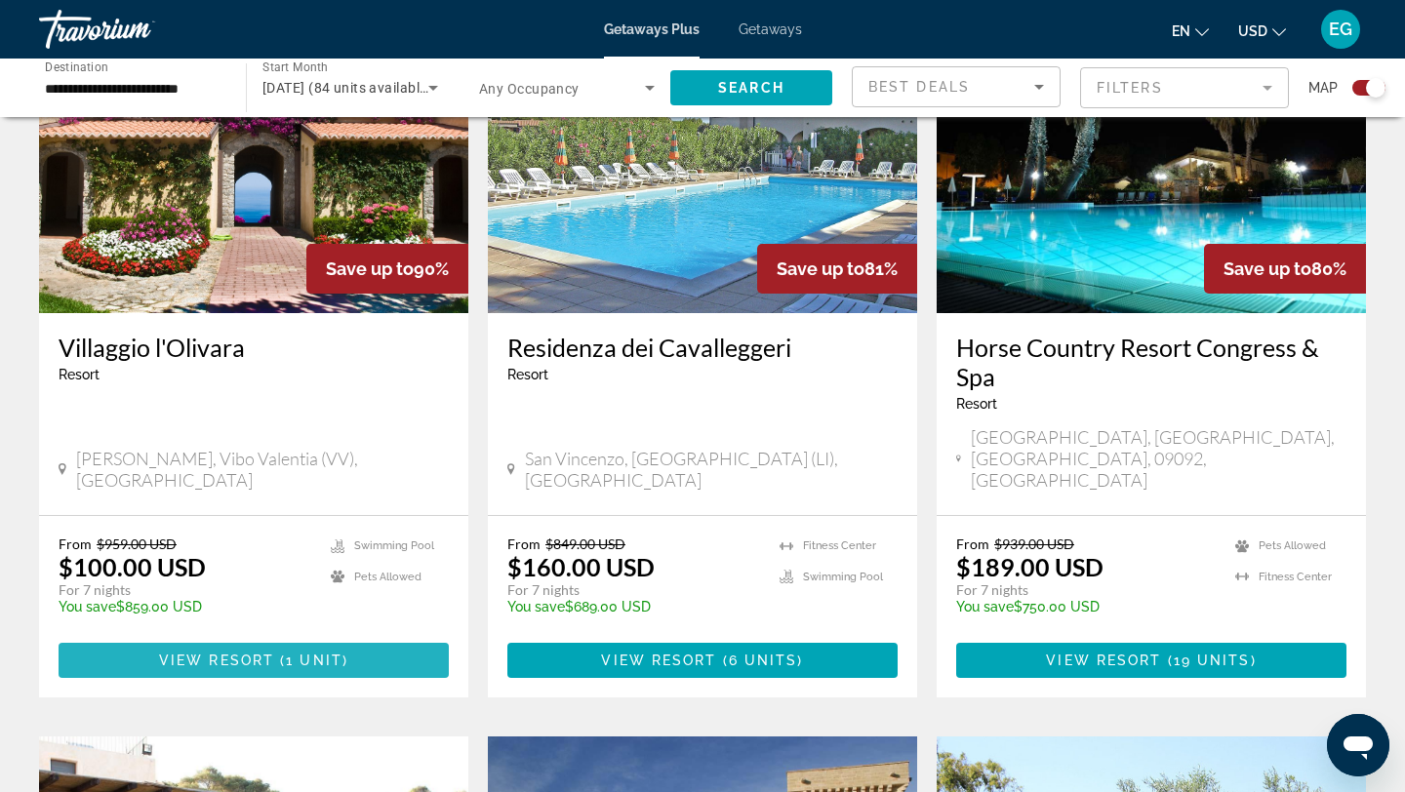
click at [224, 653] on span "View Resort" at bounding box center [216, 661] width 115 height 16
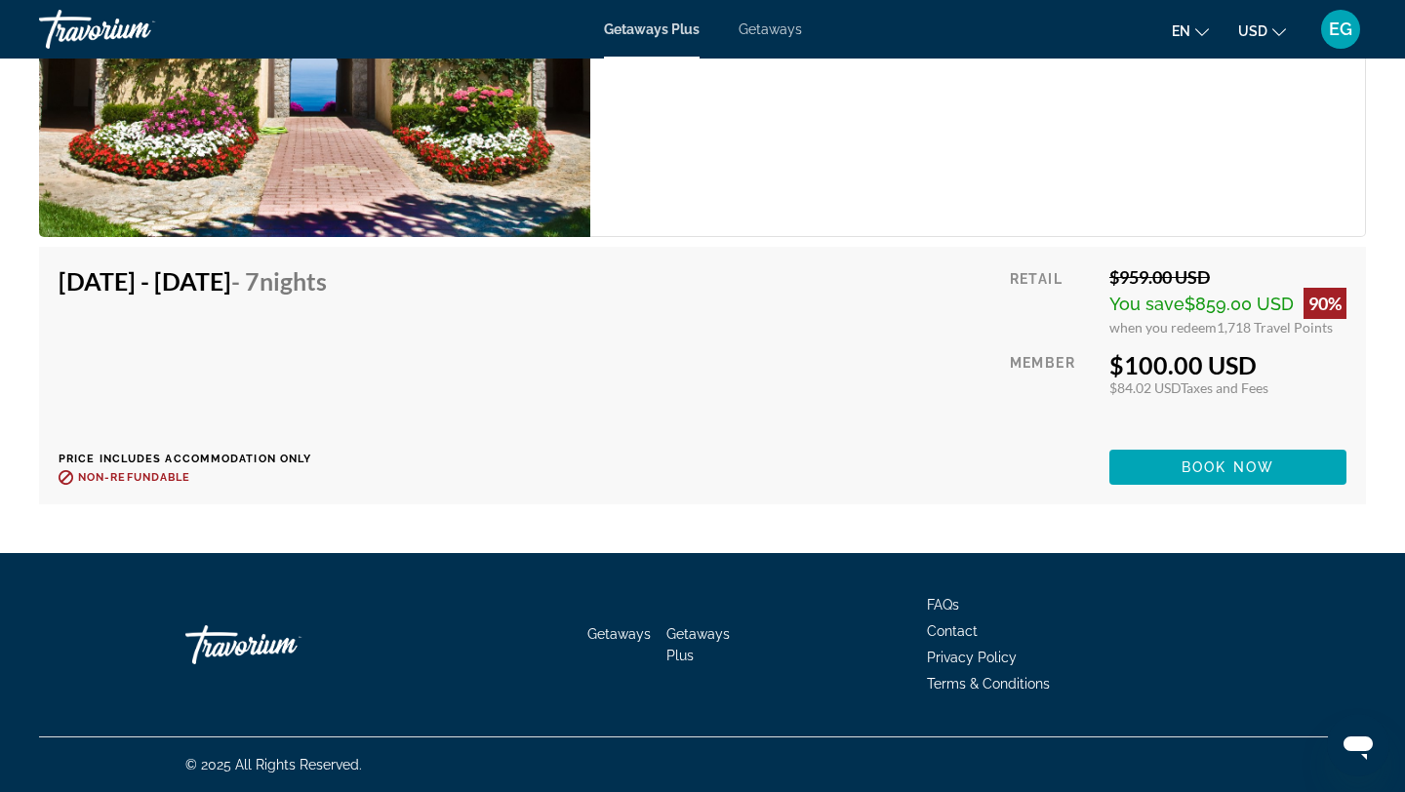
scroll to position [3906, 0]
click at [1228, 475] on span "Book now" at bounding box center [1228, 468] width 93 height 16
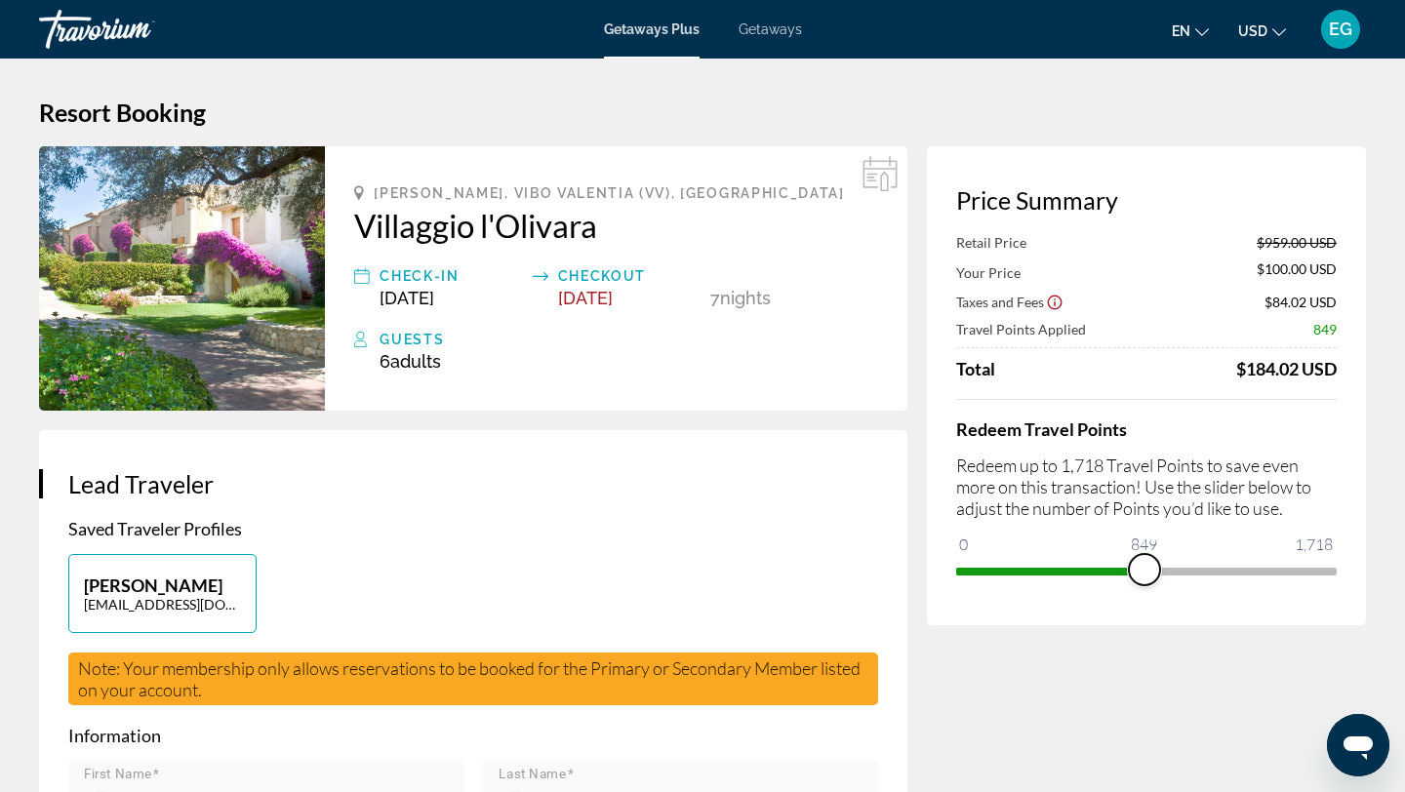
drag, startPoint x: 1323, startPoint y: 566, endPoint x: 1143, endPoint y: 589, distance: 181.9
click at [1143, 589] on div "Price Summary Retail Price $959.00 USD Your Price $100.00 USD Taxes and Fees $8…" at bounding box center [1146, 385] width 439 height 479
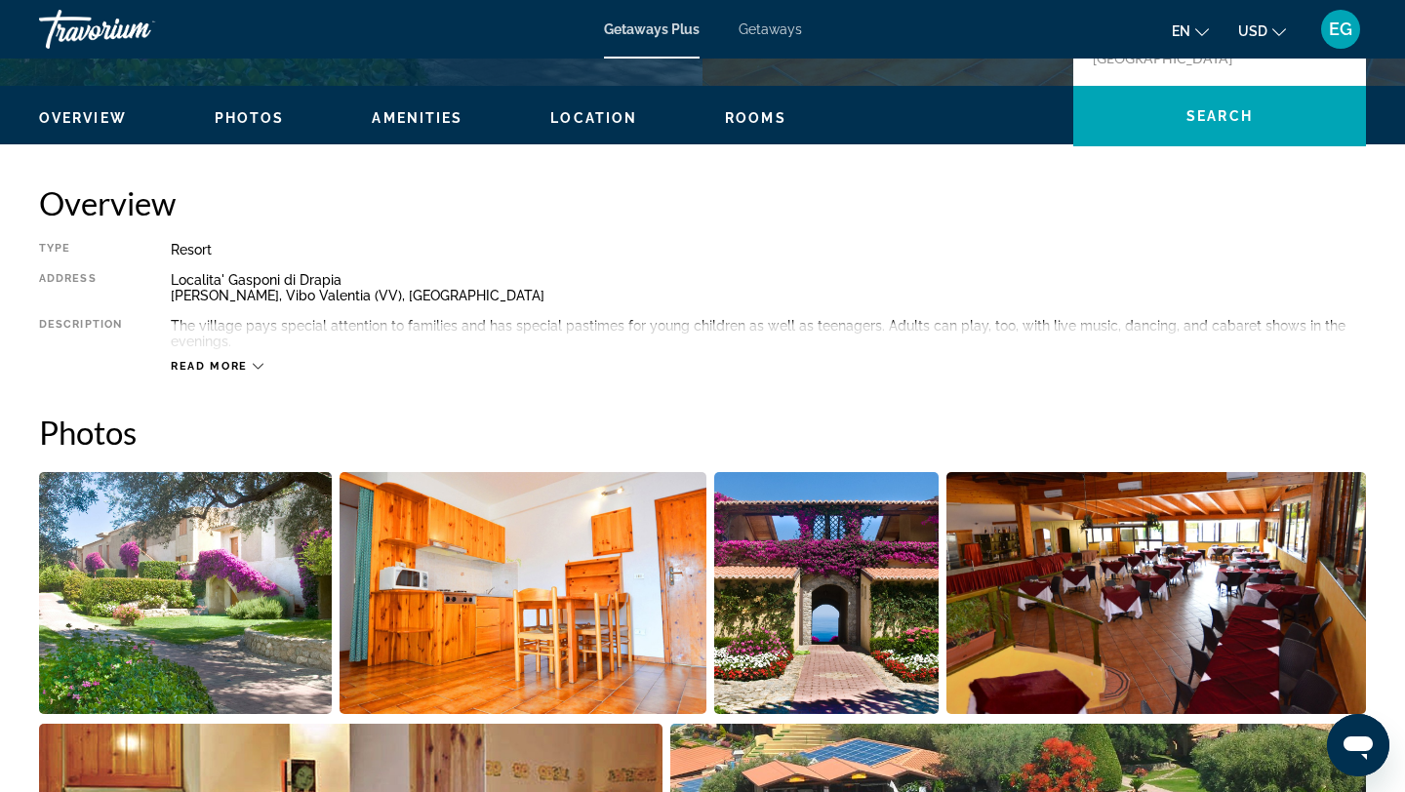
scroll to position [540, 0]
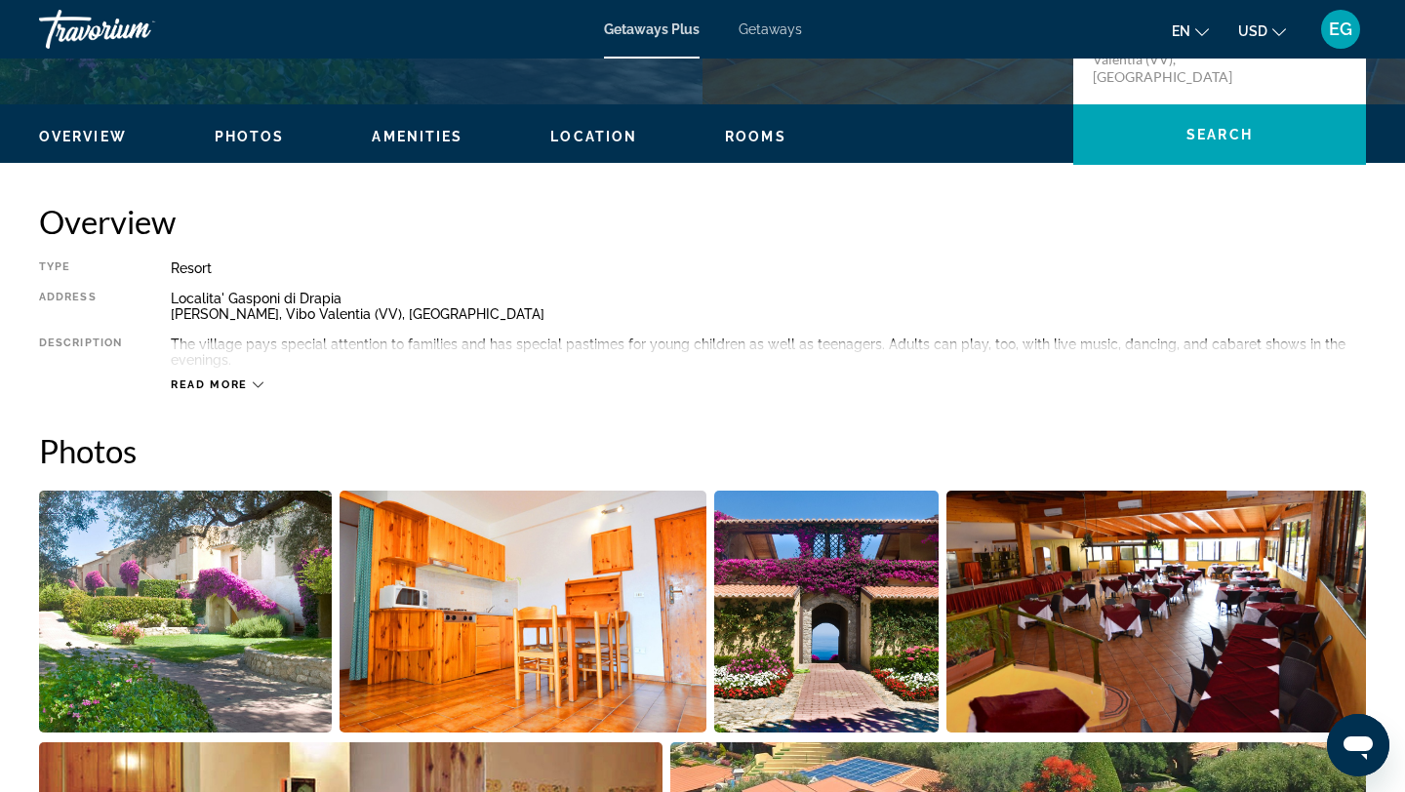
click at [255, 385] on icon "Main content" at bounding box center [258, 386] width 11 height 6
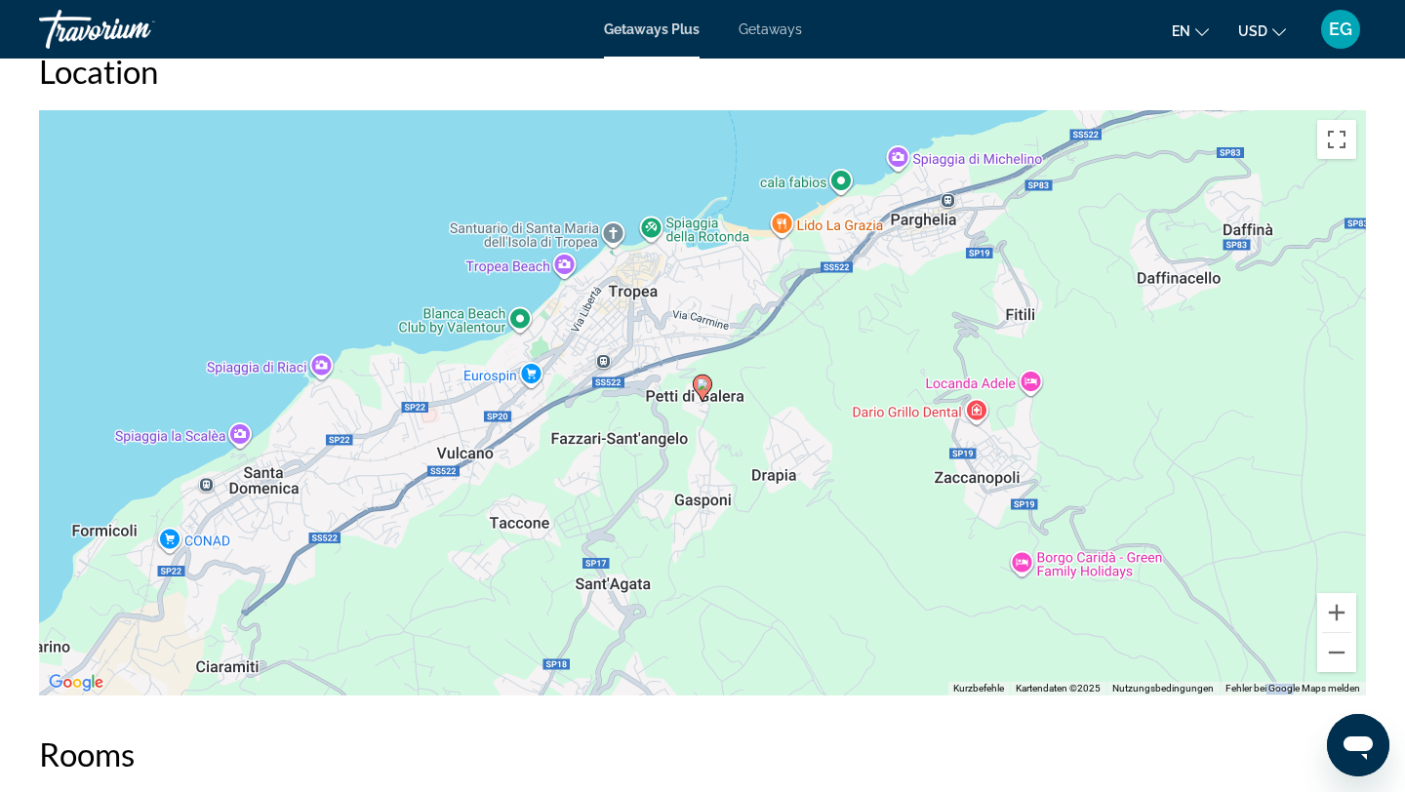
scroll to position [2924, 0]
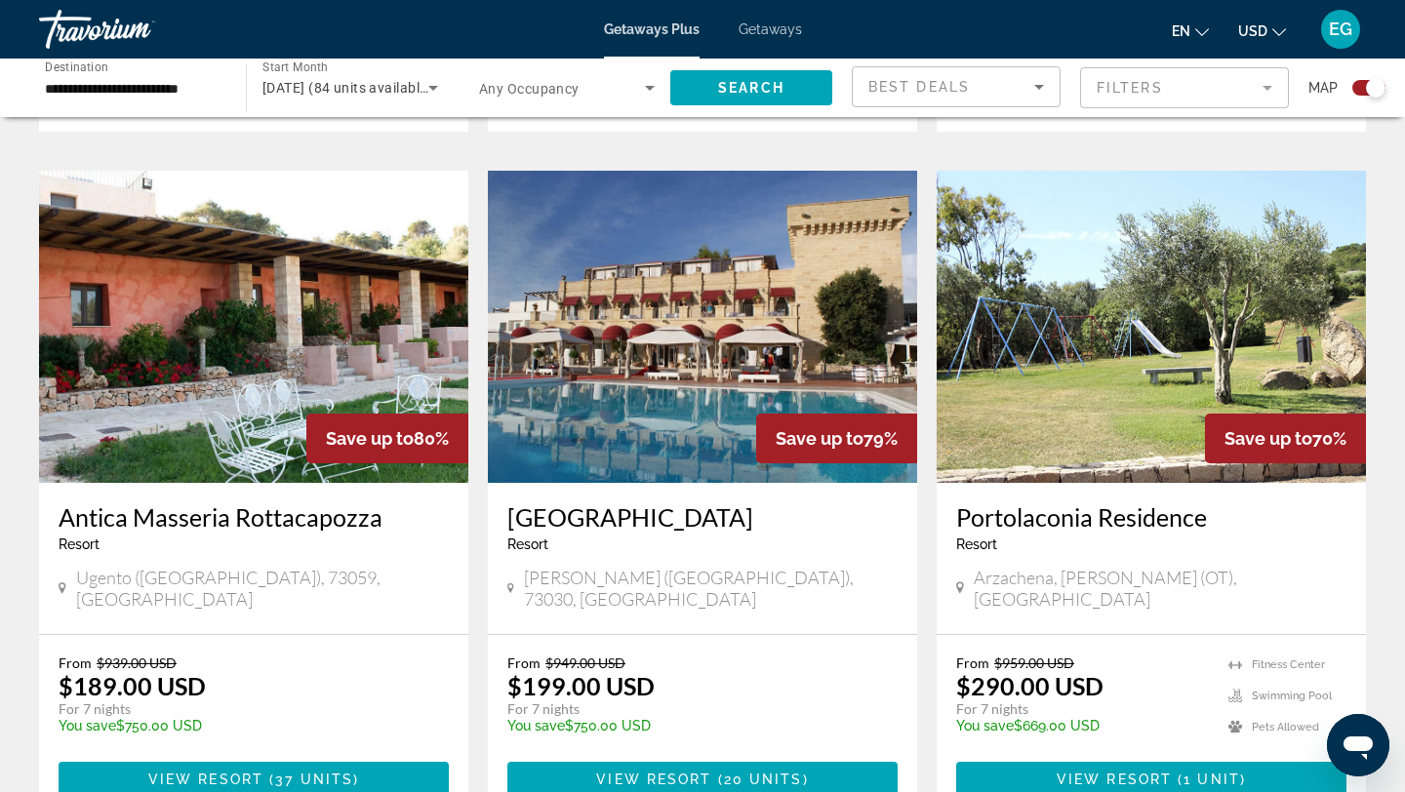
scroll to position [1354, 0]
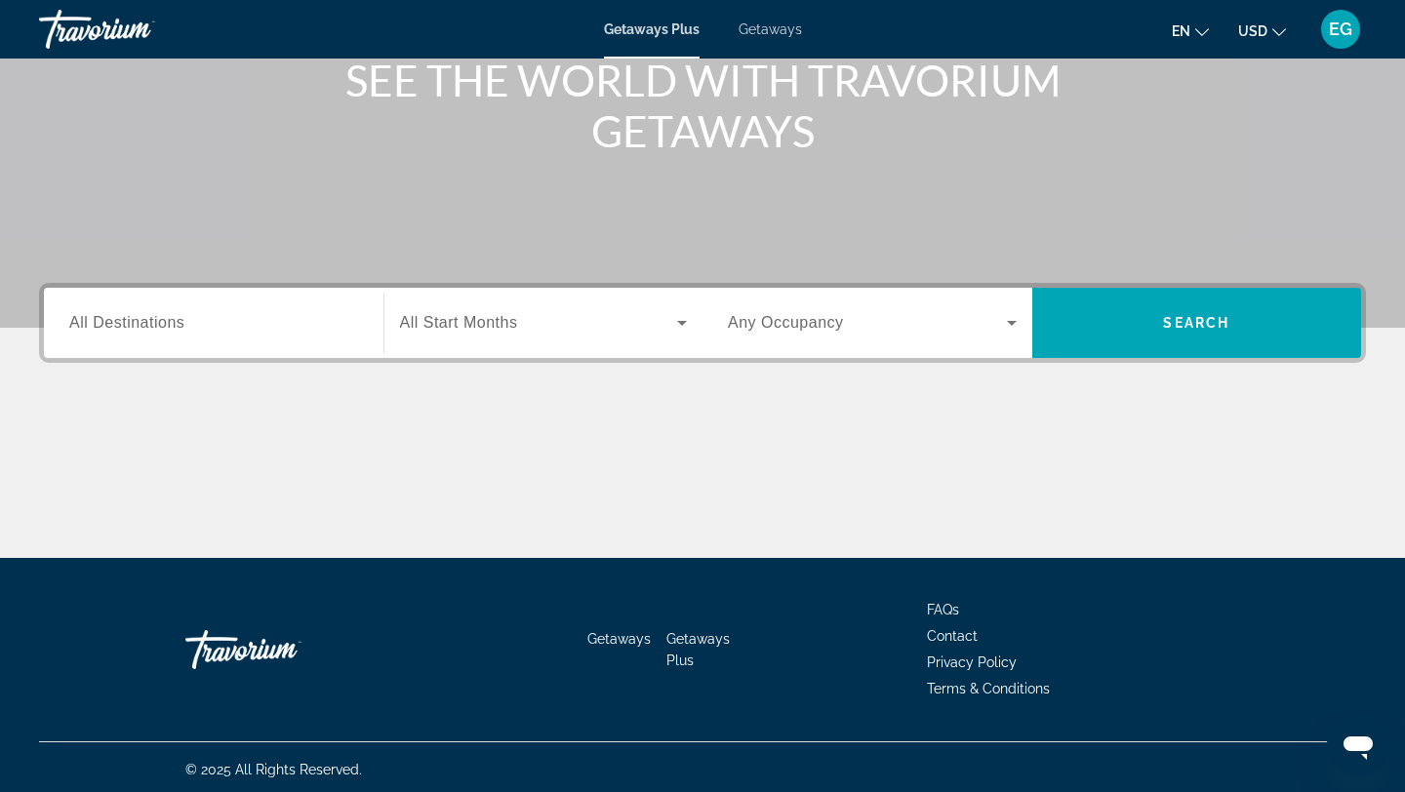
scroll to position [263, 0]
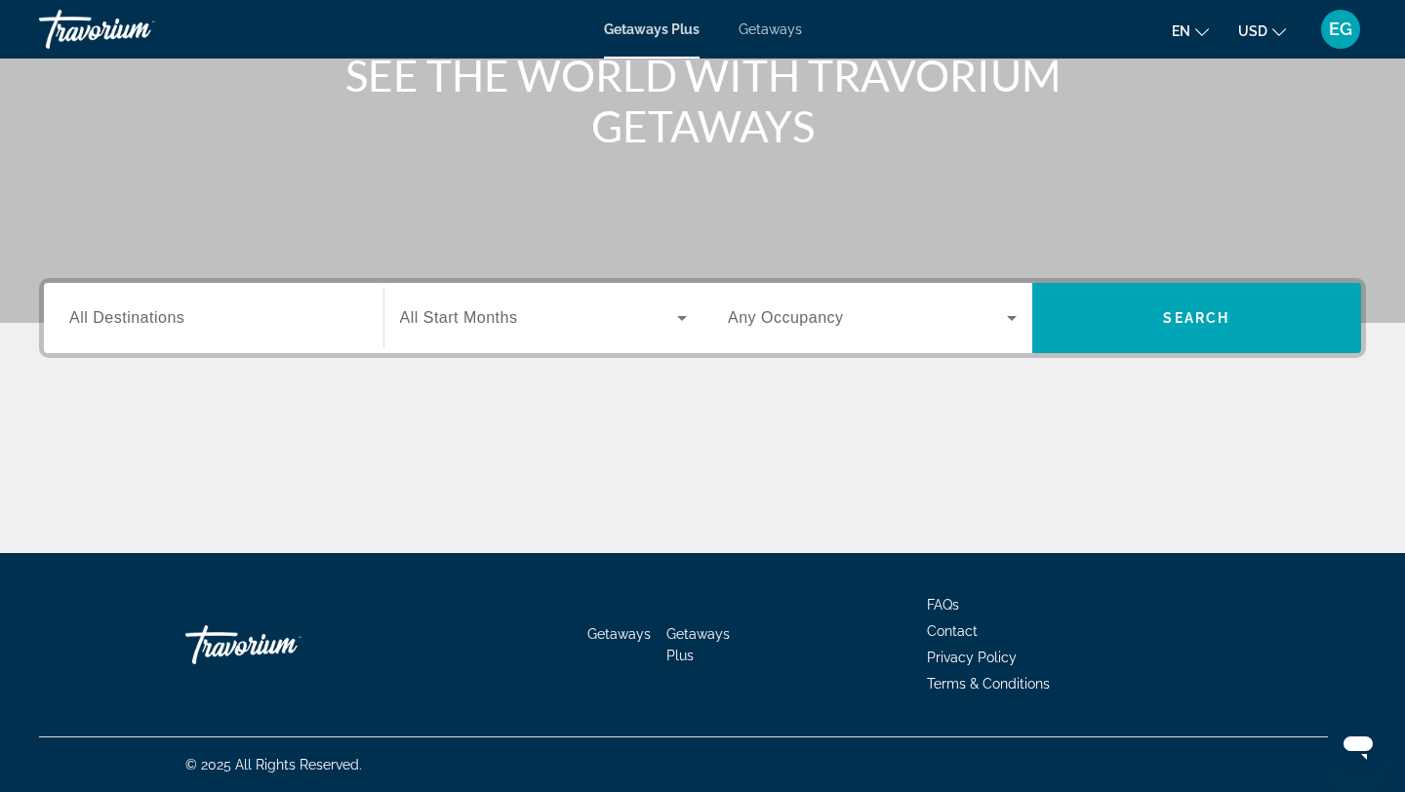
click at [140, 318] on span "All Destinations" at bounding box center [126, 317] width 115 height 17
click at [140, 318] on input "Destination All Destinations" at bounding box center [213, 318] width 289 height 23
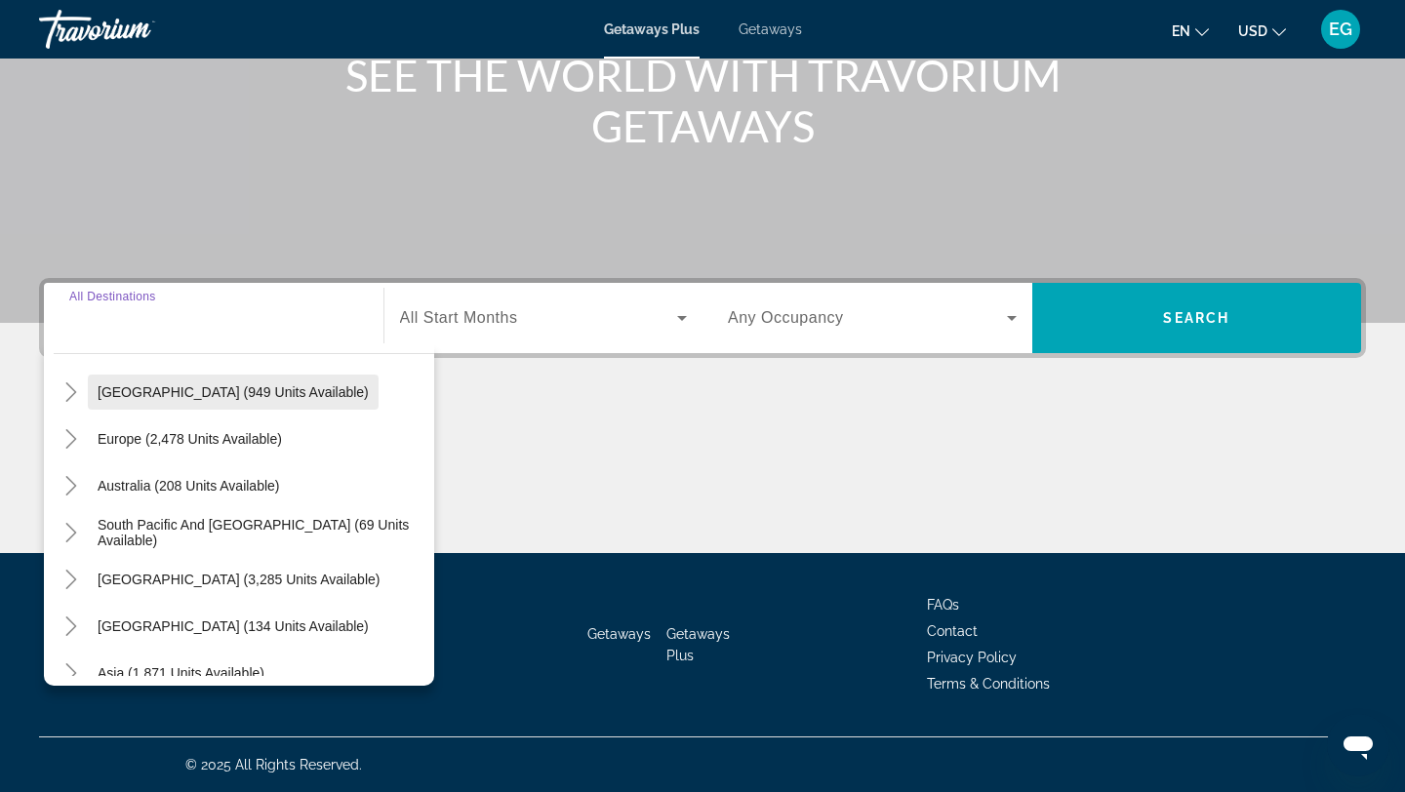
scroll to position [316, 0]
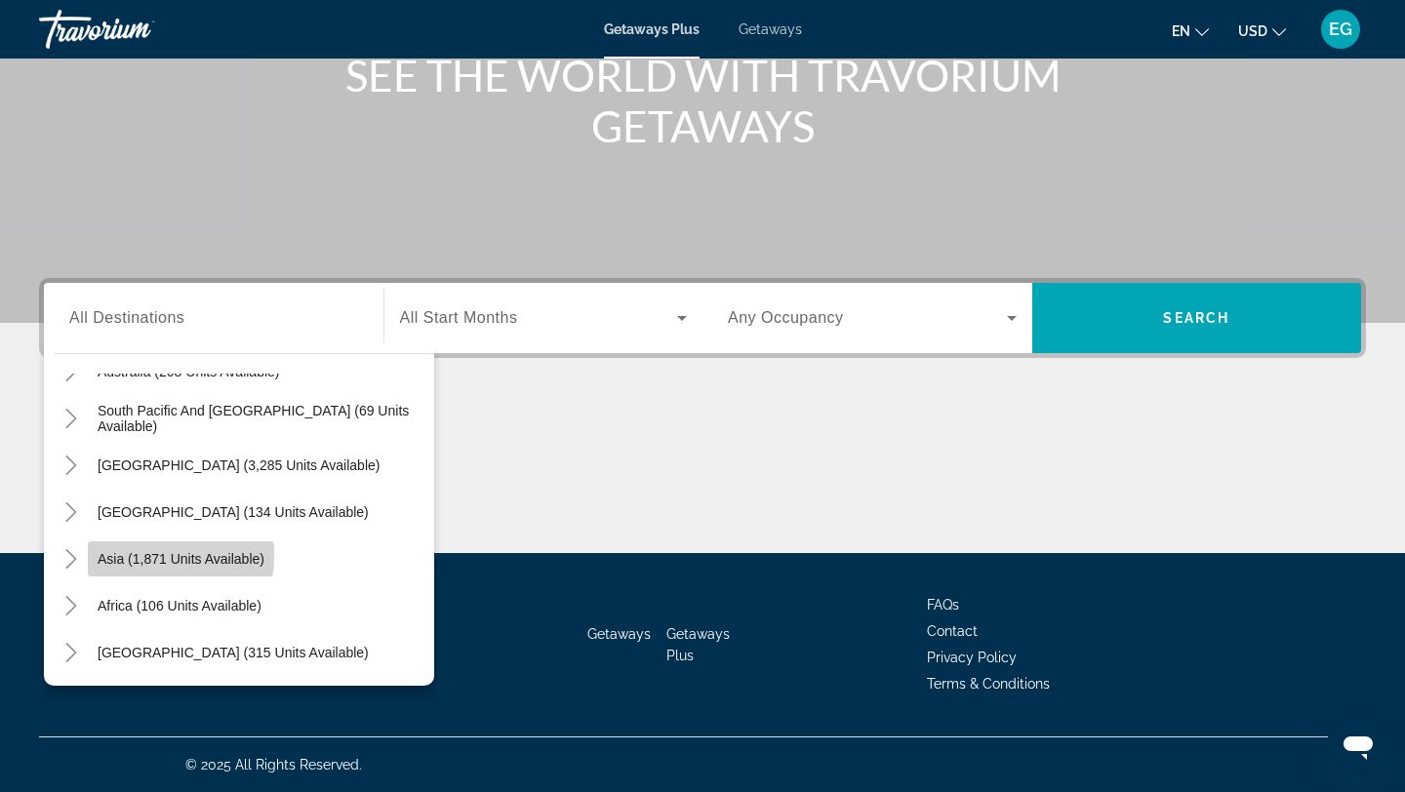
click at [147, 553] on span "Asia (1,871 units available)" at bounding box center [181, 559] width 167 height 16
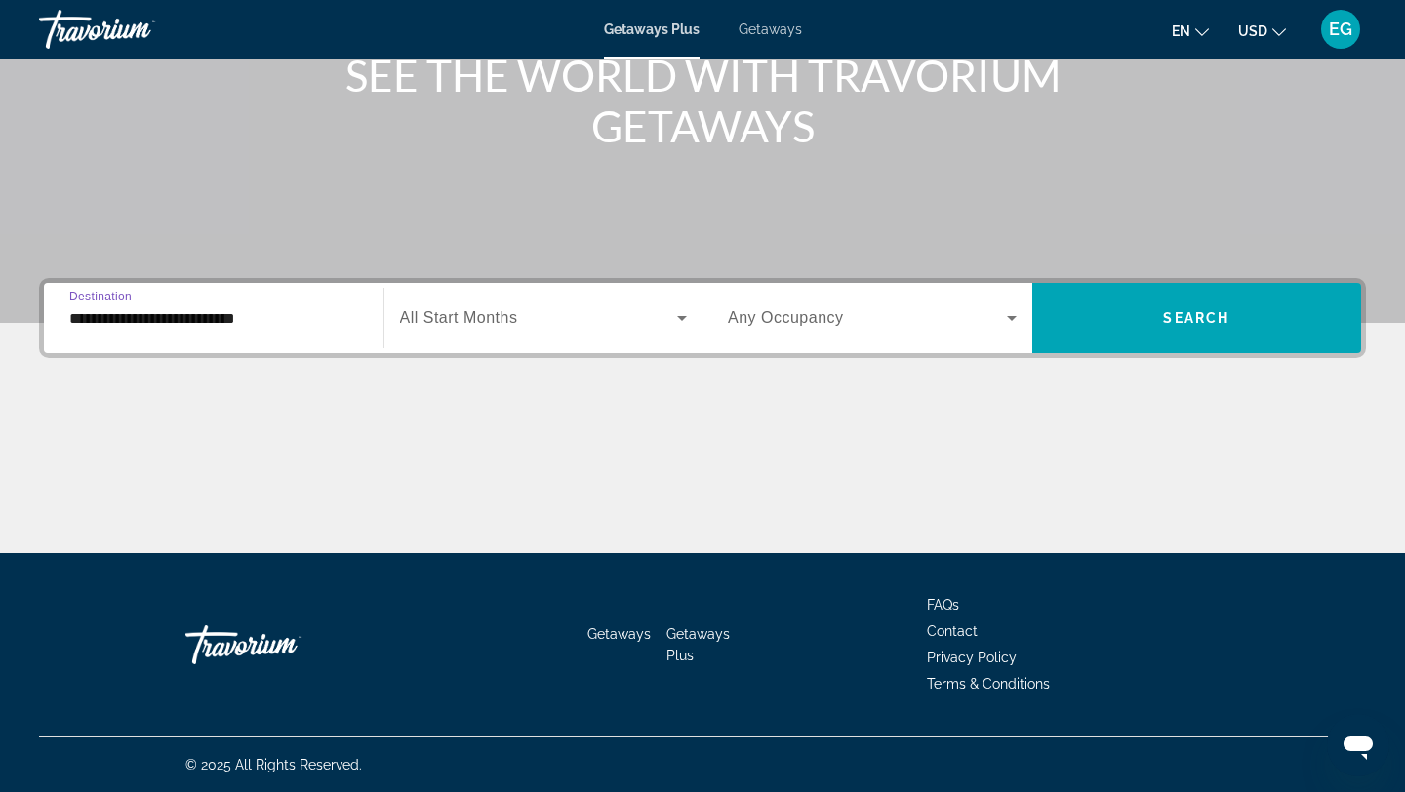
click at [196, 320] on input "**********" at bounding box center [213, 318] width 289 height 23
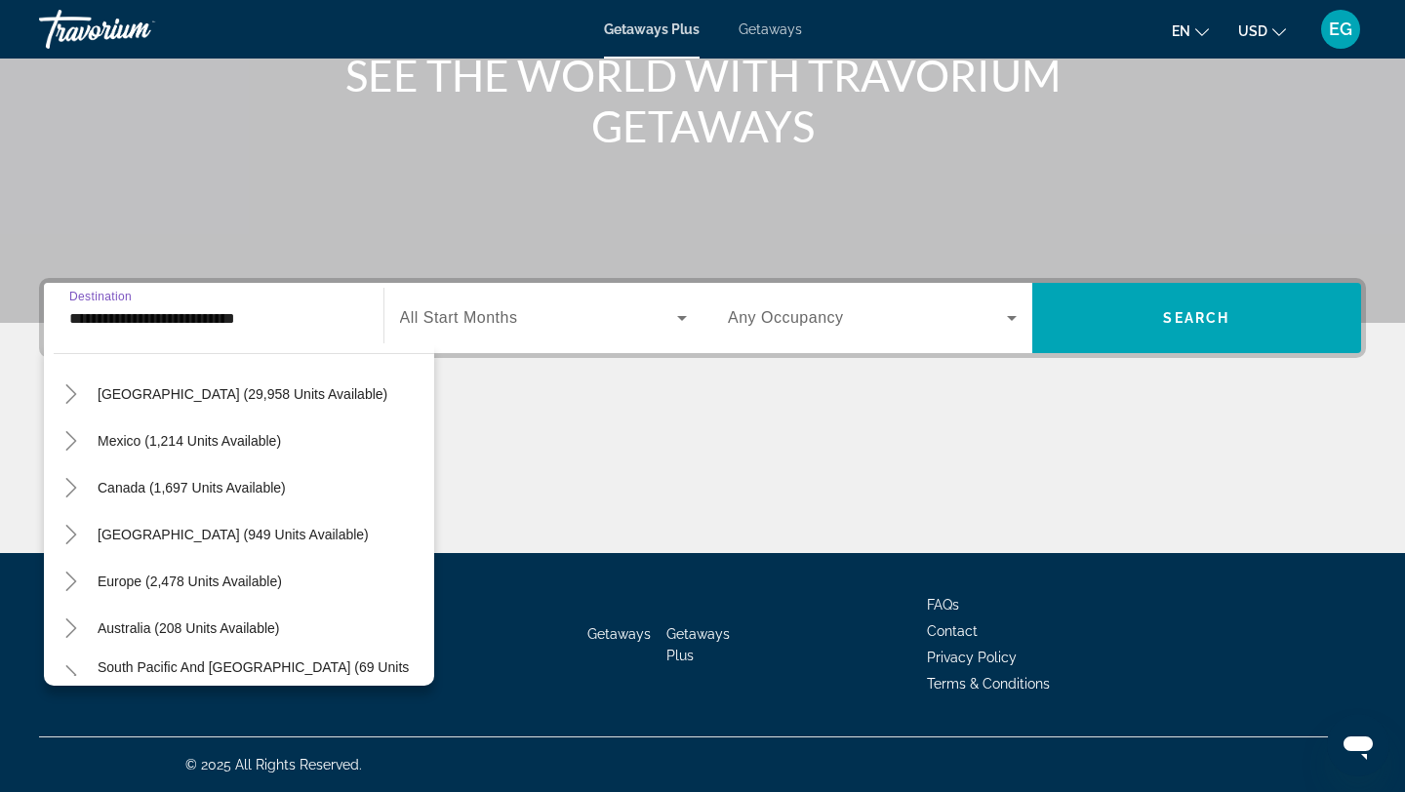
scroll to position [84, 0]
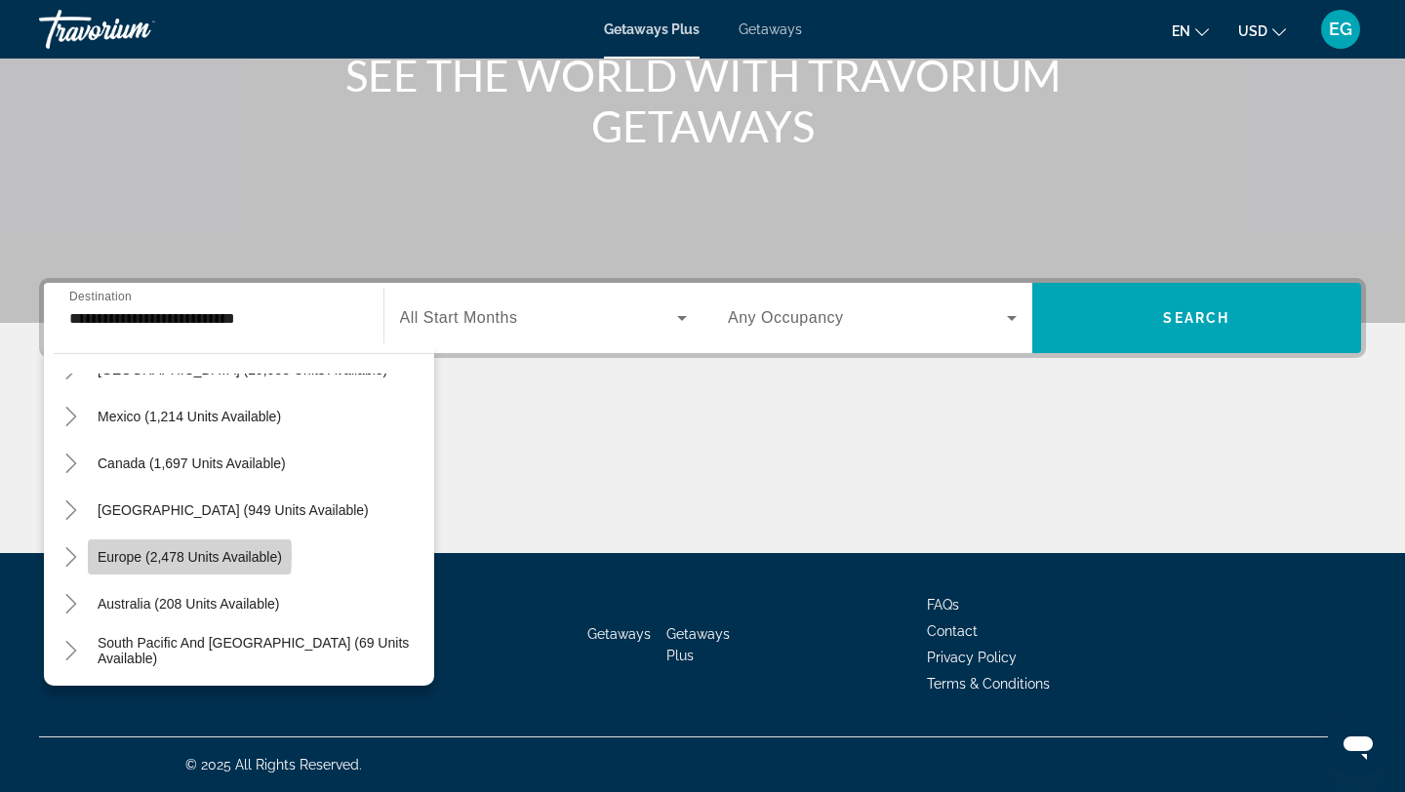
click at [149, 553] on span "Europe (2,478 units available)" at bounding box center [190, 557] width 184 height 16
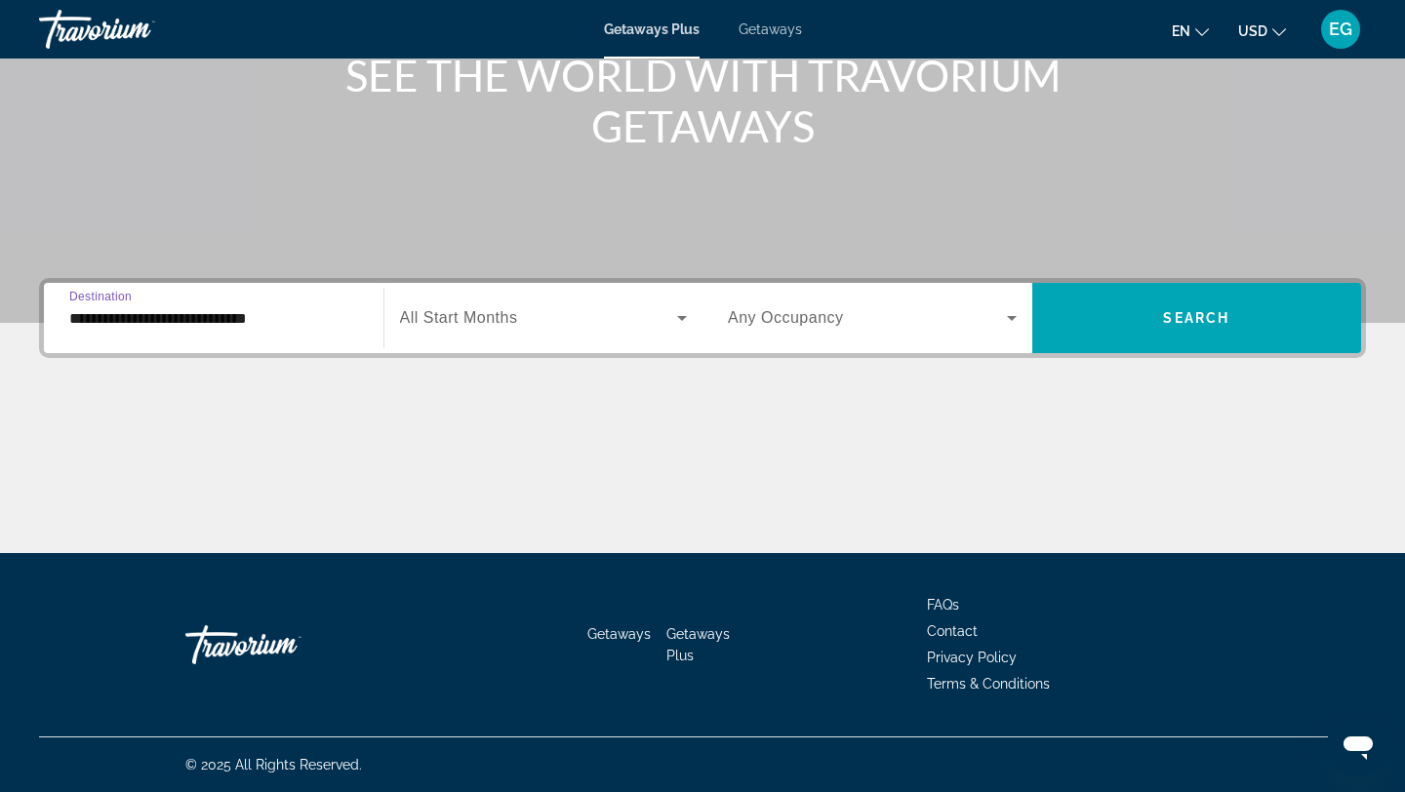
click at [182, 316] on input "**********" at bounding box center [213, 318] width 289 height 23
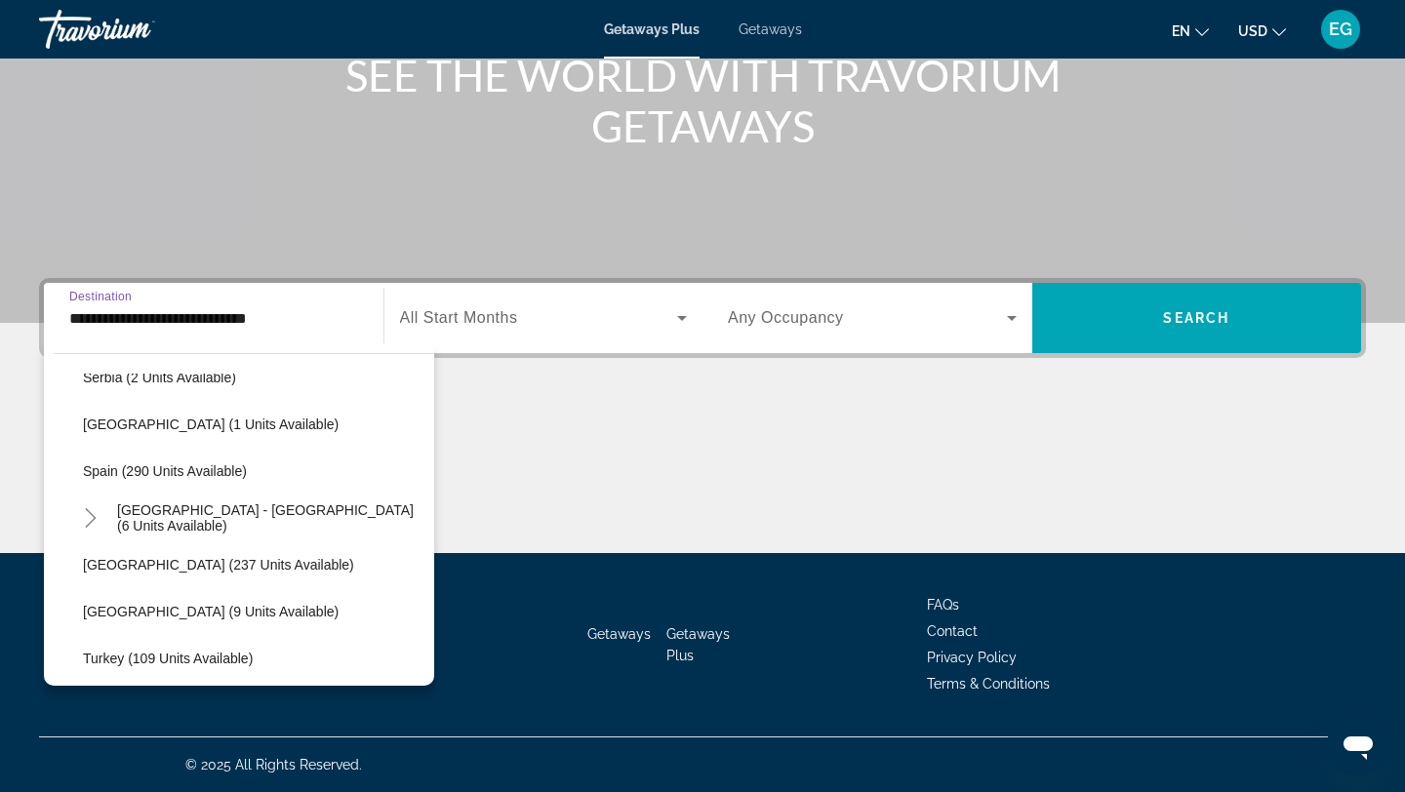
scroll to position [828, 0]
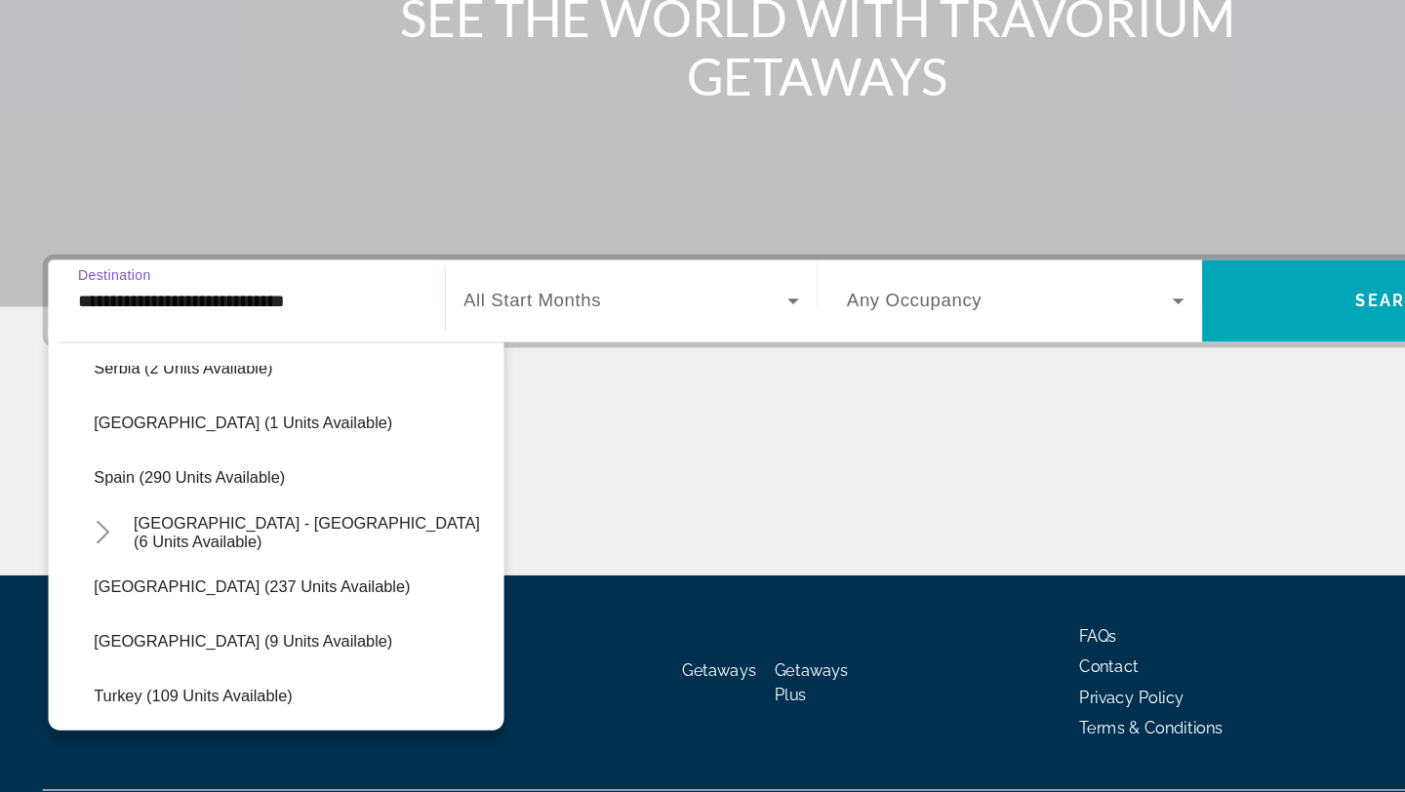
click at [152, 549] on span "Search widget" at bounding box center [253, 563] width 361 height 47
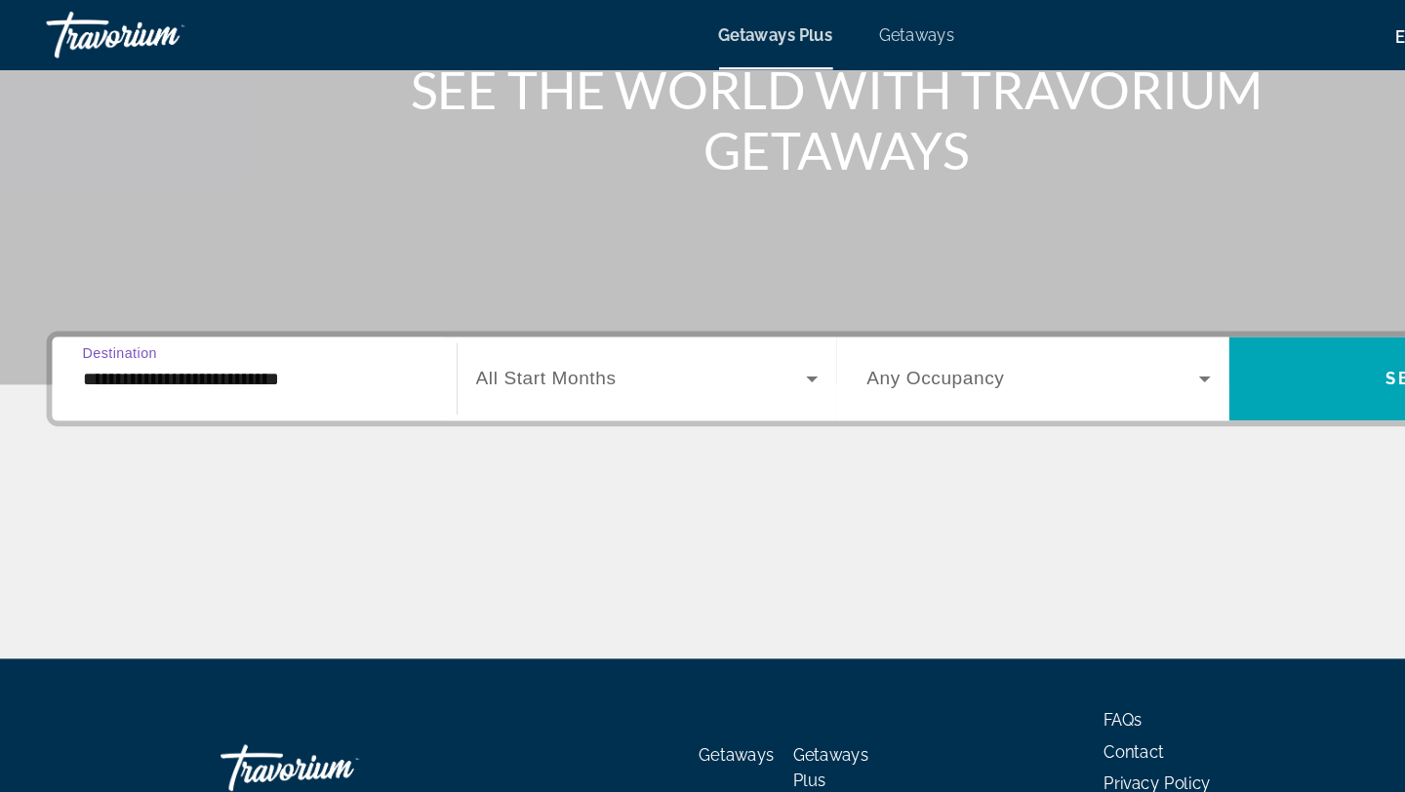
click at [122, 320] on input "**********" at bounding box center [213, 318] width 289 height 23
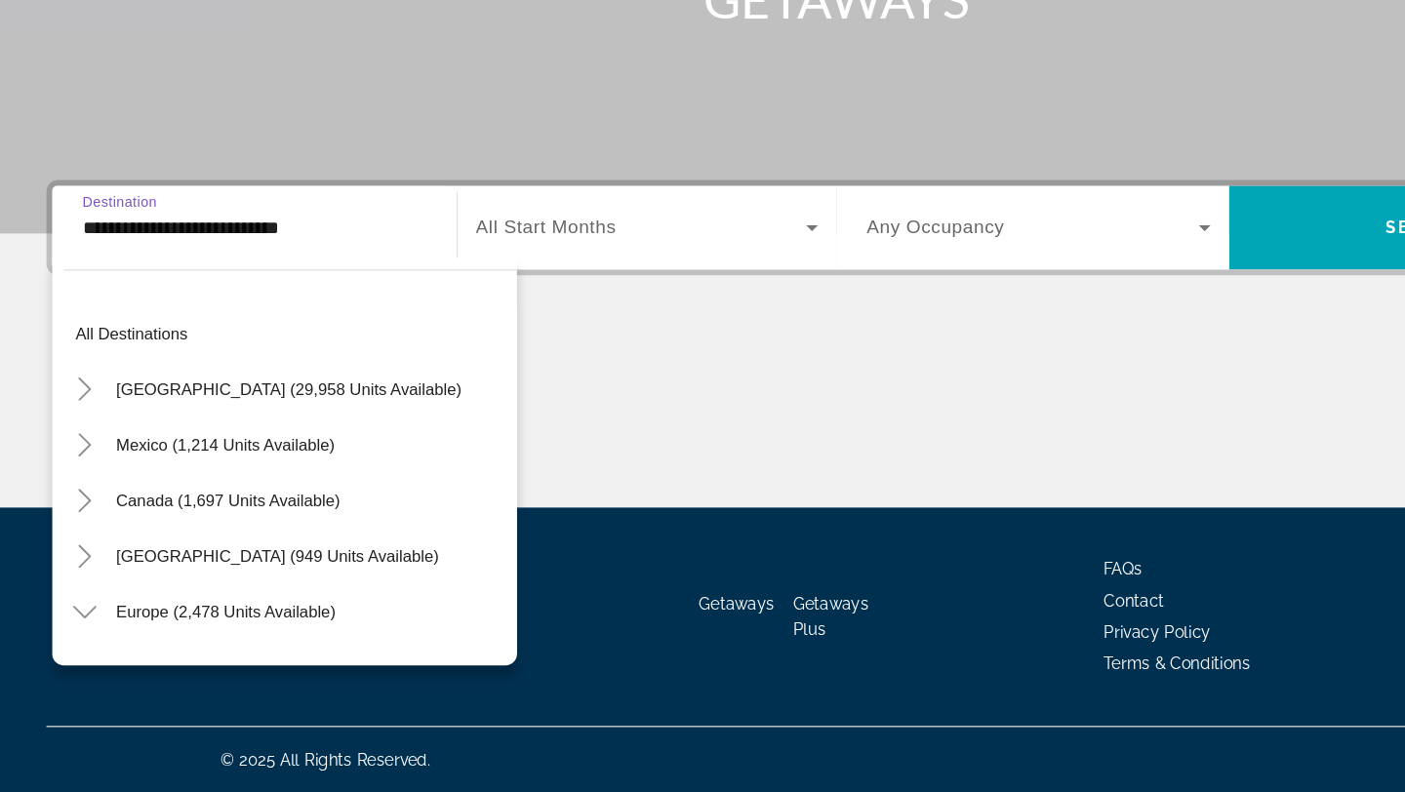
scroll to position [866, 0]
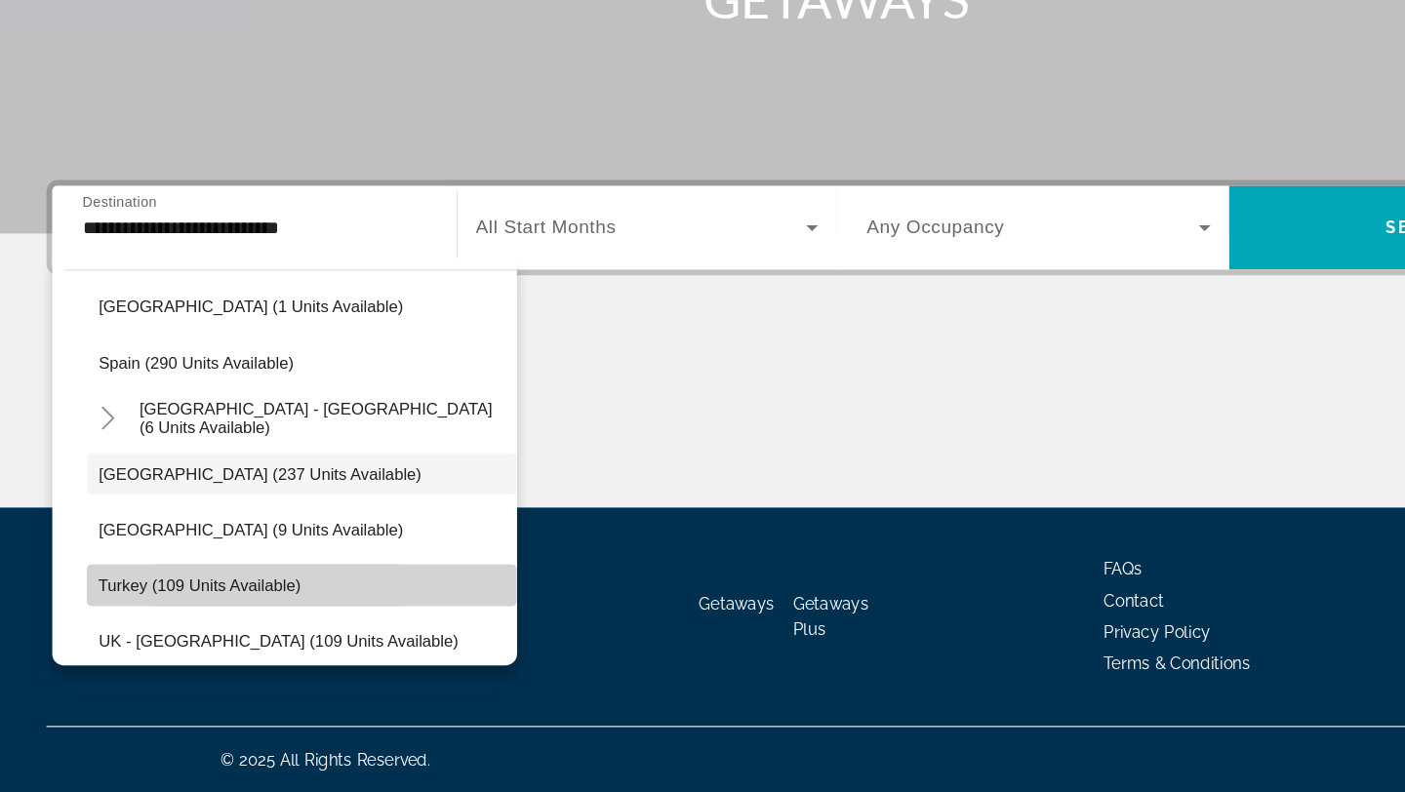
click at [178, 622] on span "Turkey (109 units available)" at bounding box center [168, 619] width 170 height 16
type input "**********"
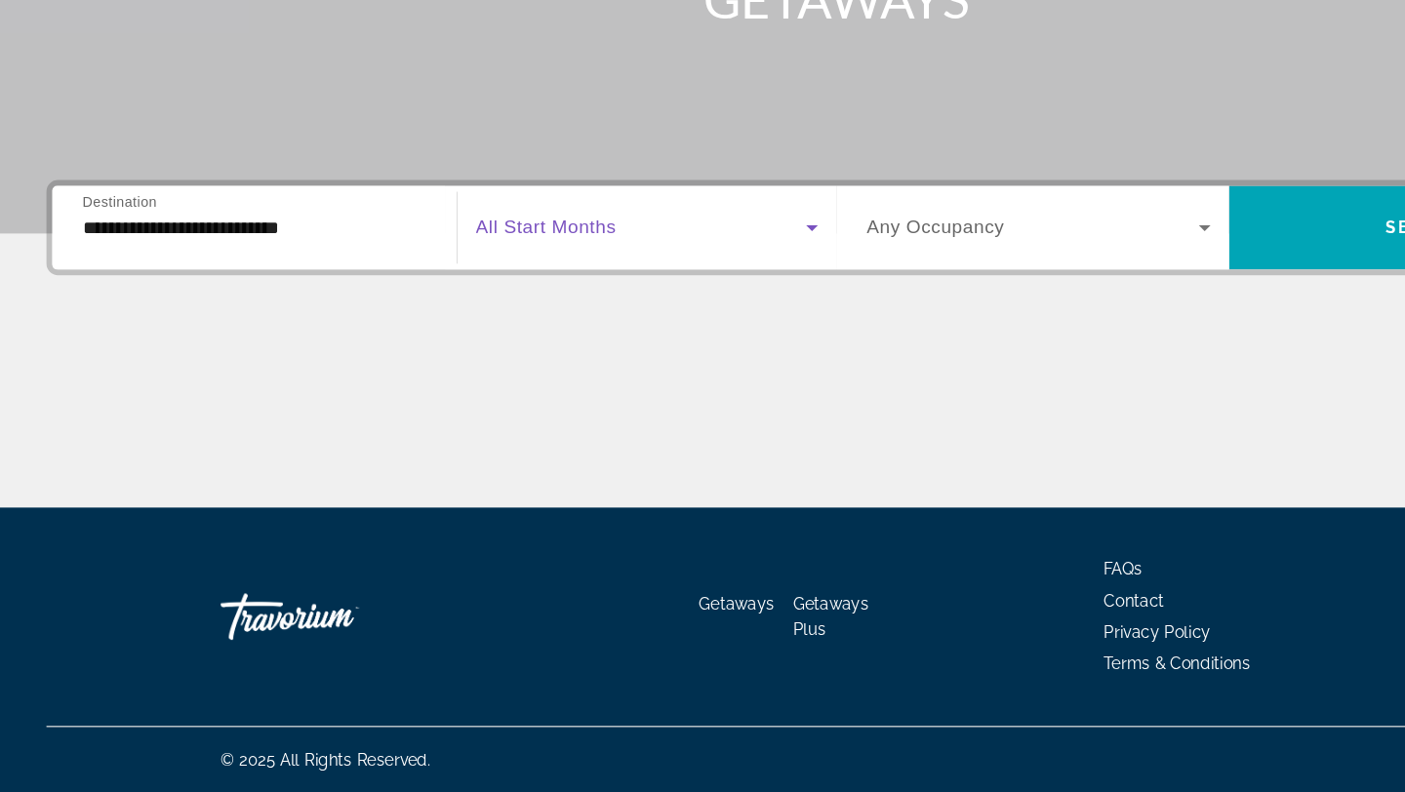
click at [681, 317] on icon "Search widget" at bounding box center [682, 318] width 10 height 5
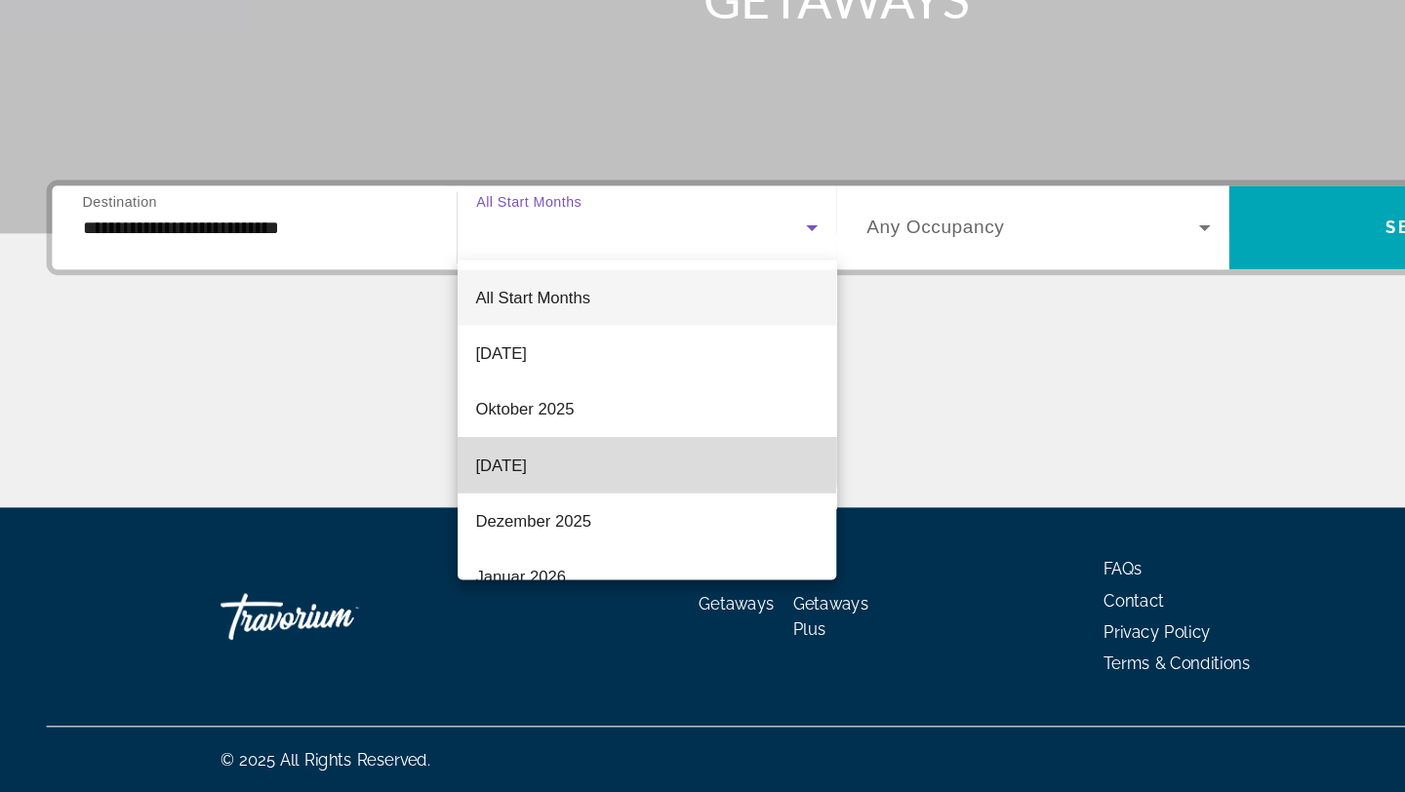
click at [504, 510] on mat-option "[DATE]" at bounding box center [544, 517] width 319 height 47
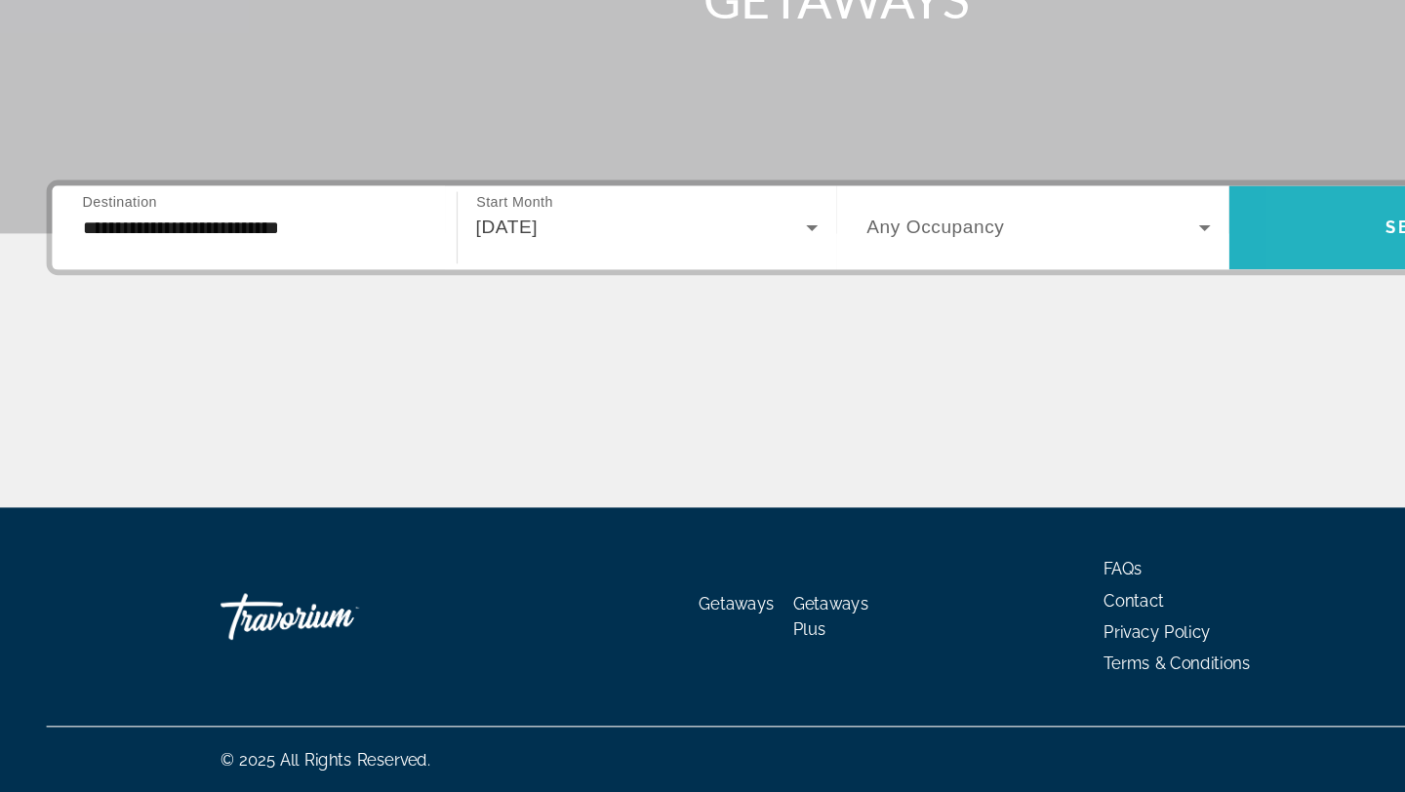
click at [1110, 315] on span "Search widget" at bounding box center [1198, 318] width 330 height 47
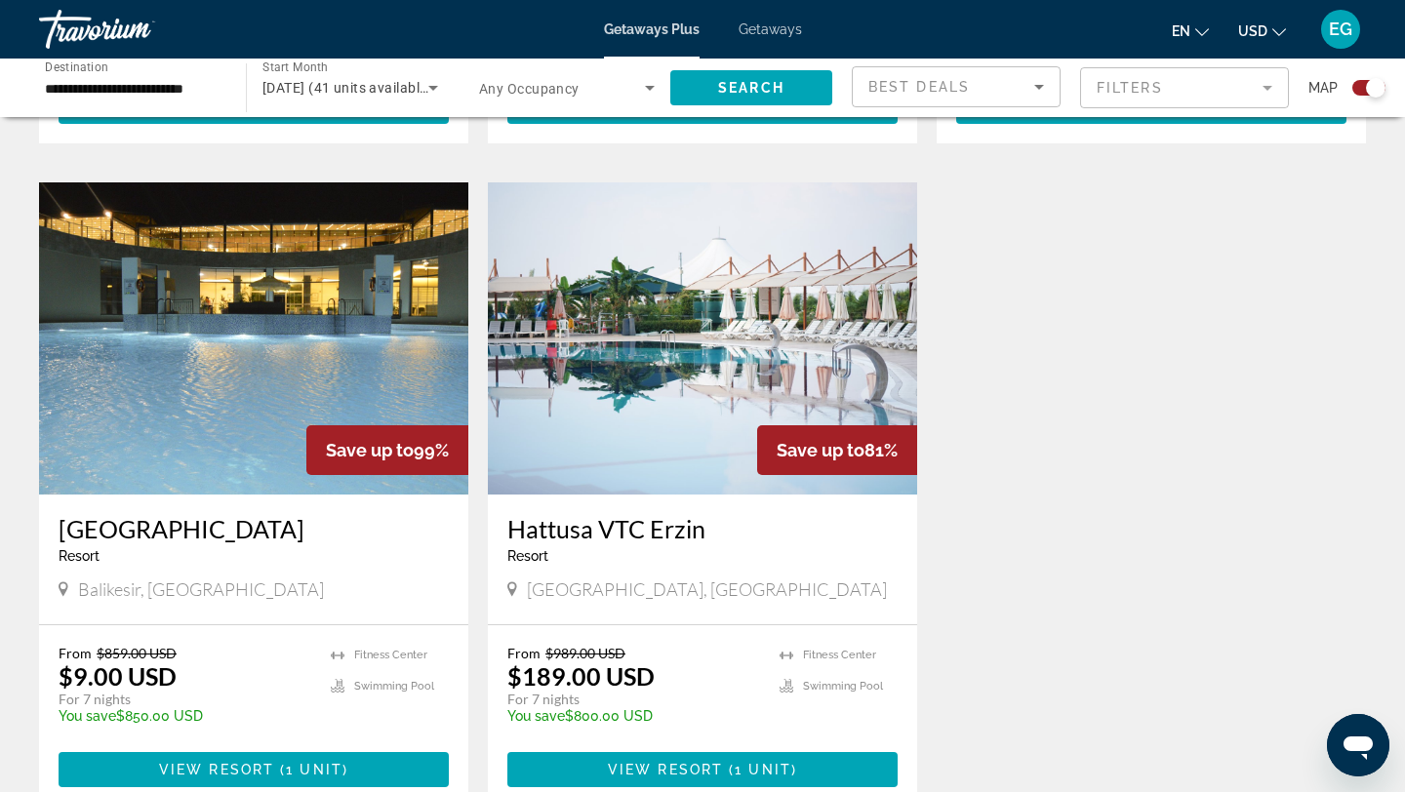
scroll to position [1958, 0]
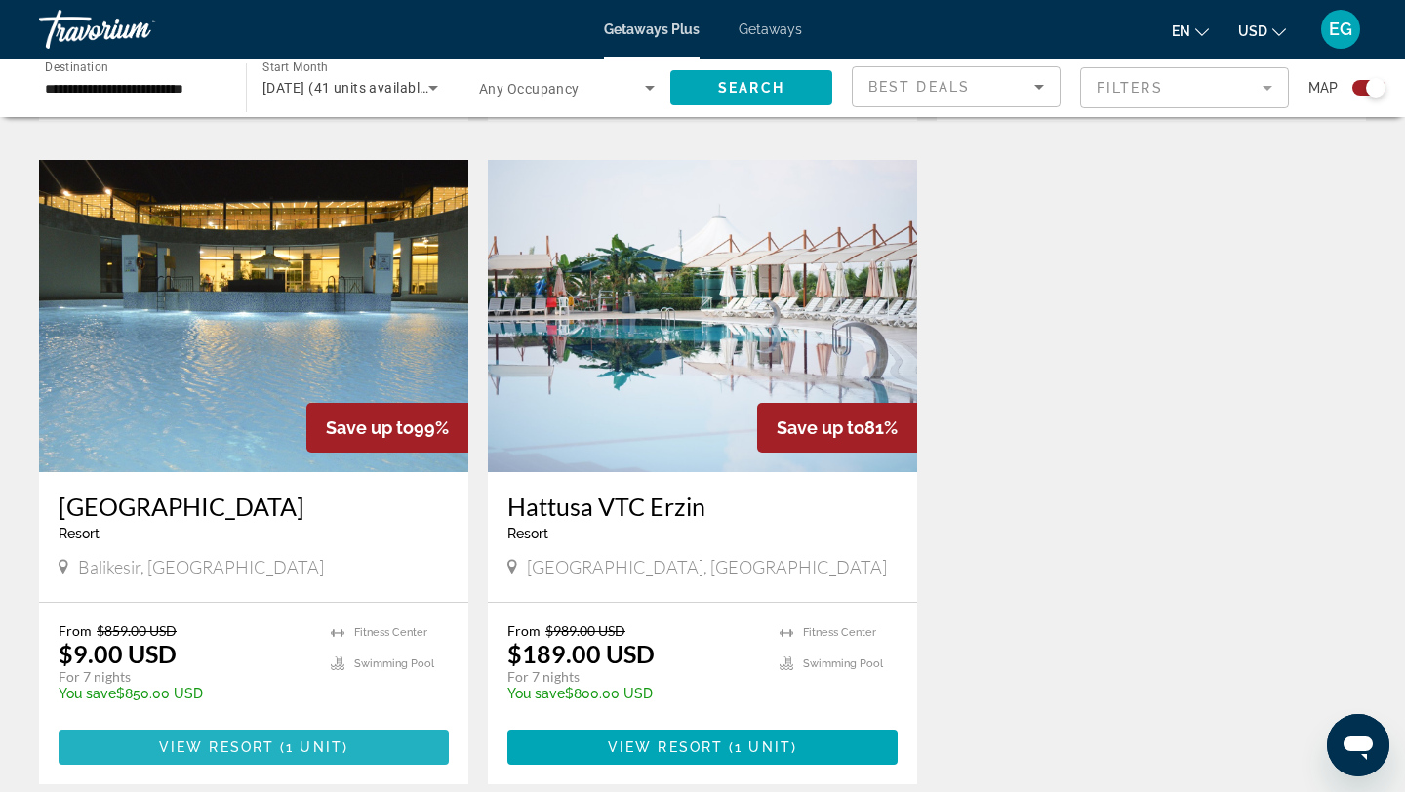
click at [189, 737] on span "Main content" at bounding box center [254, 747] width 390 height 47
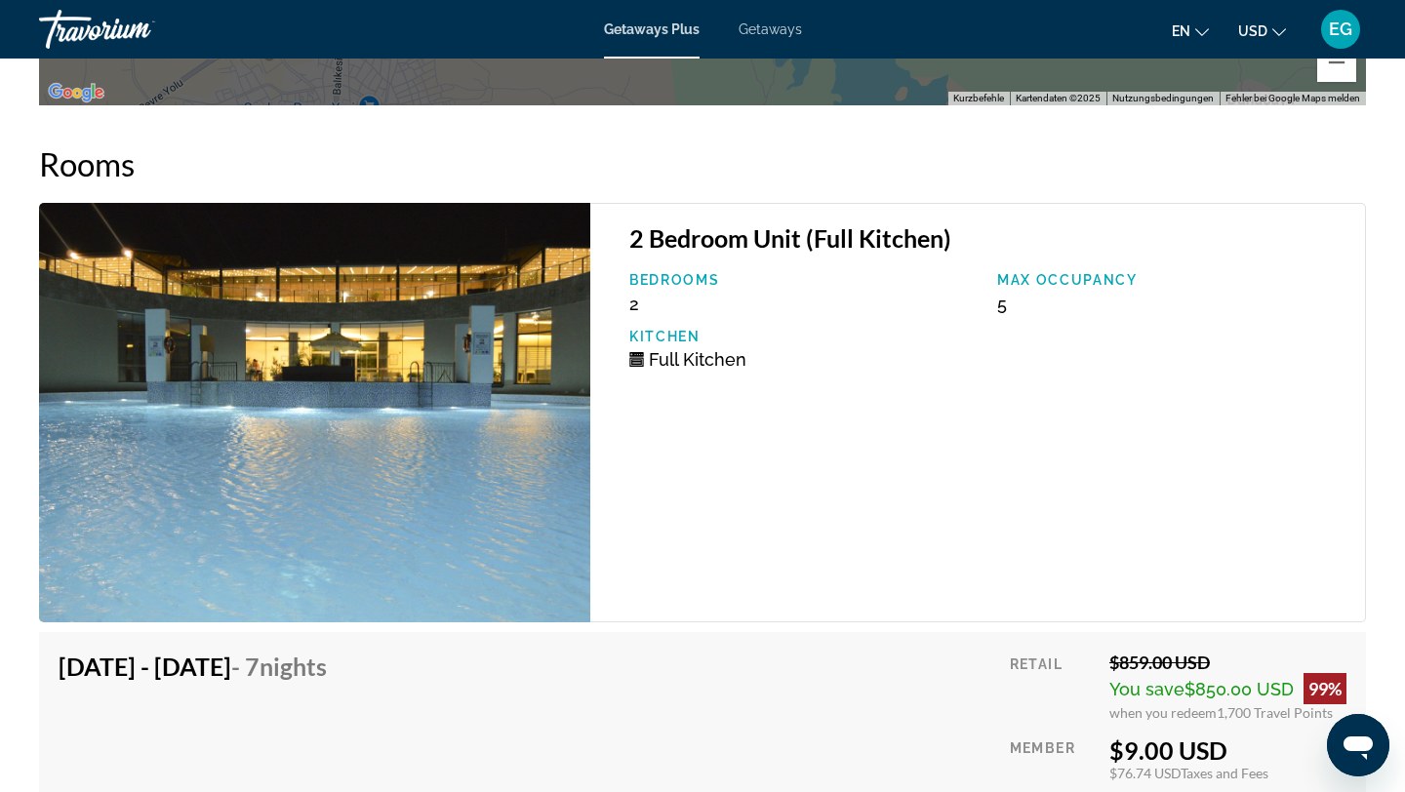
scroll to position [3638, 0]
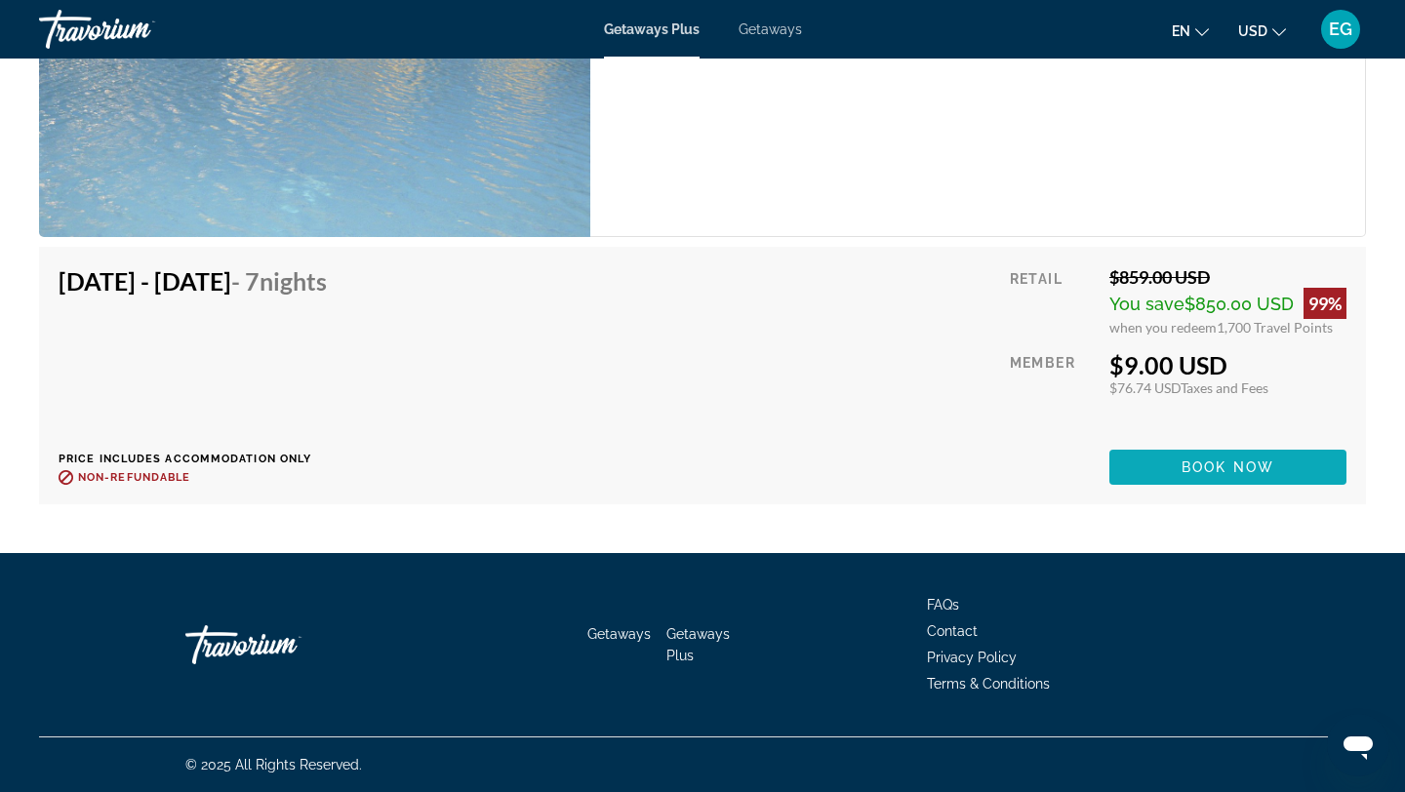
click at [1212, 465] on span "Book now" at bounding box center [1228, 468] width 93 height 16
